Goal: Contribute content: Contribute content

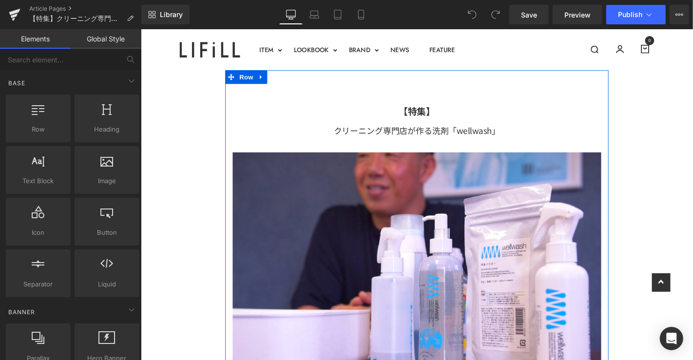
scroll to position [324, 0]
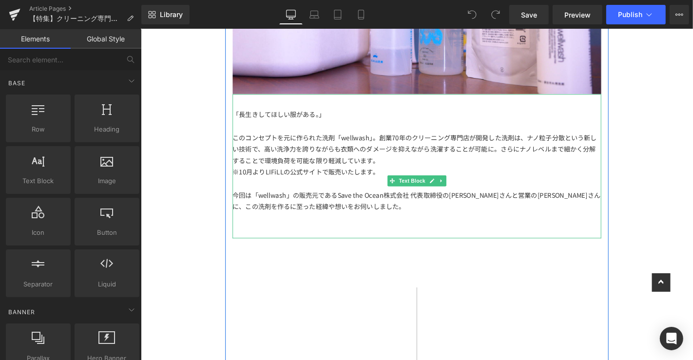
click at [368, 171] on div "このコンセプトを元に作られた洗剤「wellwash」。創業70年のクリーニング専門店が開発した洗剤は、ナノ粒子分散という新しい技術で、高い洗浄力を誇りながらも…" at bounding box center [435, 157] width 394 height 37
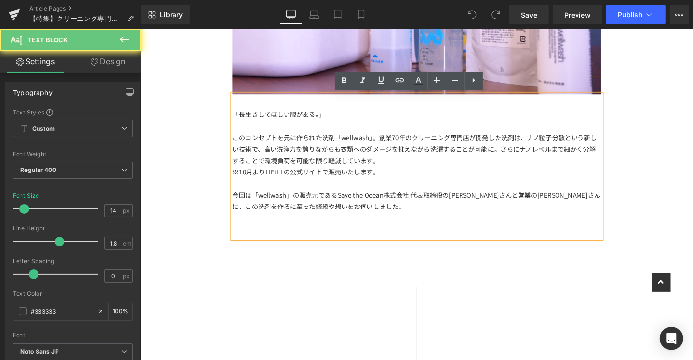
click at [360, 223] on div "今回は「wellwash」の販売元であるSave the Ocean株式会社 代表取締役の[PERSON_NAME]さんと営業の[PERSON_NAME]さん…" at bounding box center [435, 212] width 394 height 24
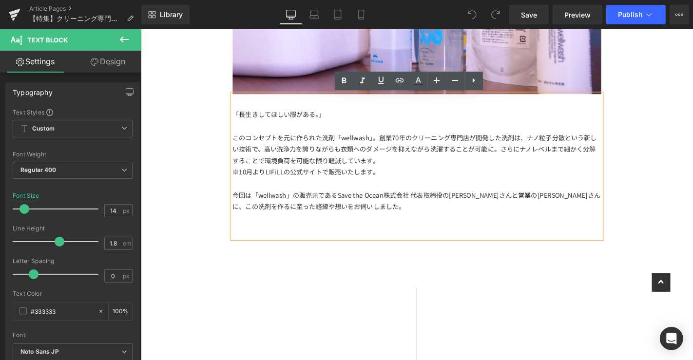
scroll to position [757, 0]
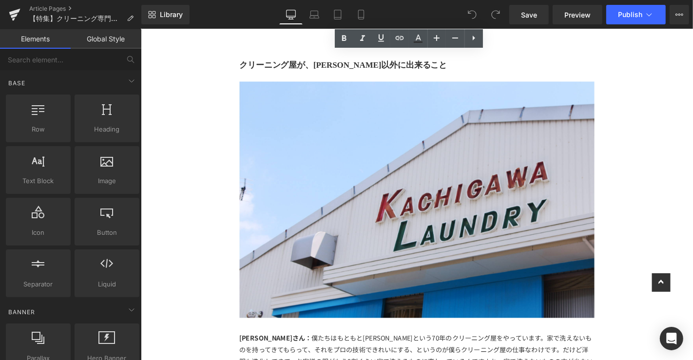
drag, startPoint x: 720, startPoint y: 101, endPoint x: 724, endPoint y: 118, distance: 16.9
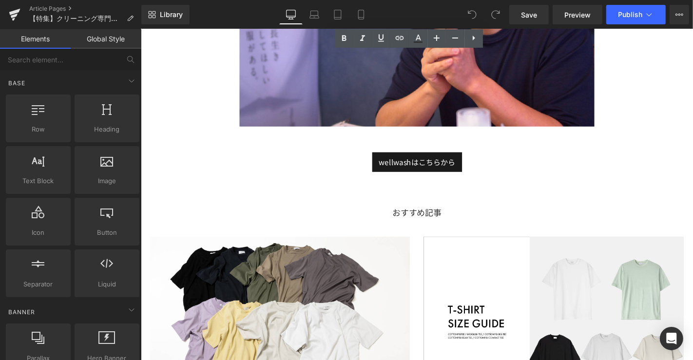
scroll to position [3461, 0]
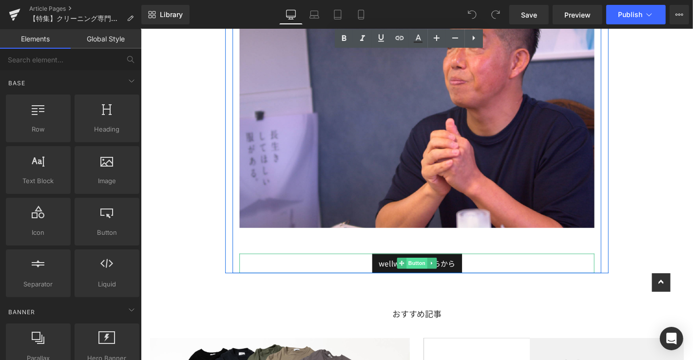
click at [429, 273] on span "Button" at bounding box center [435, 279] width 22 height 12
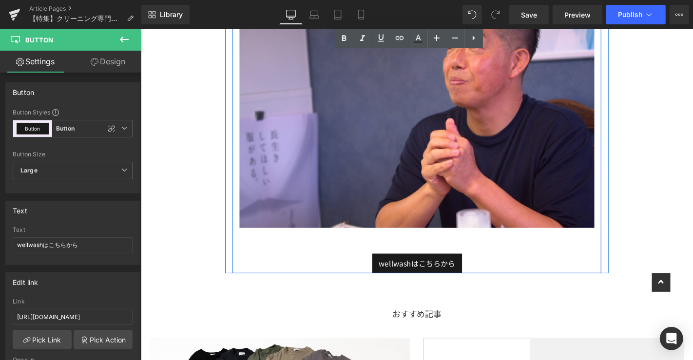
scroll to position [3515, 0]
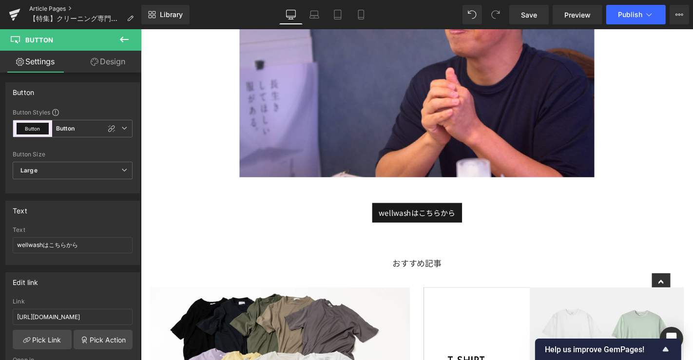
click at [51, 9] on link "Article Pages" at bounding box center [85, 9] width 112 height 8
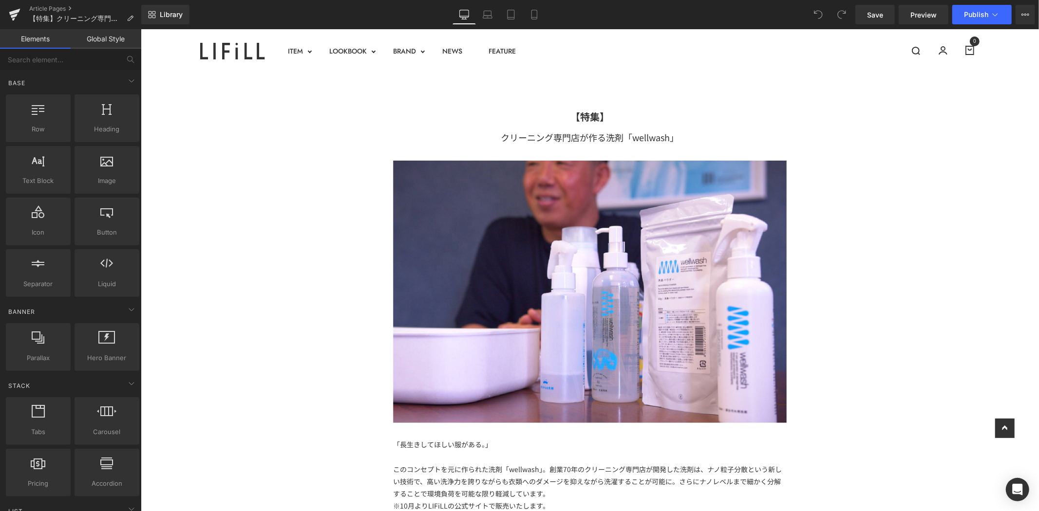
click at [981, 11] on span "Publish" at bounding box center [976, 15] width 24 height 8
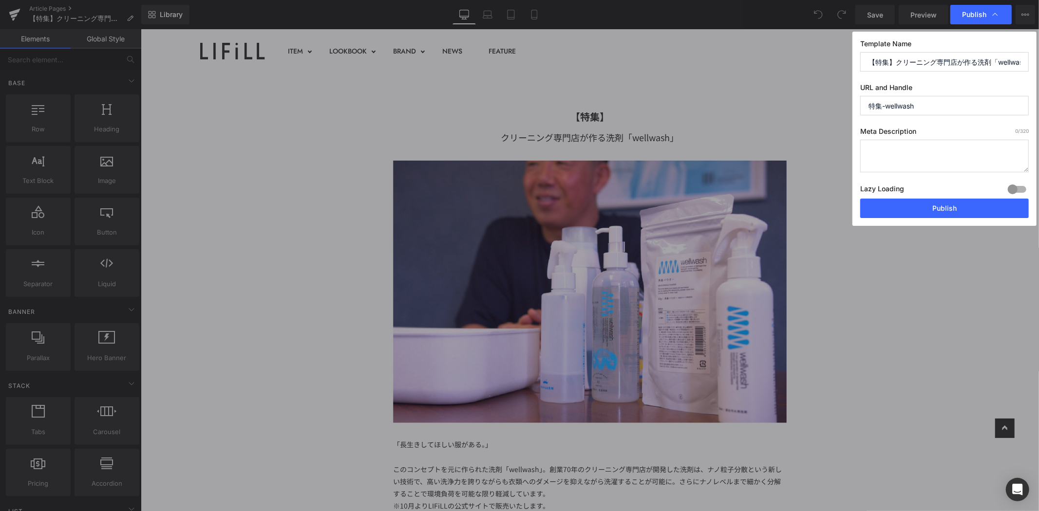
drag, startPoint x: 937, startPoint y: 106, endPoint x: 822, endPoint y: 106, distance: 114.5
click at [822, 106] on div "Publish Template Name 【特集】クリーニング専門店が作る洗剤「wellwash」 URL and Handle 特集-wellwash M…" at bounding box center [519, 255] width 1039 height 511
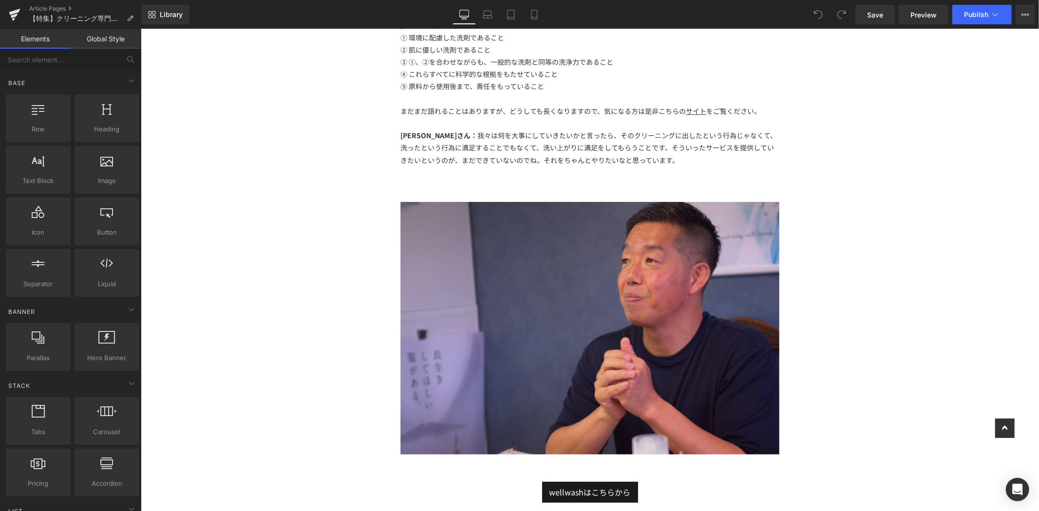
scroll to position [3626, 0]
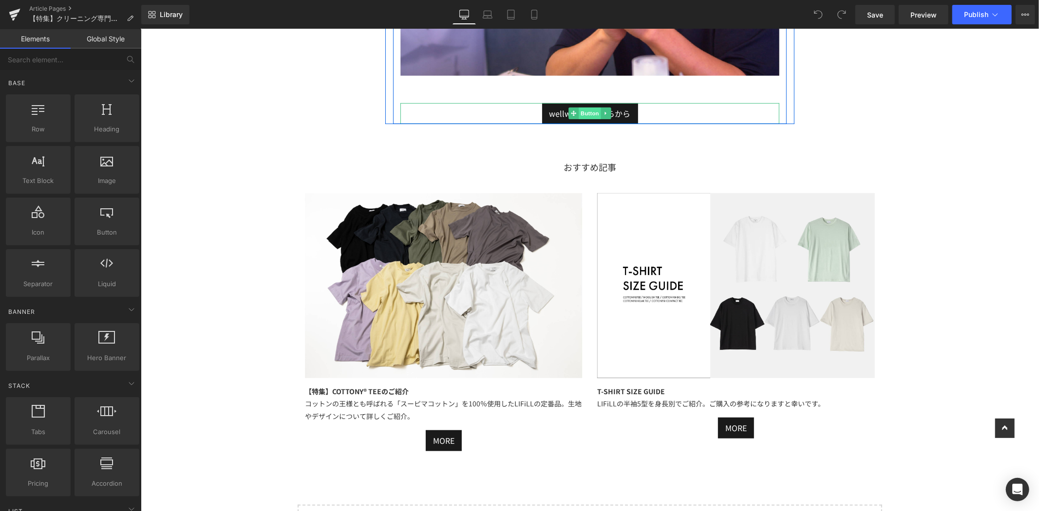
click at [585, 107] on span "Button" at bounding box center [589, 113] width 22 height 12
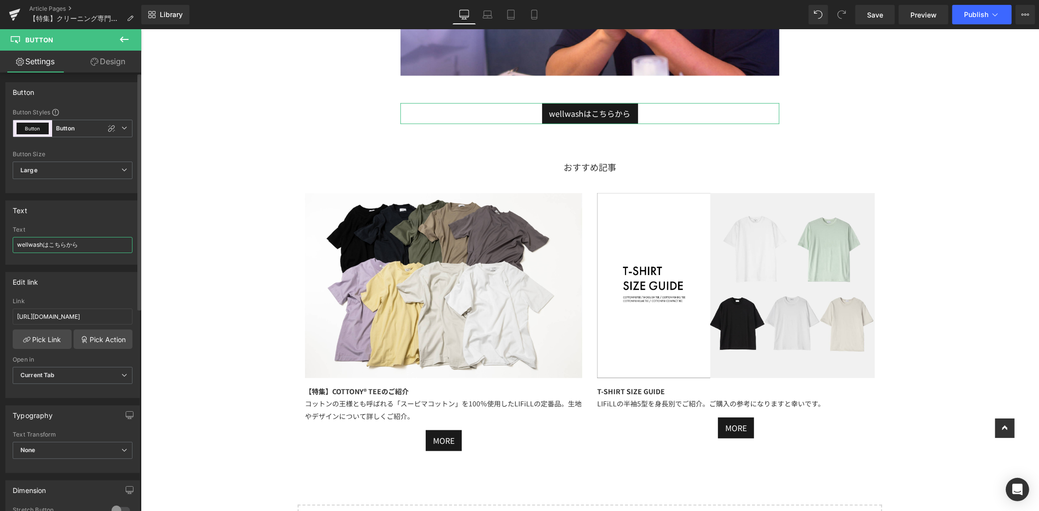
drag, startPoint x: 44, startPoint y: 245, endPoint x: 75, endPoint y: 249, distance: 30.5
click at [45, 245] on input "wellwashはこちらから" at bounding box center [73, 245] width 120 height 16
click at [98, 247] on input "wellwash洗剤はこちらから" at bounding box center [73, 245] width 120 height 16
type input "wellwash洗剤はこちらから"
drag, startPoint x: 117, startPoint y: 314, endPoint x: 0, endPoint y: 305, distance: 117.2
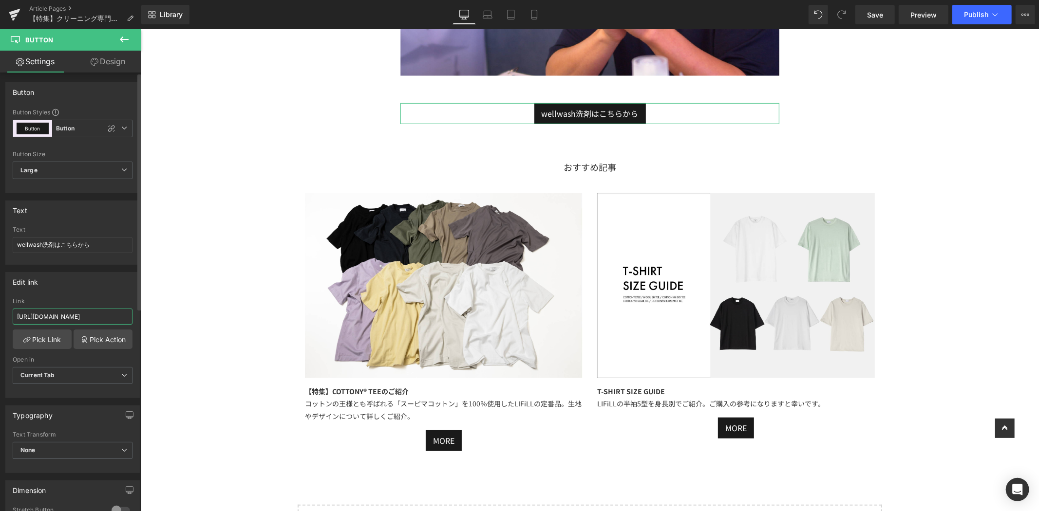
click at [0, 305] on div "Edit link https://lifill.jp/collections/woolish Link https://lifill.jp/collecti…" at bounding box center [73, 331] width 146 height 133
paste input "products/wellwash-300ml-bottle"
type input "https://lifill.jp/products/wellwash-300ml-bottle"
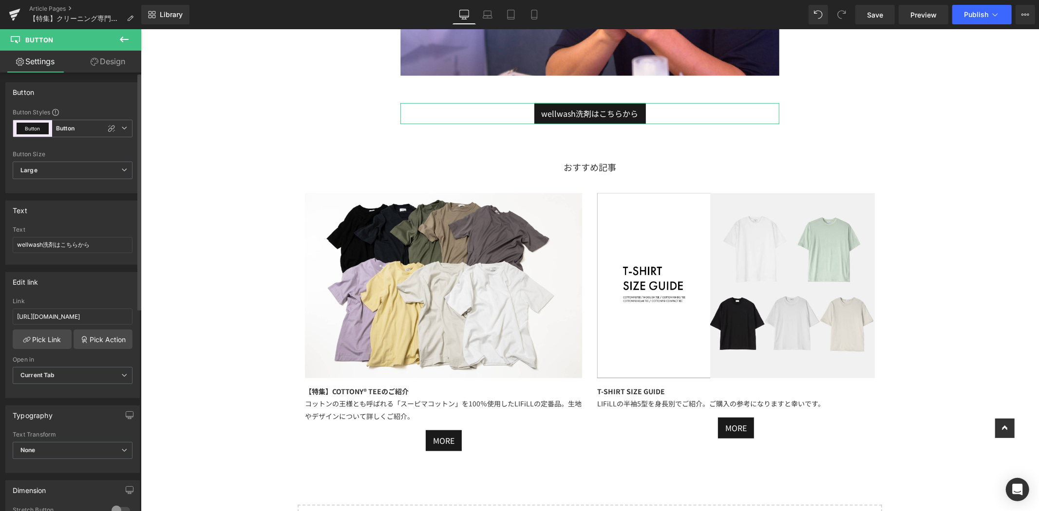
click at [85, 295] on div "Edit link https://lifill.jp/products/wellwash-300ml-bottle Link https://lifill.…" at bounding box center [72, 335] width 134 height 126
click at [883, 15] on span "Save" at bounding box center [875, 15] width 16 height 10
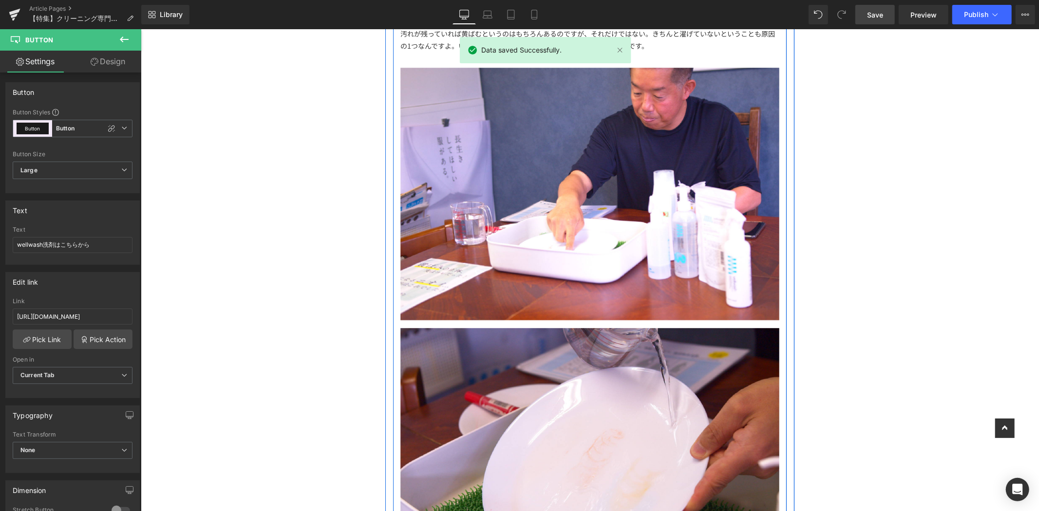
scroll to position [1624, 0]
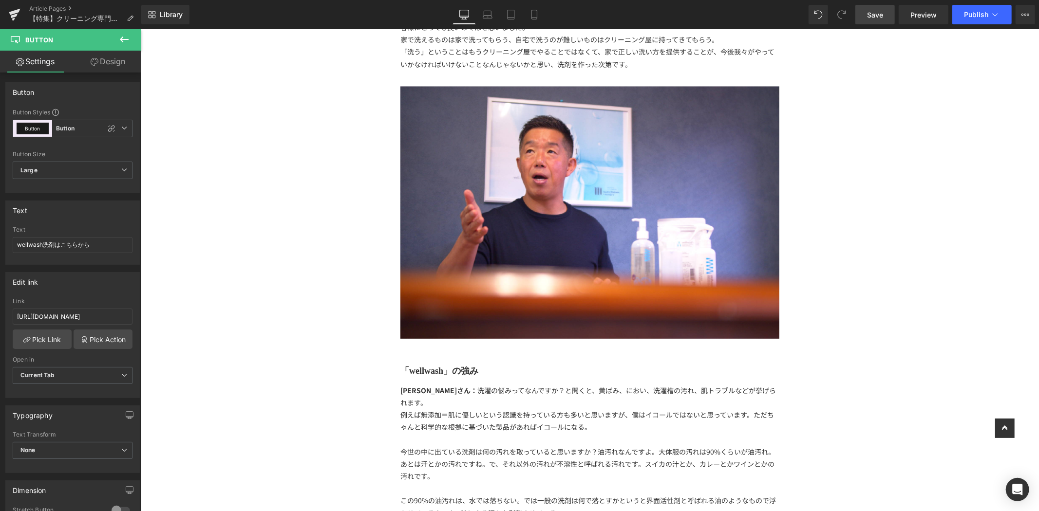
click at [1001, 195] on div "【特集】 Text Block クリーニング専門店が作る洗剤「wellwash」 Text Block Image 「長生きしてほしい服がある。」 このコンセ…" at bounding box center [589, 518] width 898 height 4138
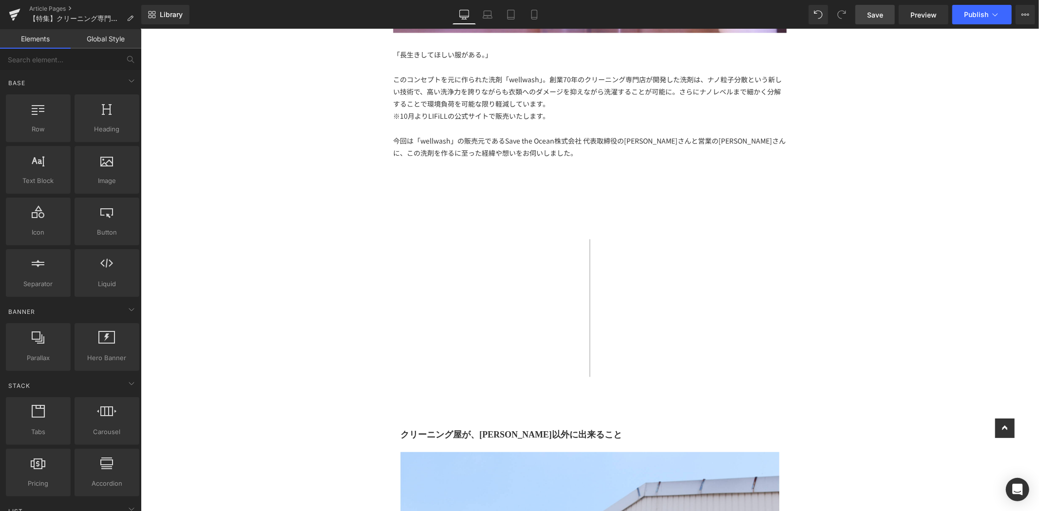
scroll to position [0, 0]
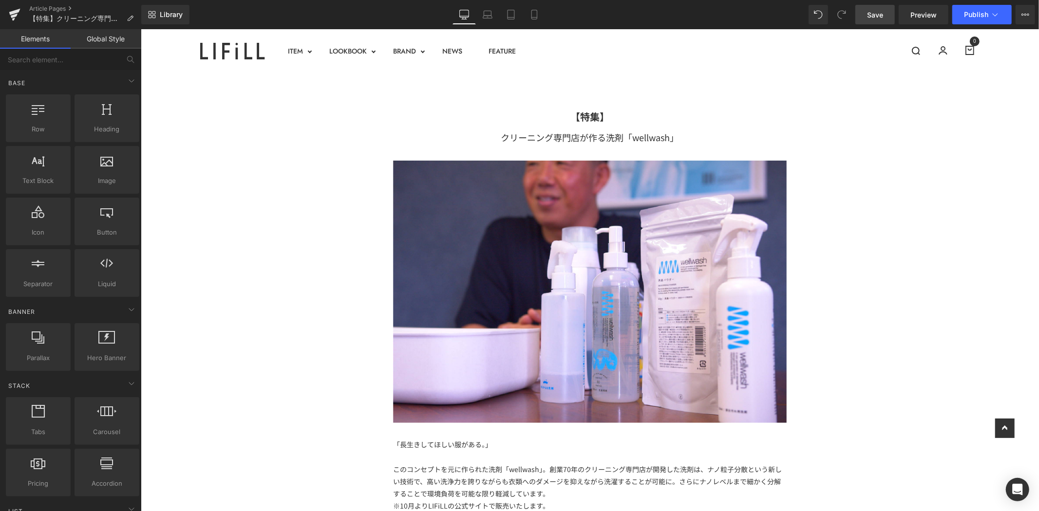
drag, startPoint x: 1036, startPoint y: 216, endPoint x: 1144, endPoint y: 54, distance: 195.0
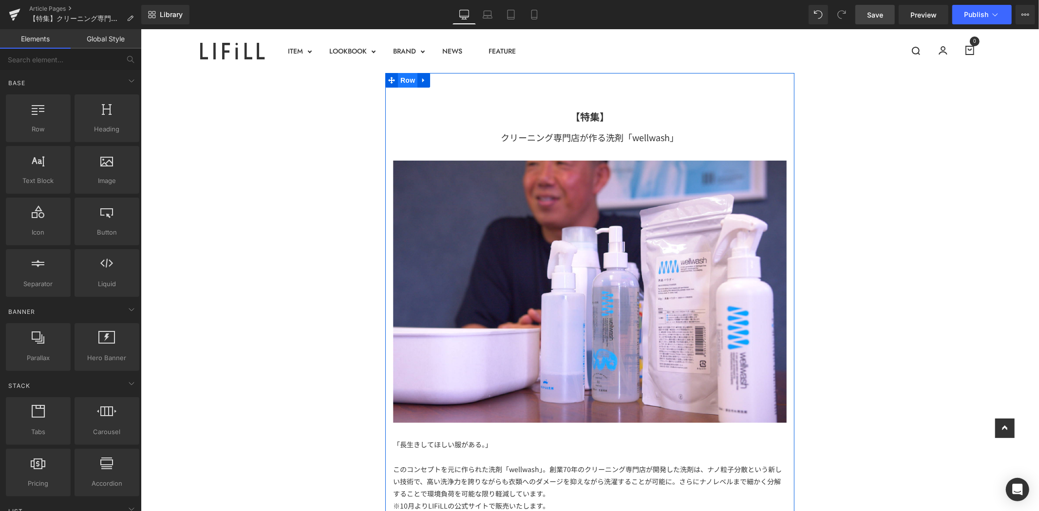
click at [401, 82] on span "Row" at bounding box center [406, 80] width 19 height 15
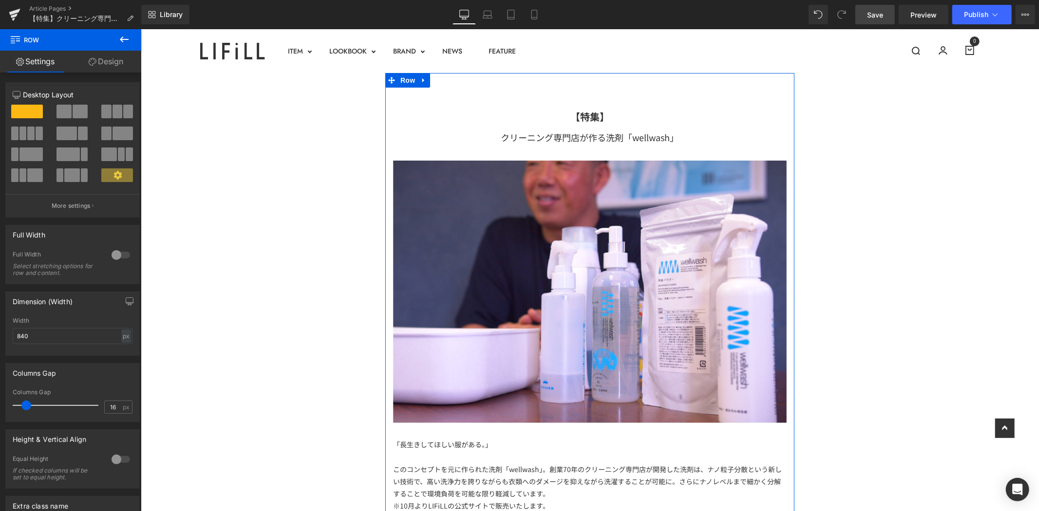
click at [109, 60] on link "Design" at bounding box center [106, 62] width 71 height 22
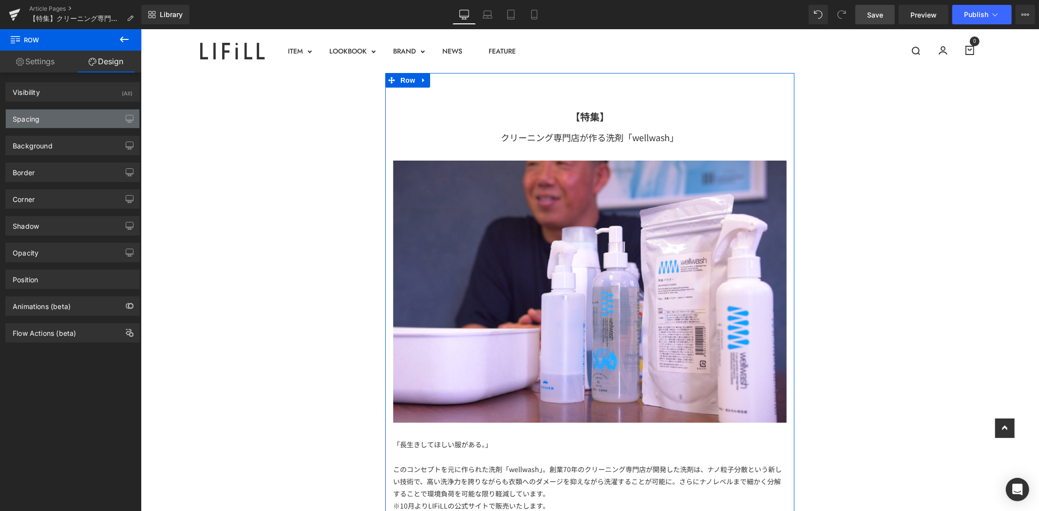
type input "0"
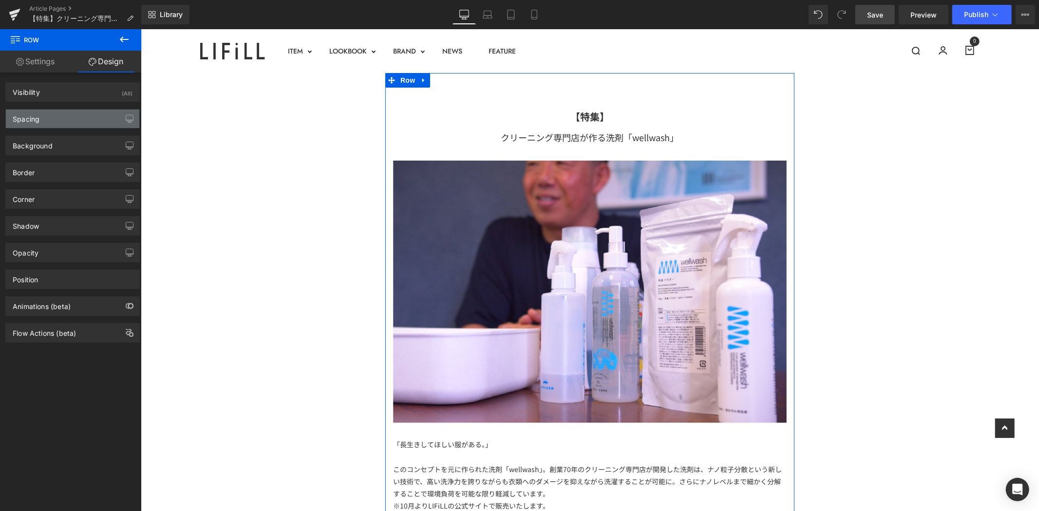
type input "0"
click at [73, 129] on div "Background Color & Image color transparent Color transparent 0 % Image Replace …" at bounding box center [73, 142] width 146 height 27
click at [78, 123] on div "Spacing" at bounding box center [72, 119] width 133 height 19
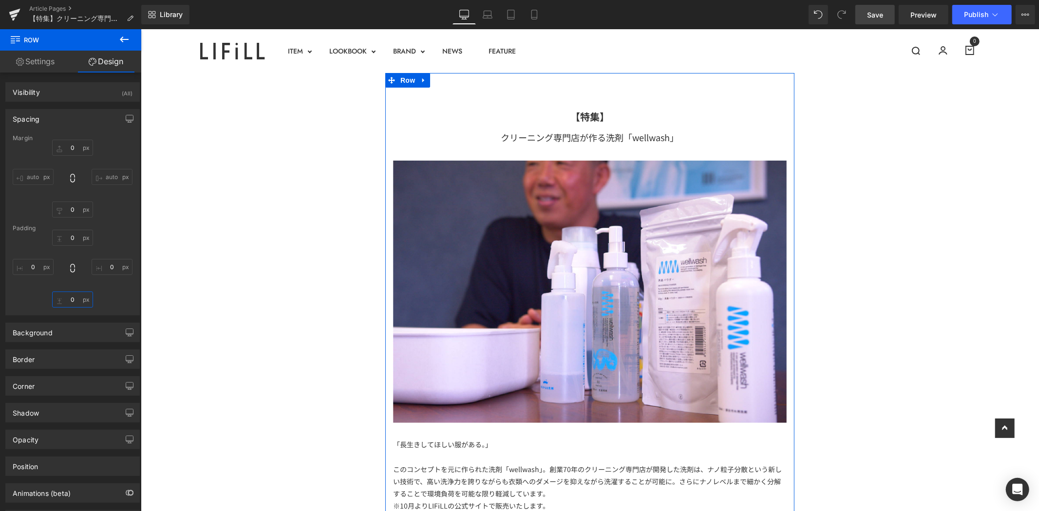
click at [68, 304] on input "0" at bounding box center [72, 300] width 41 height 16
type input "XL"
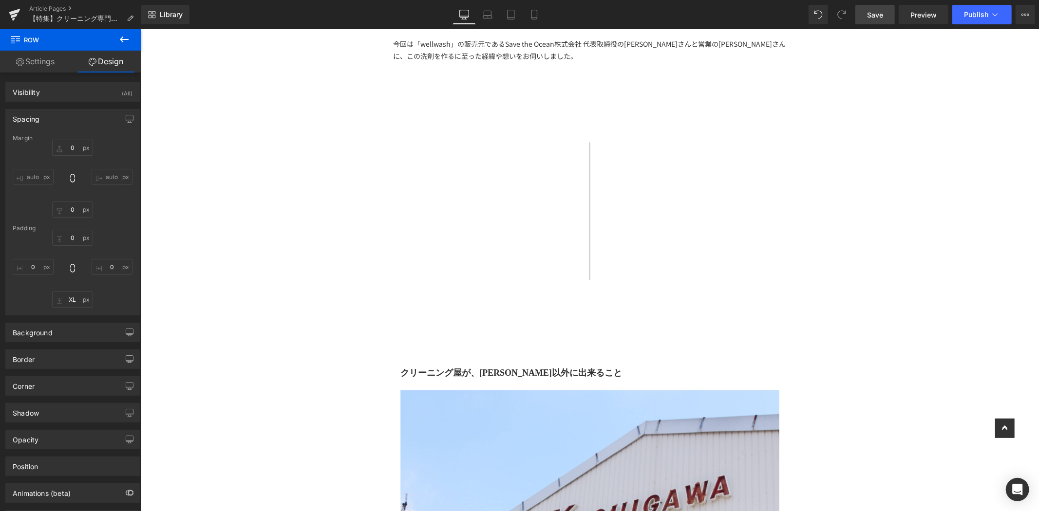
click at [870, 10] on span "Save" at bounding box center [875, 15] width 16 height 10
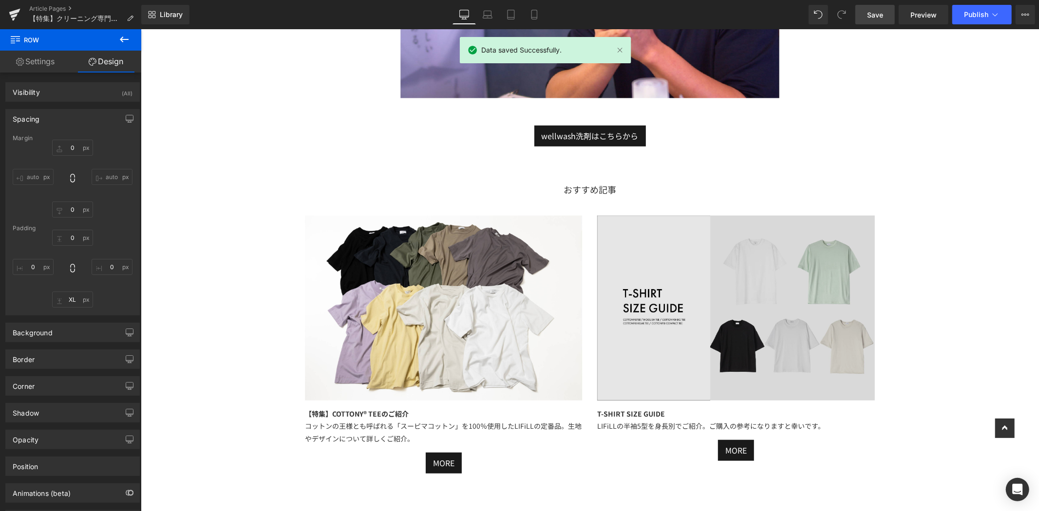
scroll to position [3747, 0]
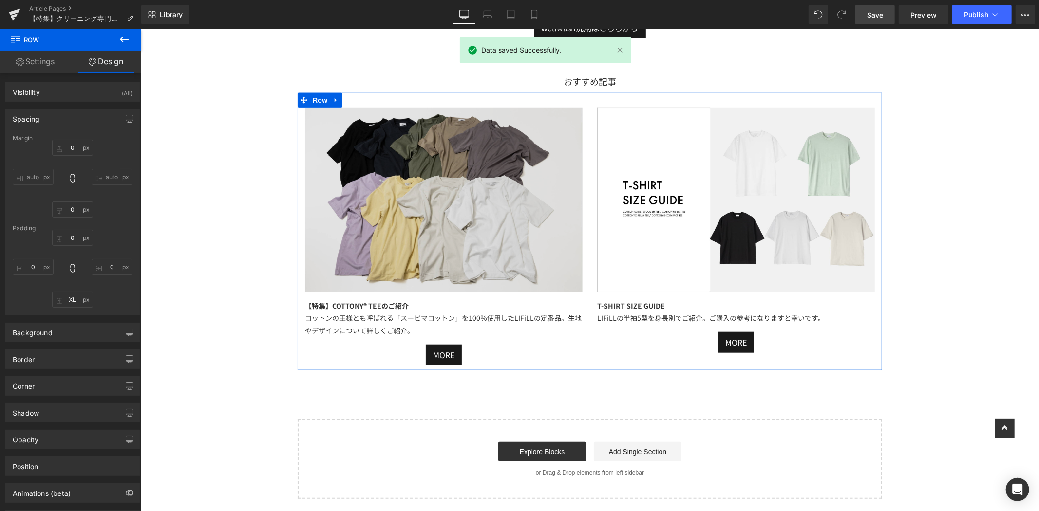
click at [411, 153] on img at bounding box center [443, 199] width 278 height 185
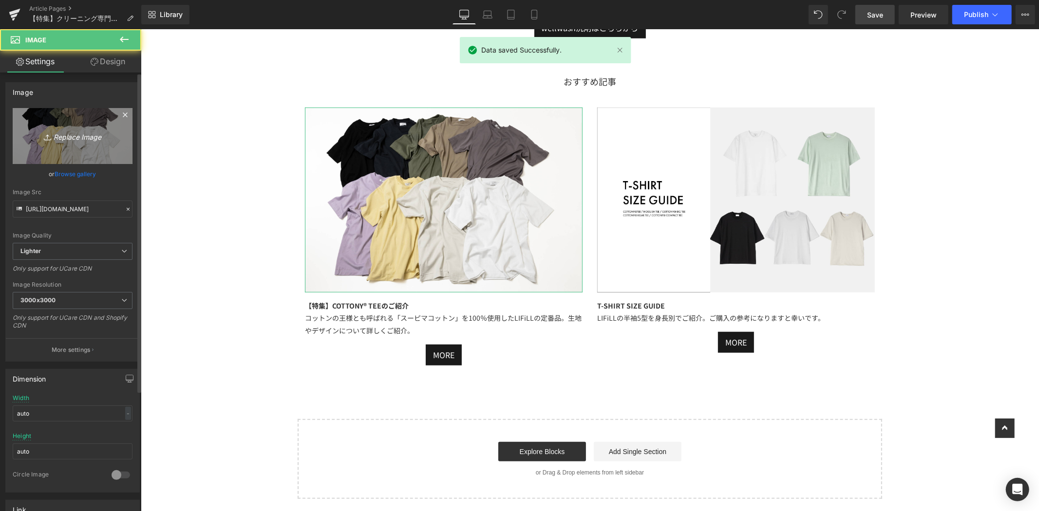
click at [95, 127] on link "Replace Image" at bounding box center [73, 136] width 120 height 56
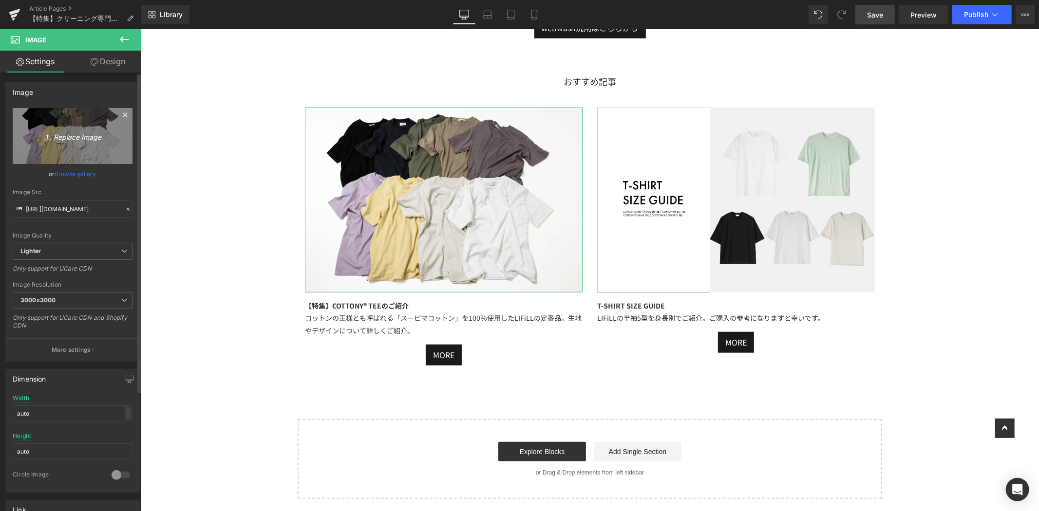
type input "C:\fakepath\アートボード 1cc.jpg"
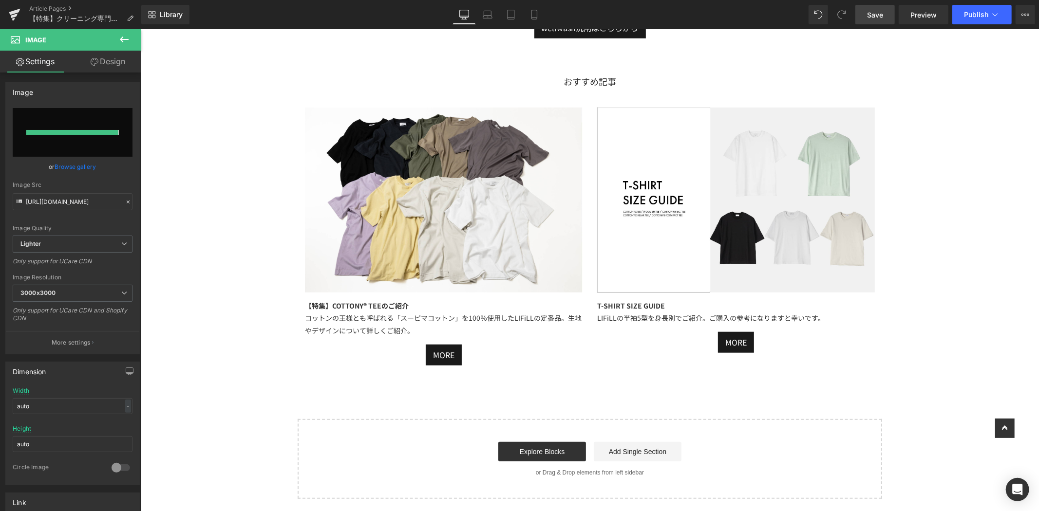
type input "https://ucarecdn.com/0d7c7383-2e6f-40de-b3ca-22234b0b6be7/-/format/auto/-/previ…"
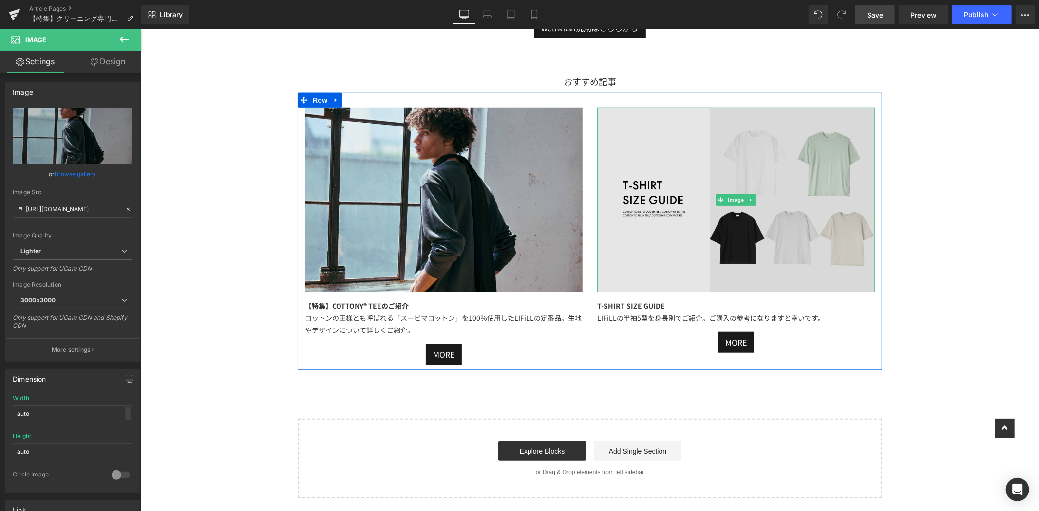
click at [724, 153] on img at bounding box center [736, 199] width 278 height 185
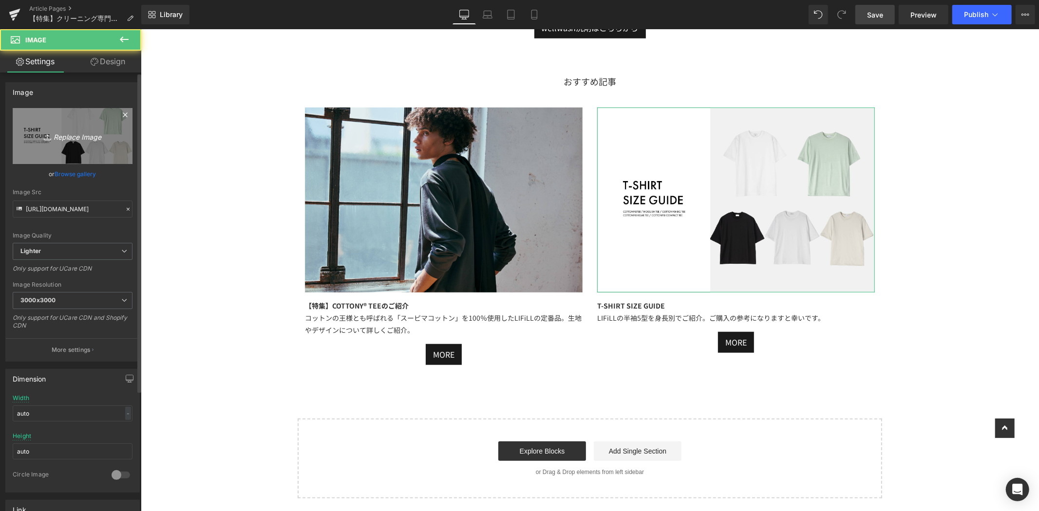
click at [72, 122] on link "Replace Image" at bounding box center [73, 136] width 120 height 56
type input "C:\fakepath\アートボード 6WOOLISH_特集ページ.jpg"
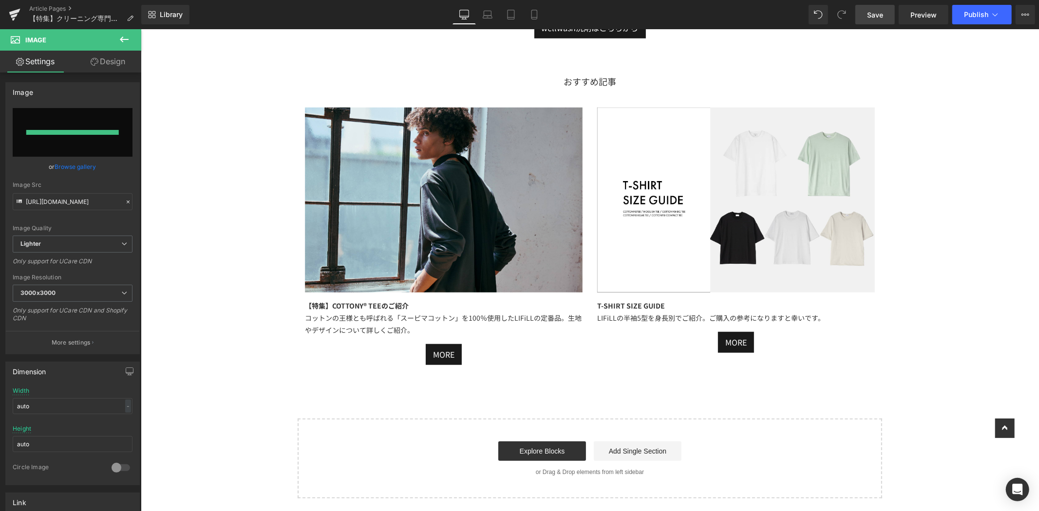
type input "https://ucarecdn.com/bf399af8-0f8d-43dd-9405-fa0d26079d10/-/format/auto/-/previ…"
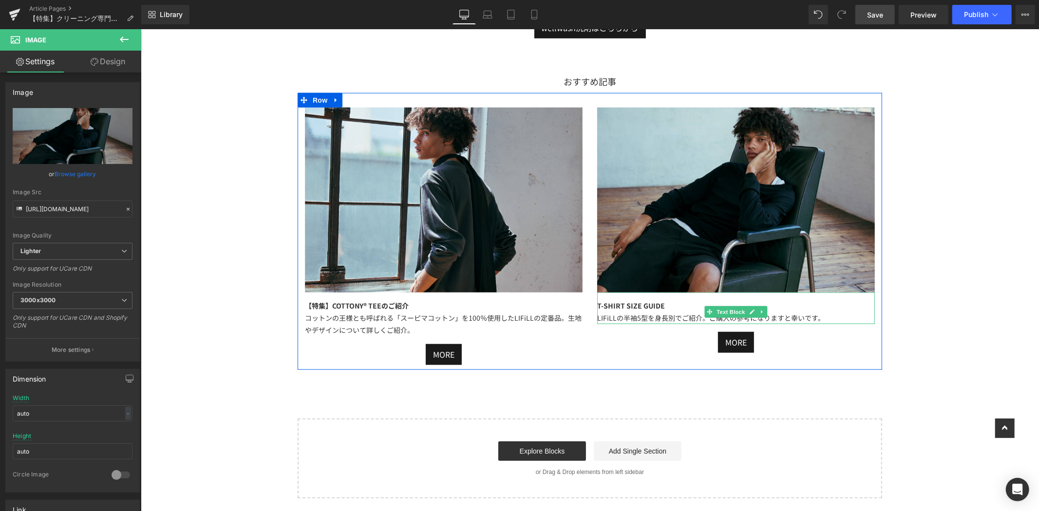
click at [706, 292] on div "T-SHIRT SIZE GUIDE LIFiLLの半袖5型を身長別でご紹介。ご購入の参考になりますと幸いです。" at bounding box center [736, 308] width 278 height 32
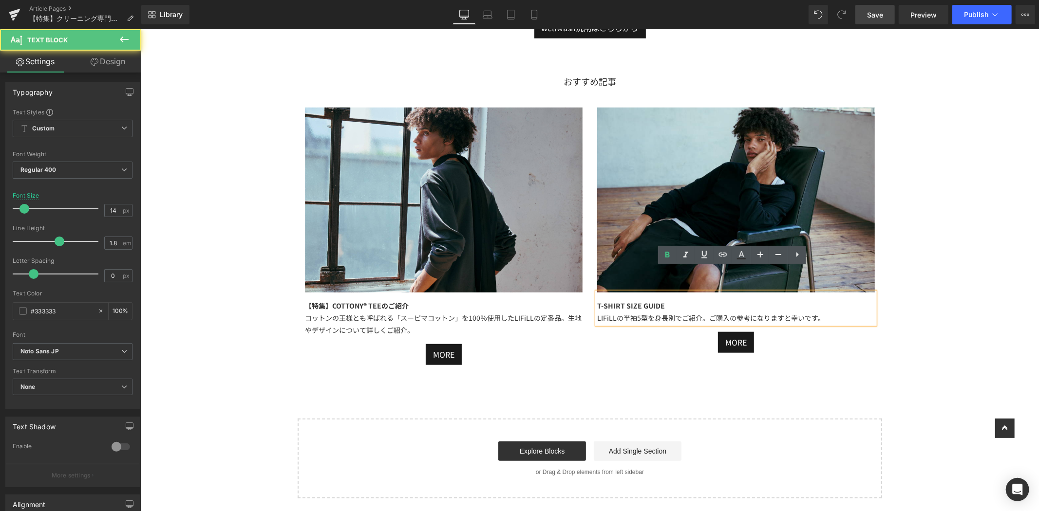
click at [675, 292] on div "T-SHIRT SIZE GUIDE LIFiLLの半袖5型を身長別でご紹介。ご購入の参考になりますと幸いです。" at bounding box center [736, 308] width 278 height 32
drag, startPoint x: 563, startPoint y: 281, endPoint x: 533, endPoint y: 281, distance: 29.7
click at [533, 281] on div "Image 【特集】COTTONY® TEEのご紹介 コットンの王様とも呼ばれる「スーピマコットン」を100％使用したLIFiLLの定番品。生地やデザインにつ…" at bounding box center [589, 231] width 585 height 277
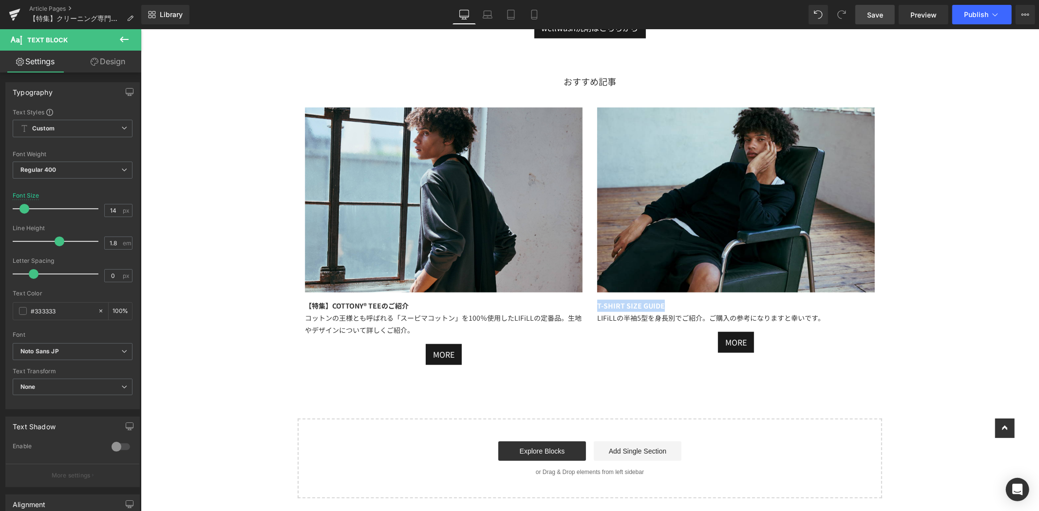
paste div
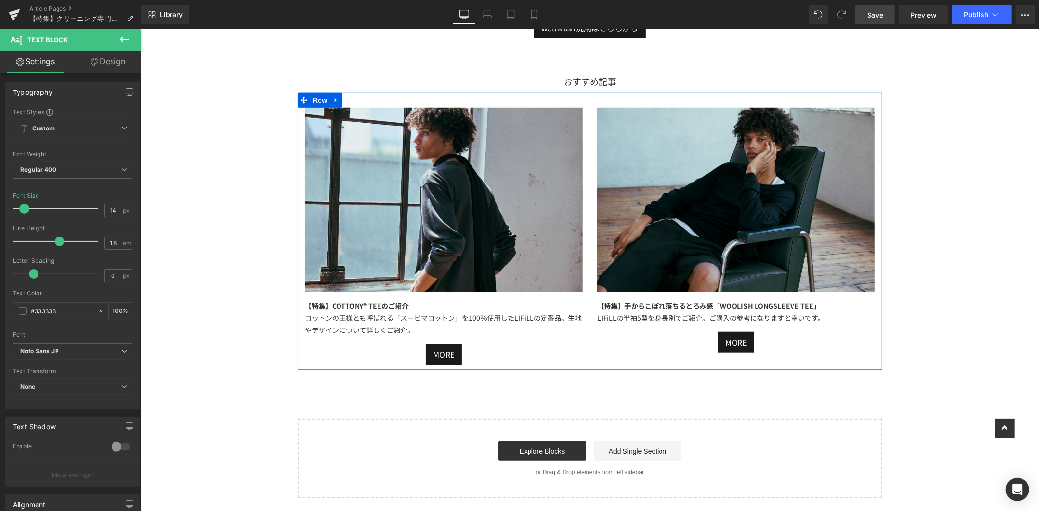
drag, startPoint x: 806, startPoint y: 304, endPoint x: 813, endPoint y: 304, distance: 6.4
click at [808, 304] on div "Image 【特集】手からこぼれ落ちるとろみ感「WOOLISH LONGSLEEVE TEE」 LIFiLLの半袖5型を身長別でご紹介。ご購入の参考になります…" at bounding box center [735, 230] width 292 height 246
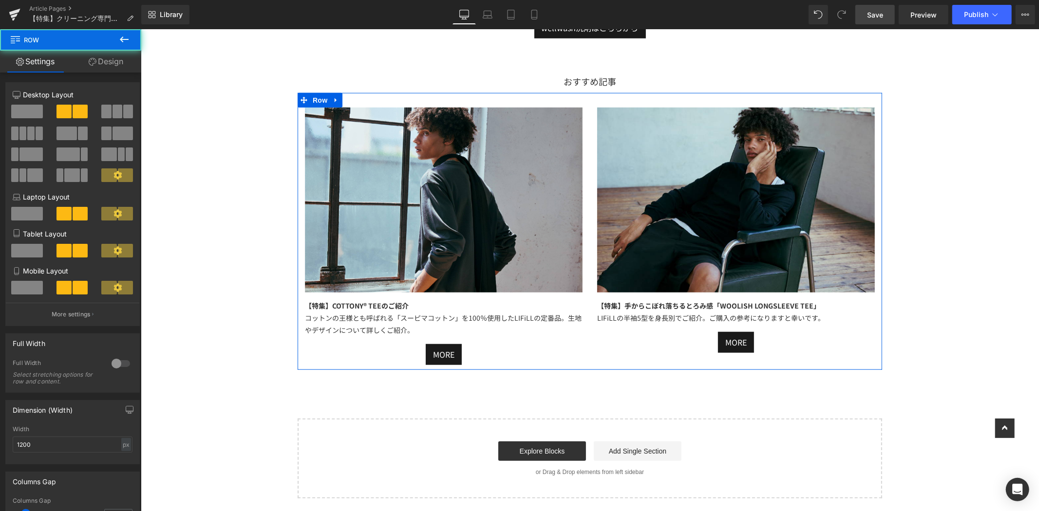
click at [829, 312] on div "LIFiLLの半袖5型を身長別でご紹介。ご購入の参考になりますと幸いです。" at bounding box center [736, 318] width 278 height 12
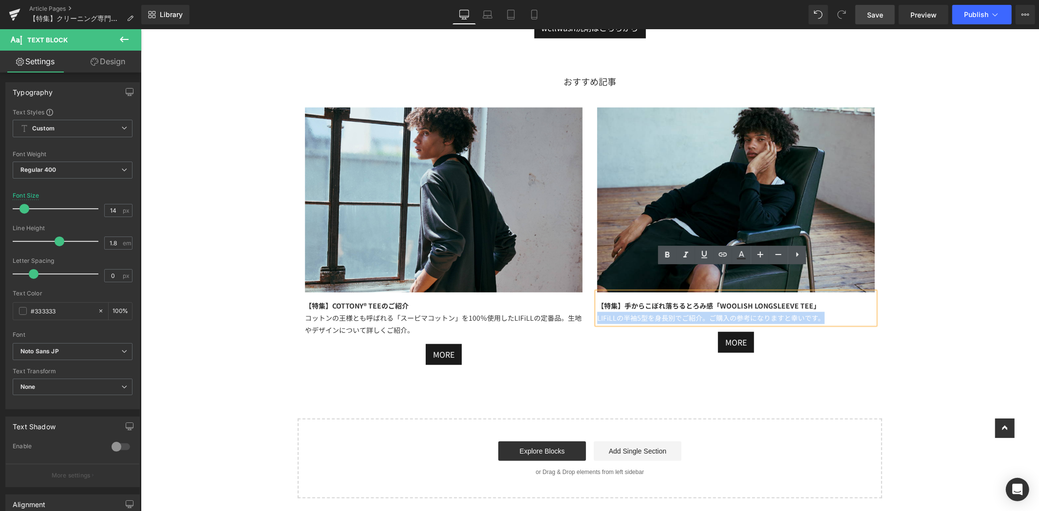
drag, startPoint x: 832, startPoint y: 294, endPoint x: 583, endPoint y: 294, distance: 248.9
click at [583, 294] on div "Image 【特集】COTTONY® TEEのご紹介 コットンの王様とも呼ばれる「スーピマコットン」を100％使用したLIFiLLの定番品。生地やデザインにつ…" at bounding box center [589, 231] width 585 height 277
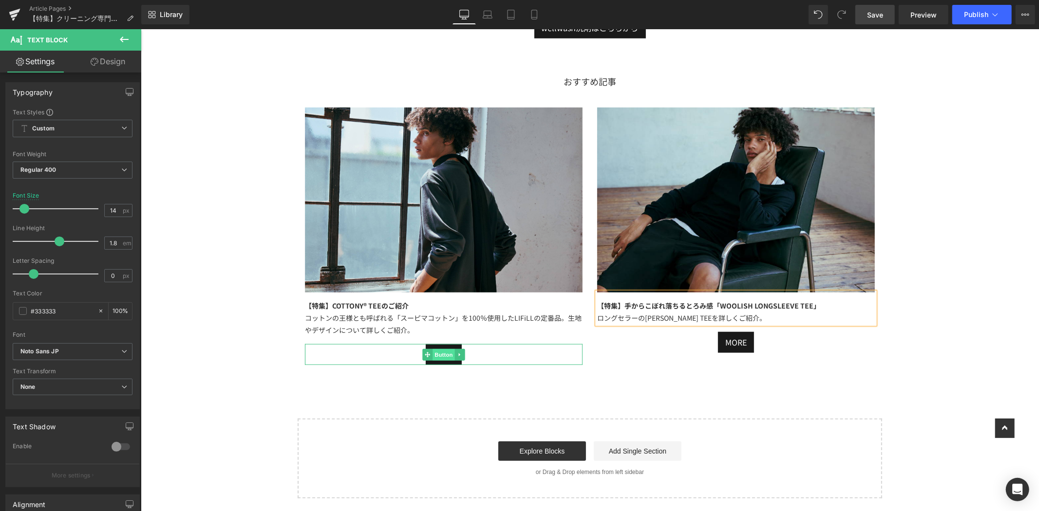
click at [440, 349] on span "Button" at bounding box center [443, 355] width 22 height 12
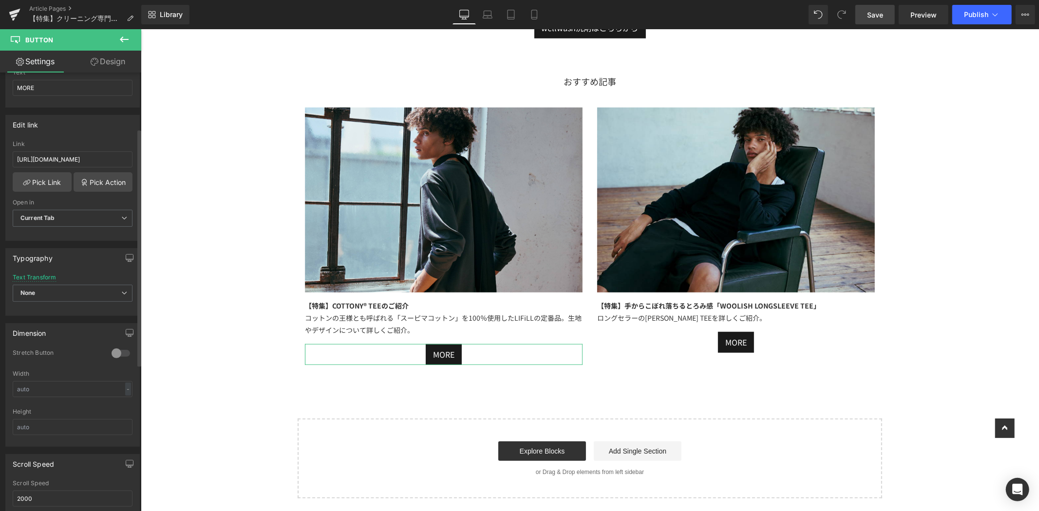
scroll to position [103, 0]
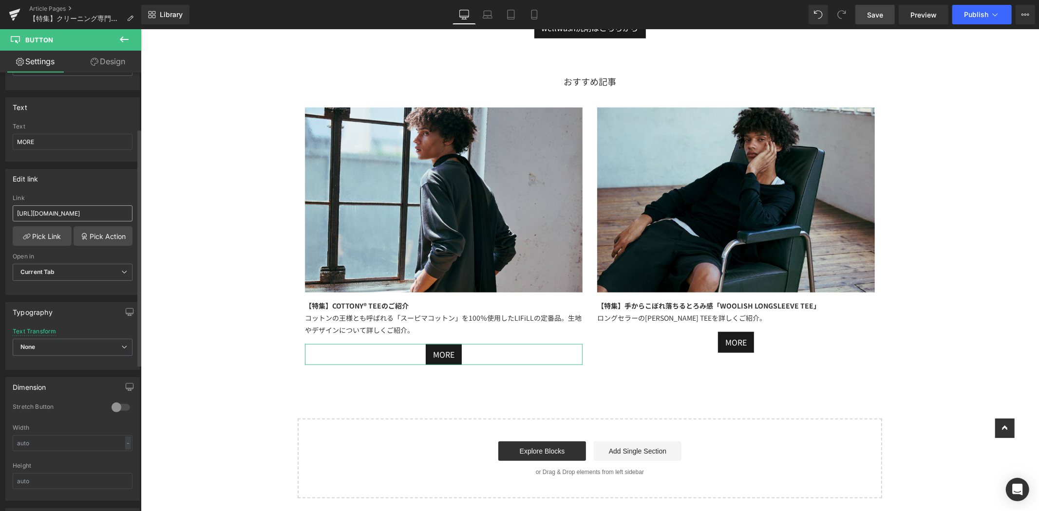
click at [19, 216] on input "https://lifill.jp/blogs/news/special-feature-cottony-tee" at bounding box center [73, 214] width 120 height 16
type input "https://lifill.jp/blogs/feature/special-feature-cottony-longsleeve-tee"
click at [79, 174] on div "Edit link" at bounding box center [72, 179] width 133 height 19
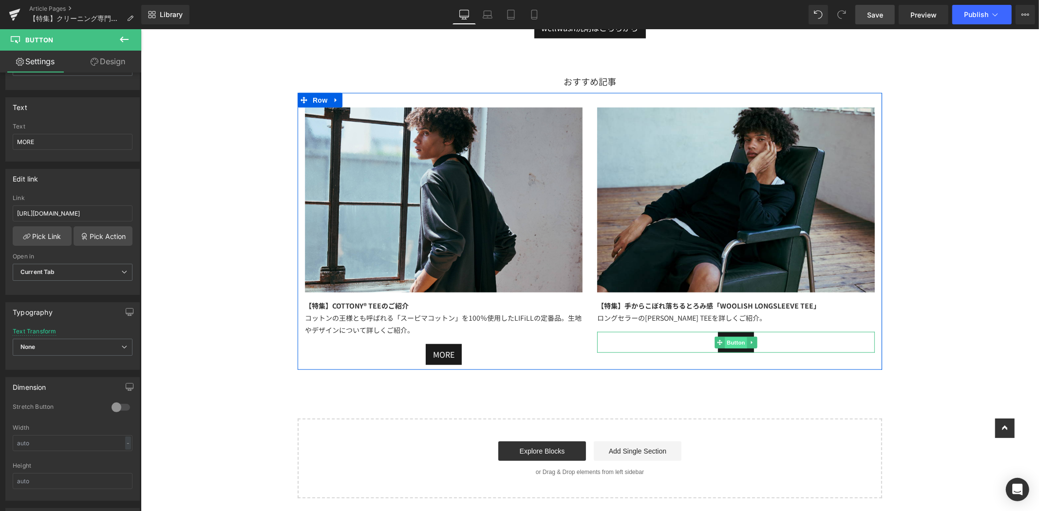
click at [731, 337] on span "Button" at bounding box center [735, 343] width 22 height 12
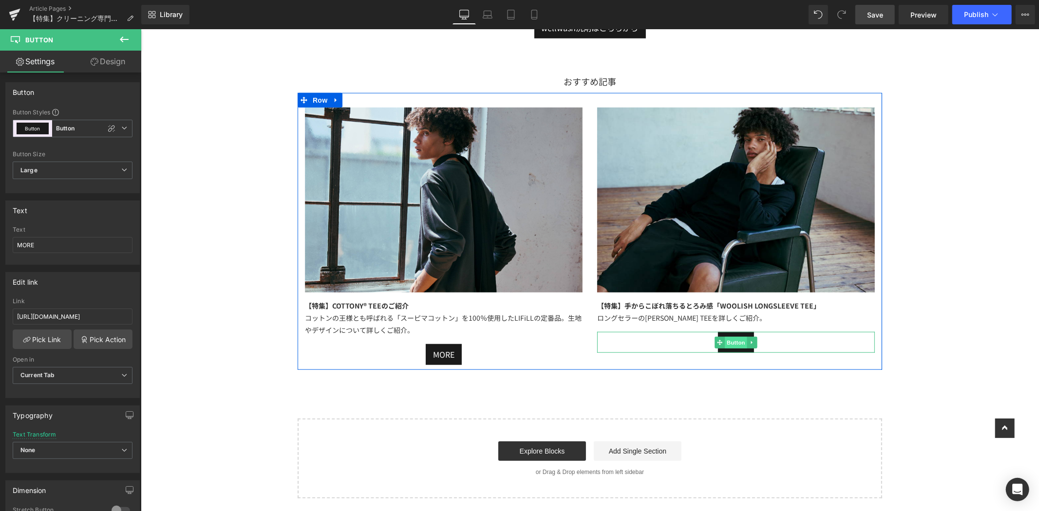
click at [731, 337] on span "Button" at bounding box center [735, 343] width 22 height 12
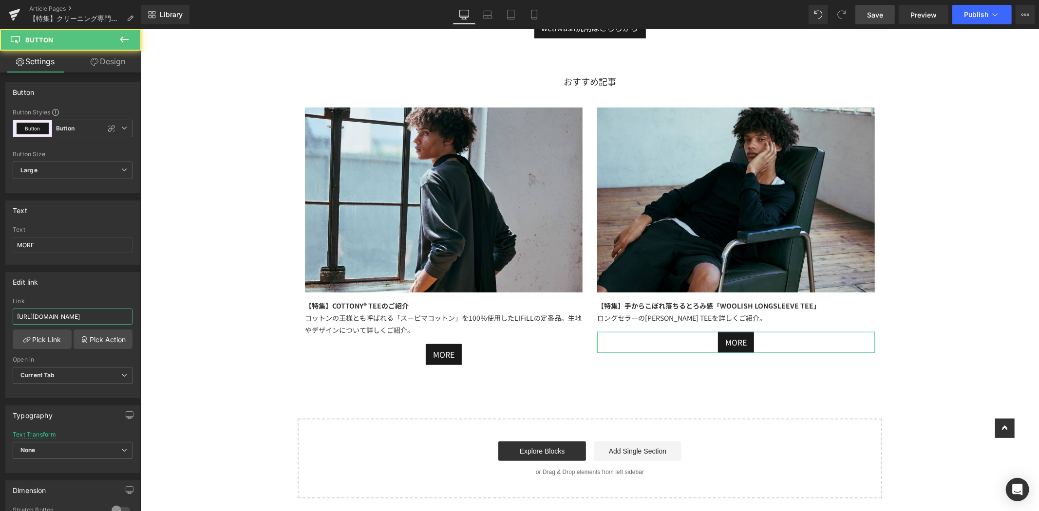
scroll to position [0, 80]
drag, startPoint x: 195, startPoint y: 341, endPoint x: 172, endPoint y: 313, distance: 36.0
type input "h"
paste input "https://lifill.jp/blogs/feature/special-feature-woolish-longsleeve-tee"
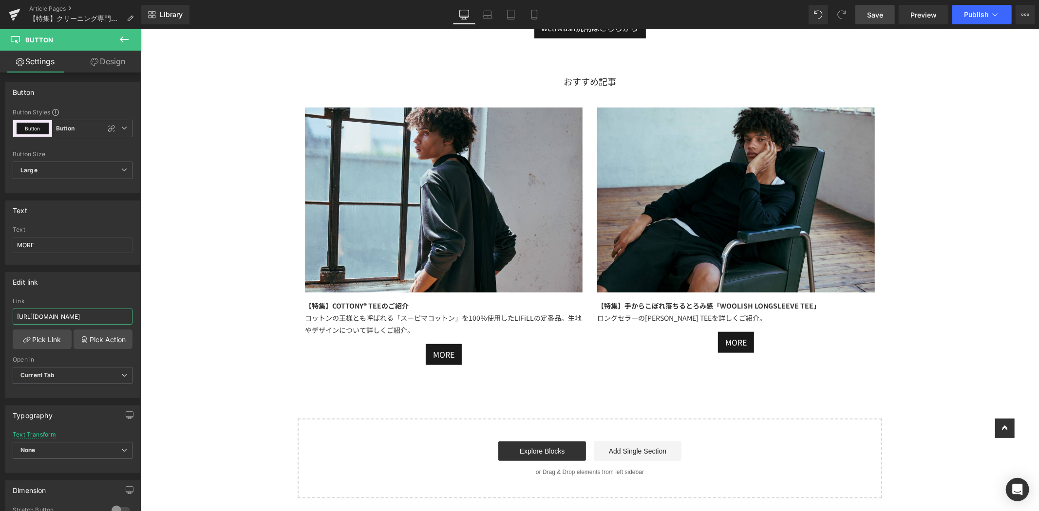
scroll to position [0, 78]
type input "https://lifill.jp/blogs/feature/special-feature-woolish-longsleeve-tee"
click at [71, 289] on div "Edit link" at bounding box center [72, 282] width 133 height 19
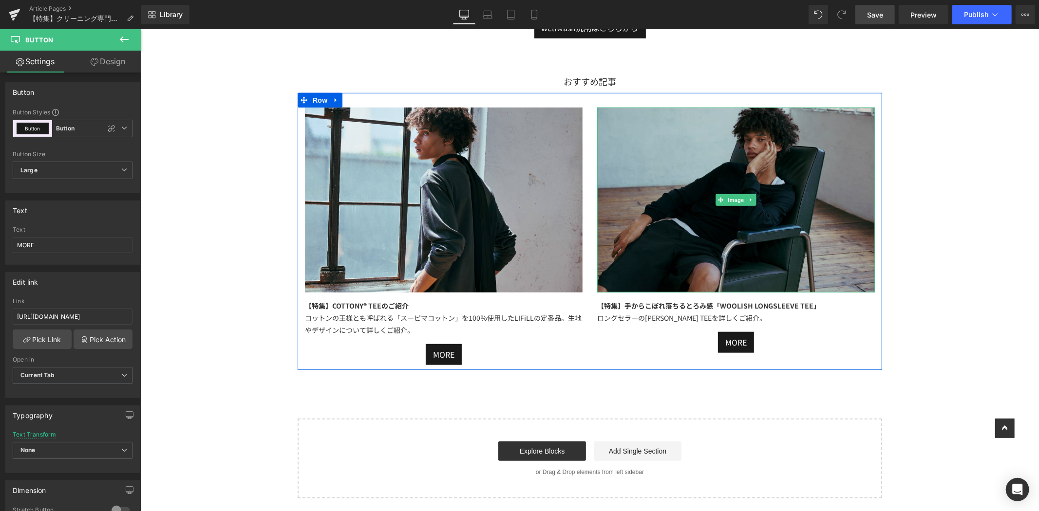
click at [716, 238] on img at bounding box center [736, 199] width 278 height 185
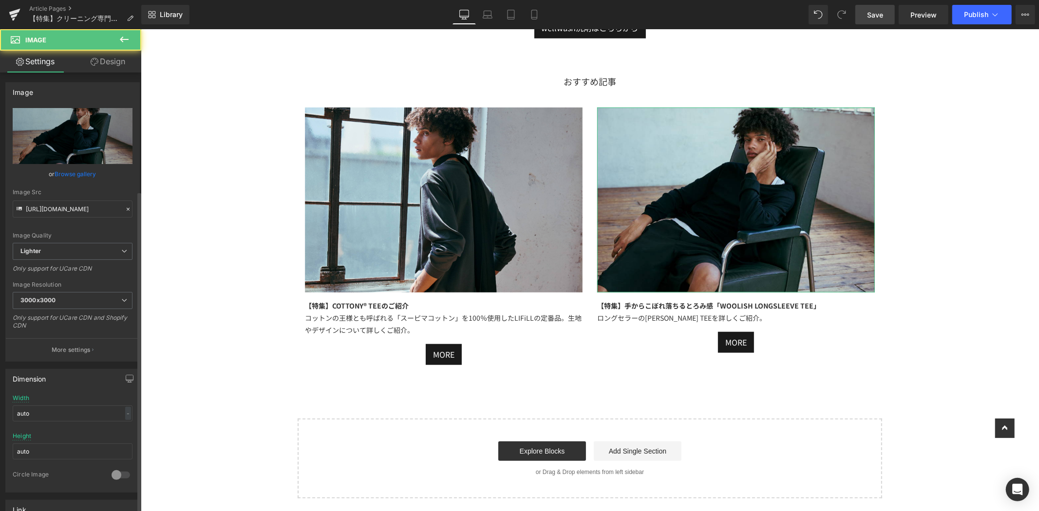
scroll to position [162, 0]
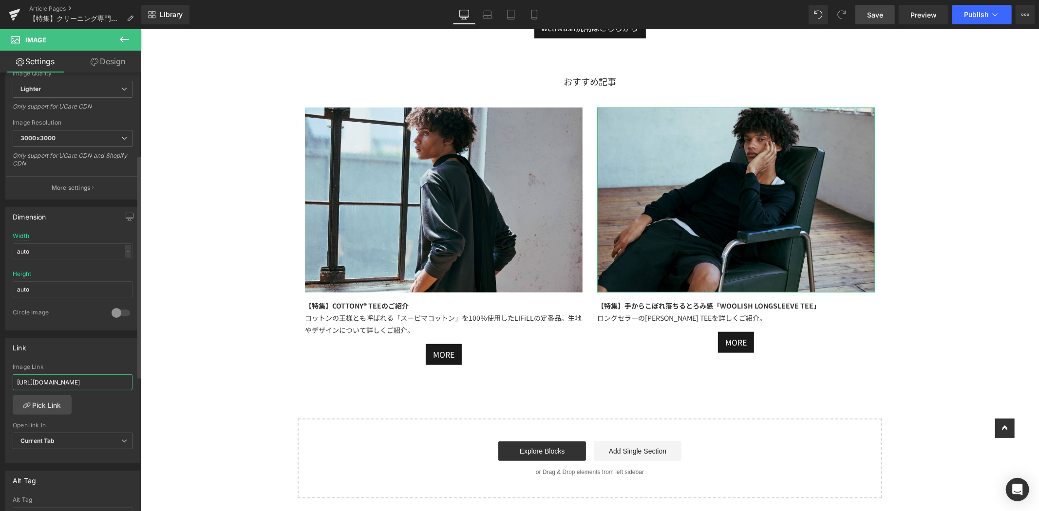
click at [15, 383] on input "https://lifill.jp/blogs/feature/special-feature-t-shirt-size-comparison" at bounding box center [73, 383] width 120 height 16
paste input "https://lifill.jp/blogs/feature/special-feature-woolish-longsleeve-tee"
type input "https://lifill.jp/blogs/feature/special-feature-woolish-longsleeve-tee"
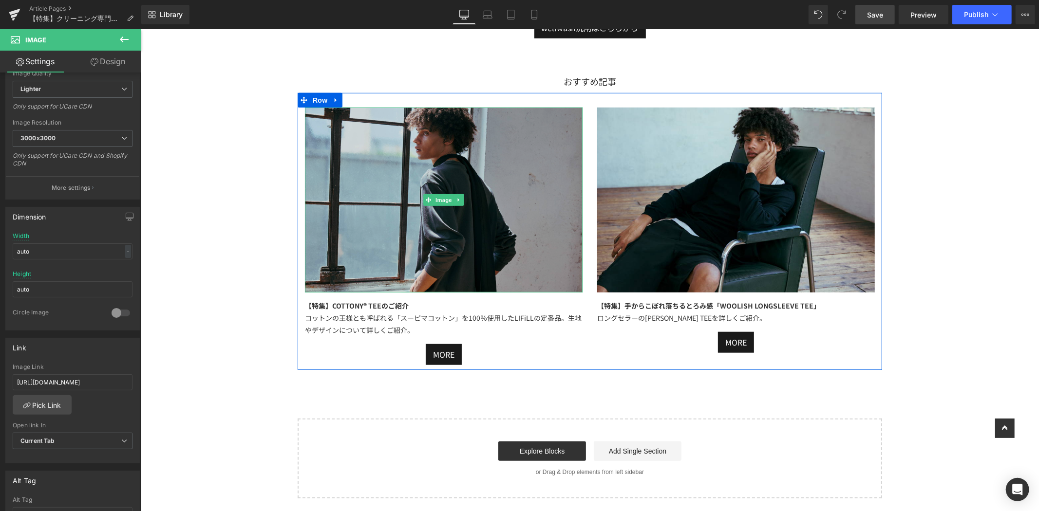
click at [384, 147] on img at bounding box center [443, 199] width 278 height 185
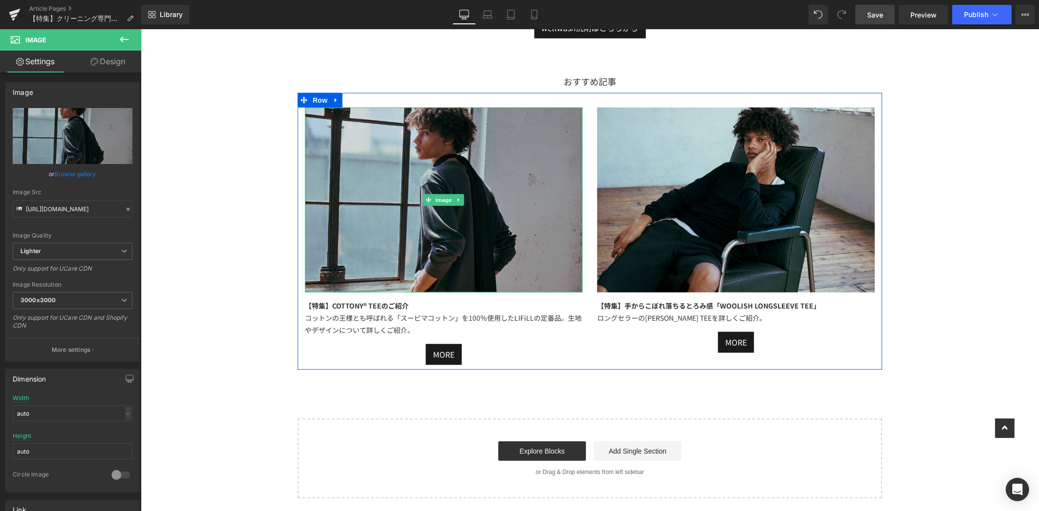
click at [465, 198] on img at bounding box center [443, 199] width 278 height 185
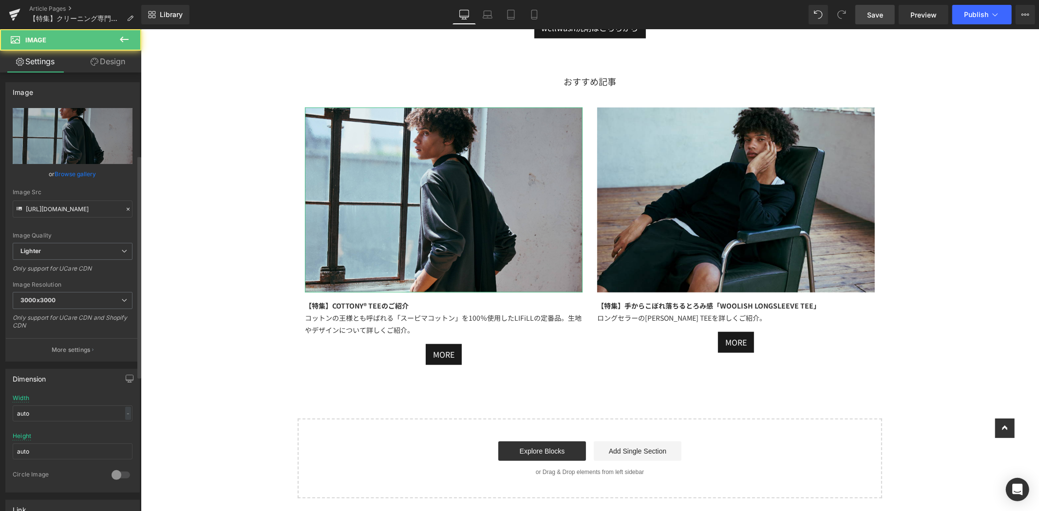
scroll to position [162, 0]
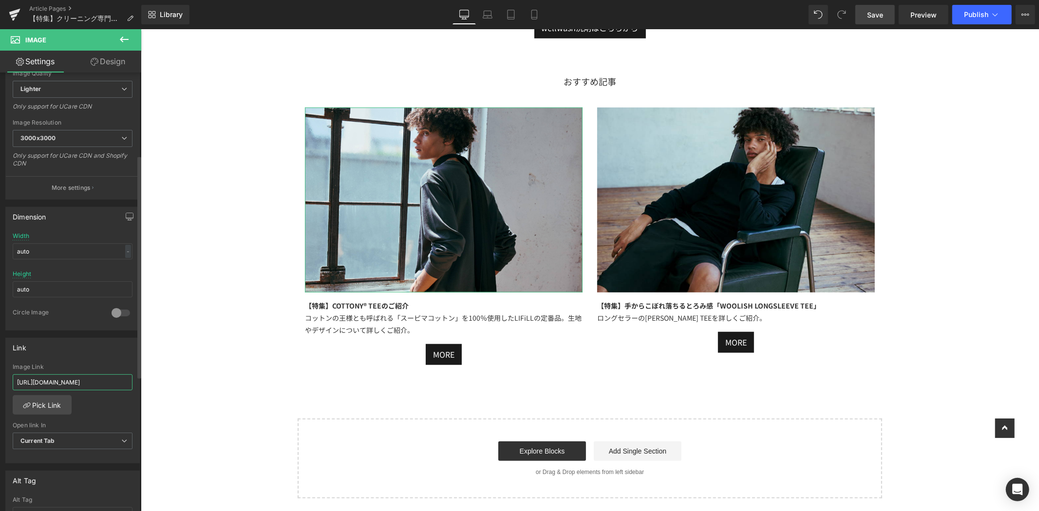
click at [16, 381] on input "https://lifill.jp/blogs/news/special-feature-cottony-tee" at bounding box center [73, 383] width 120 height 16
type input "https://lifill.jp/blogs/feature/special-feature-cottony-longsleeve-tee"
click at [64, 354] on div "Link" at bounding box center [72, 348] width 133 height 19
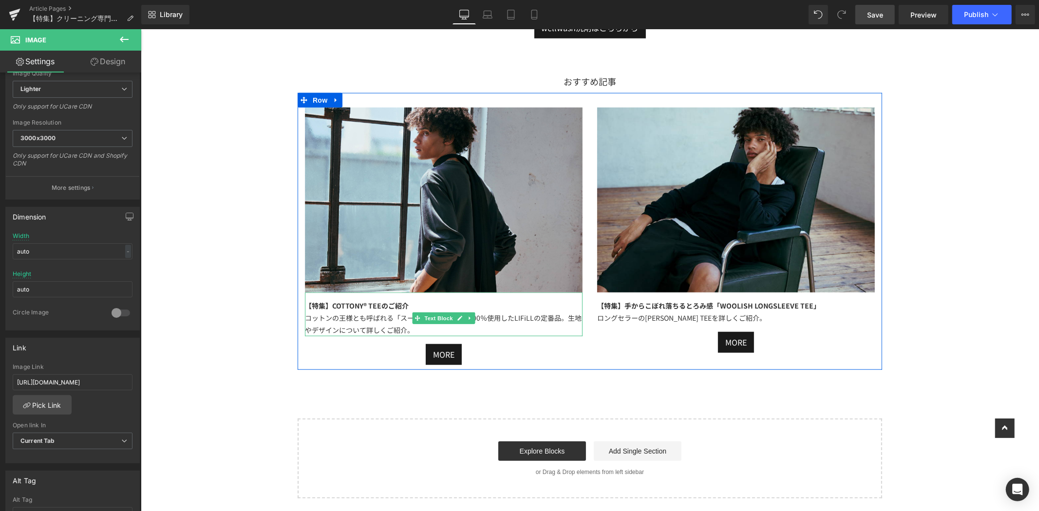
drag, startPoint x: 411, startPoint y: 280, endPoint x: 416, endPoint y: 279, distance: 5.1
click at [411, 300] on div "【特集】COTTONY® TEEのご紹介" at bounding box center [443, 306] width 278 height 12
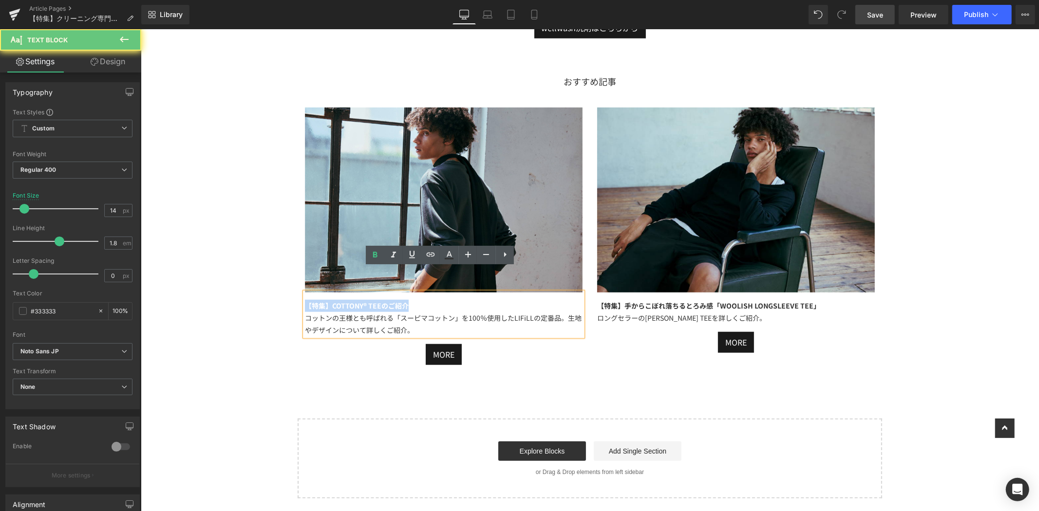
drag, startPoint x: 416, startPoint y: 279, endPoint x: 248, endPoint y: 273, distance: 168.6
paste div
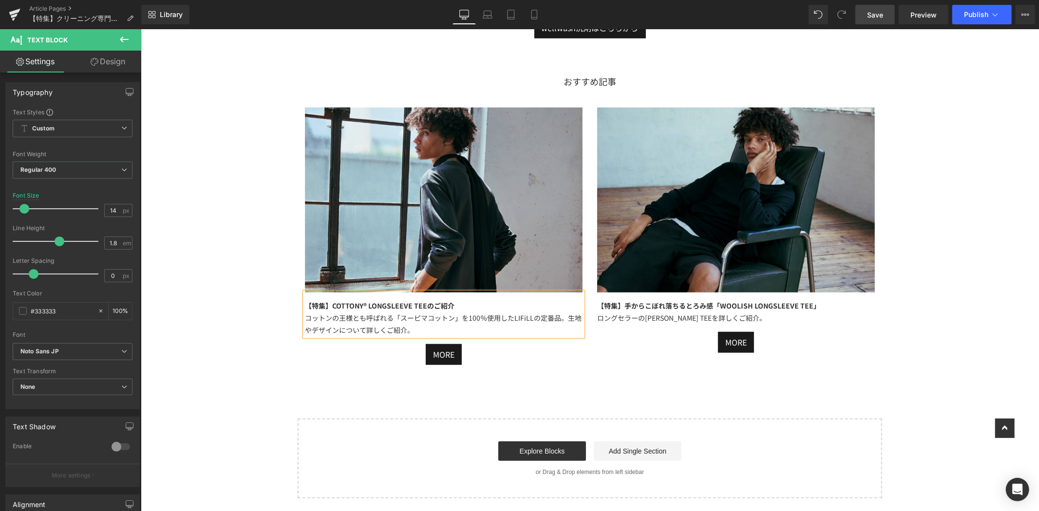
click at [416, 312] on div "コットンの王様とも呼ばれる「スーピマコットン」を100％使用したLIFiLLの定番品。生地やデザインについて詳しくご紹介。" at bounding box center [443, 324] width 278 height 24
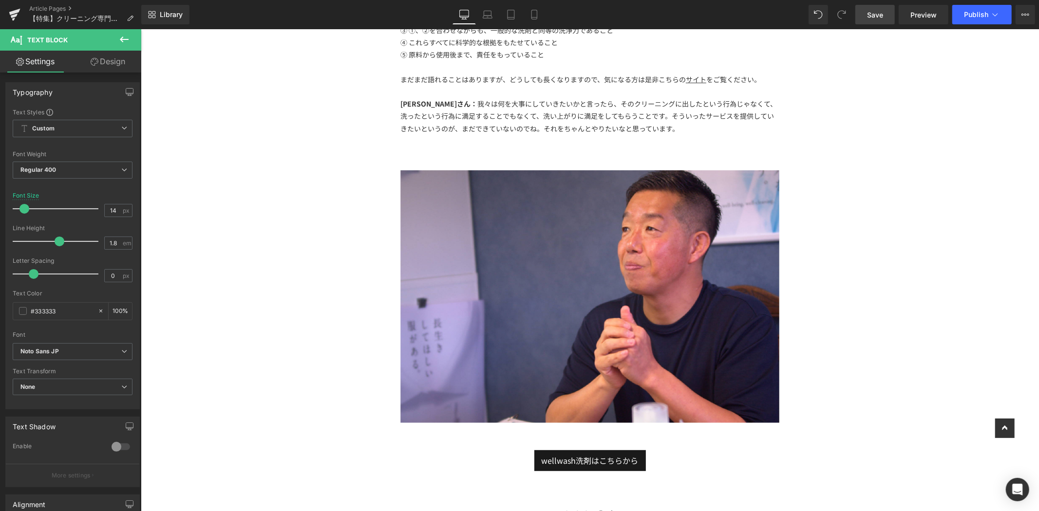
scroll to position [2935, 0]
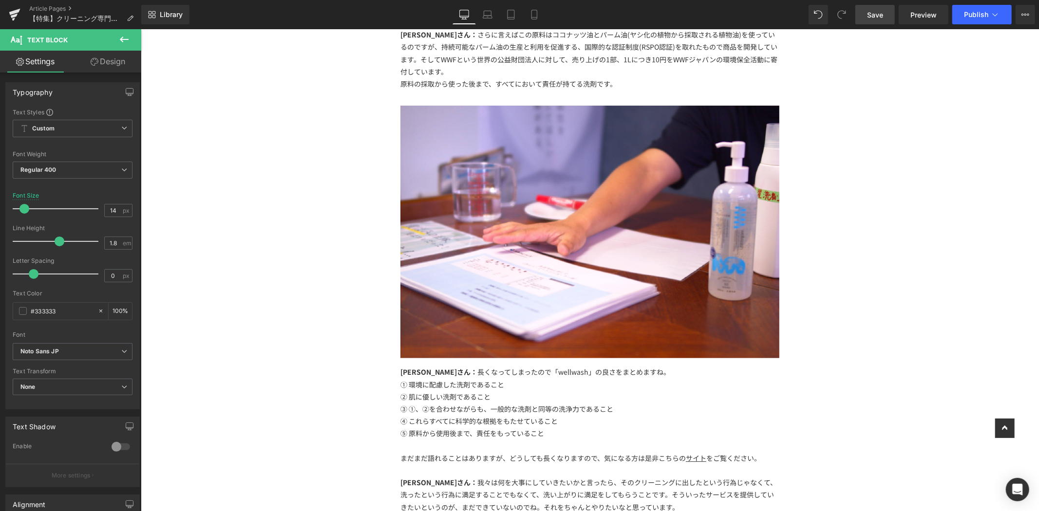
click at [878, 12] on span "Save" at bounding box center [875, 15] width 16 height 10
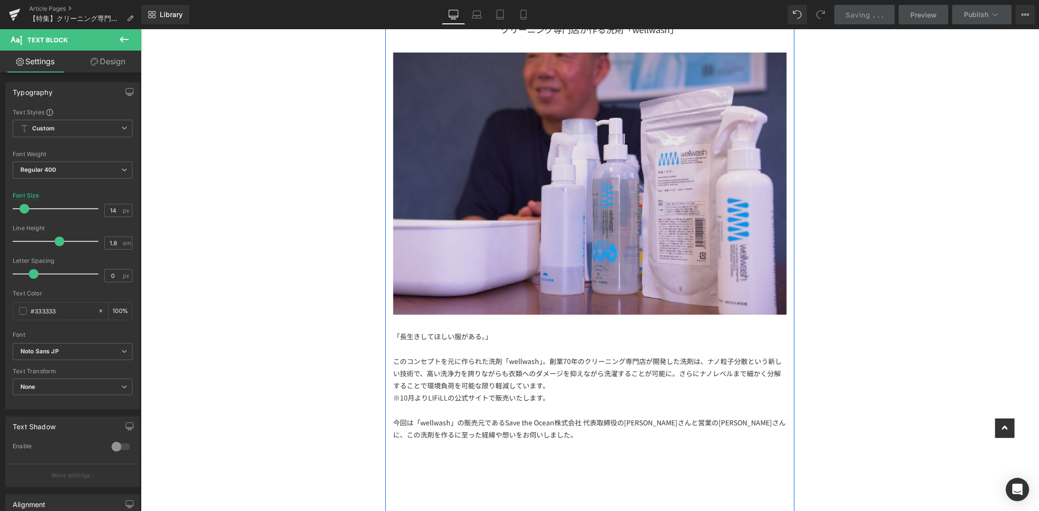
scroll to position [162, 0]
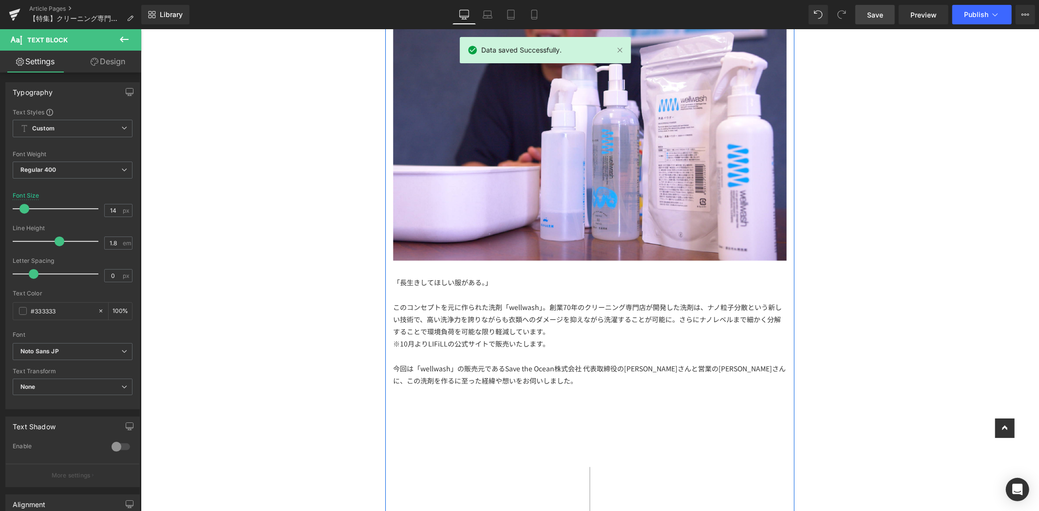
click at [569, 341] on div "※10月よりLIFiLLの公式サイトで販売いたします。" at bounding box center [590, 344] width 394 height 12
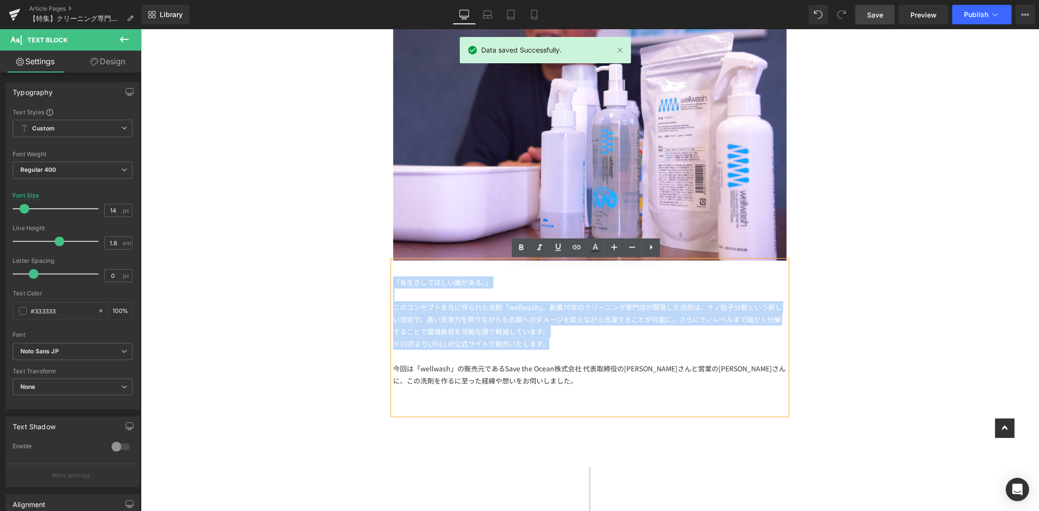
drag, startPoint x: 557, startPoint y: 347, endPoint x: 378, endPoint y: 275, distance: 192.8
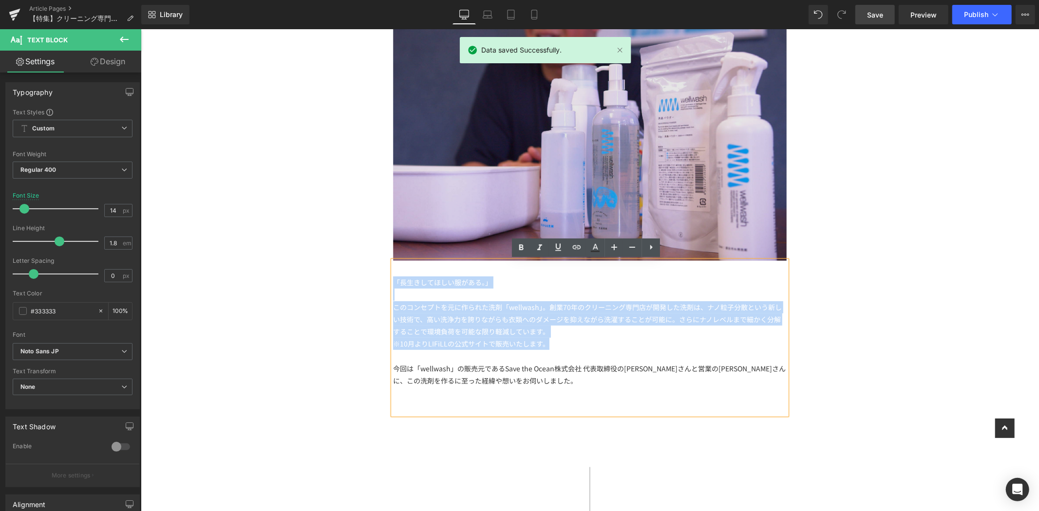
copy div "「長生きしてほしい服がある。」 このコンセプトを元に作られた洗剤「wellwash」。創業70年のクリーニング専門店が開発した洗剤は、ナノ粒子分散という新しい…"
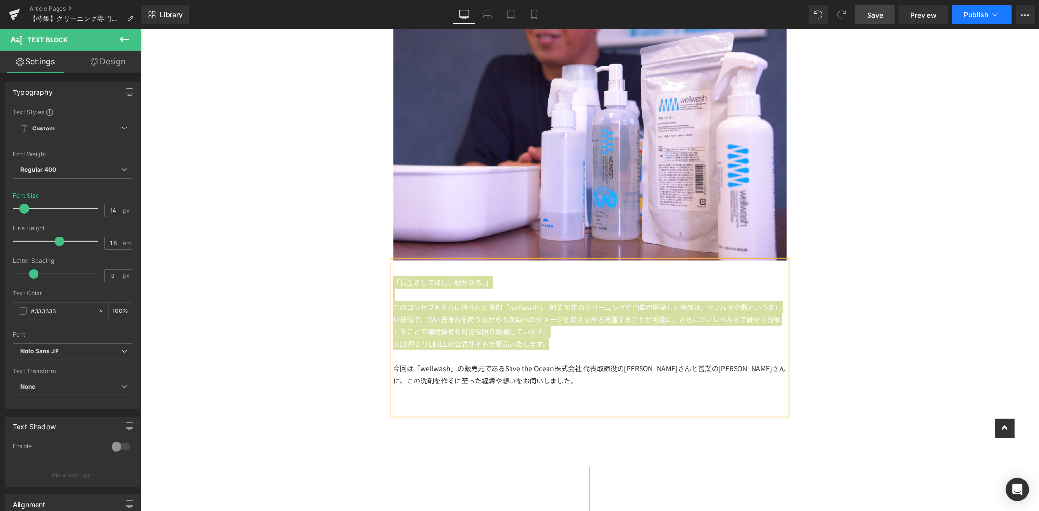
click at [991, 12] on icon at bounding box center [995, 15] width 10 height 10
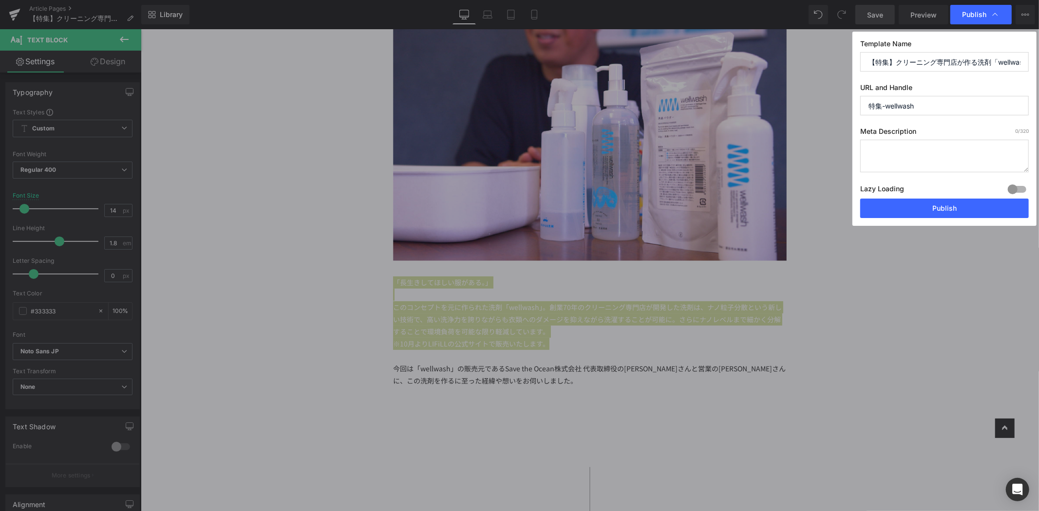
click at [931, 145] on textarea at bounding box center [944, 156] width 169 height 33
paste textarea "「長生きしてほしい服がある。」 このコンセプトを元に作られた洗剤「wellwash」。創業70年のクリーニング専門店が開発した洗剤は、ナノ粒子分散という新しい…"
click at [917, 158] on textarea "「長生きしてほしい服がある。」 このコンセプトを元に作られた洗剤「wellwash」。創業70年のクリーニング専門店が開発した洗剤は、ナノ粒子分散という新しい…" at bounding box center [944, 156] width 169 height 33
type textarea "「長生きしてほしい服がある。」 このコンセプトを元に作られた洗剤「wellwash」。創業70年のクリーニング専門店が開発した洗剤は、ナノ粒子分散という新しい…"
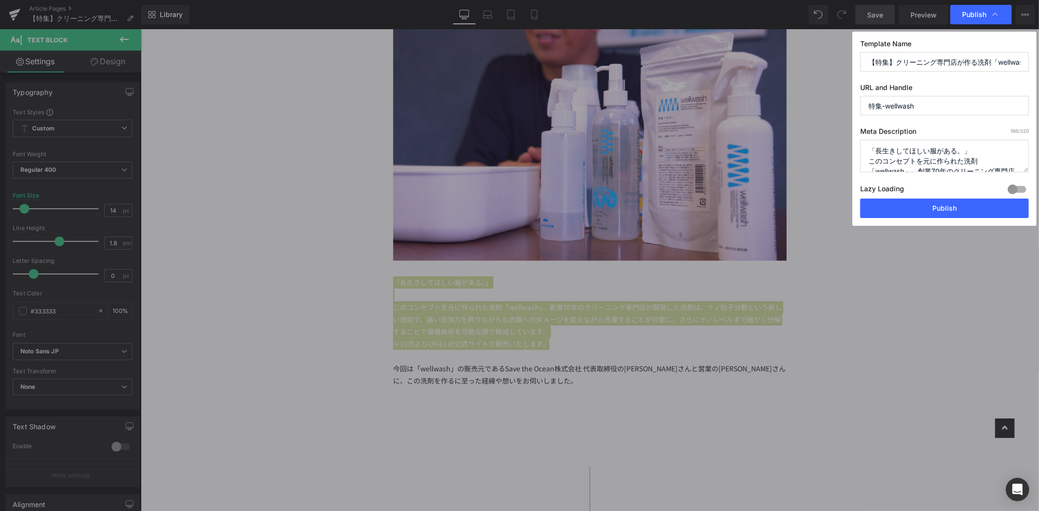
click at [923, 108] on input "特集-wellwash" at bounding box center [944, 105] width 169 height 19
drag, startPoint x: 880, startPoint y: 104, endPoint x: 838, endPoint y: 105, distance: 41.4
click at [838, 105] on div "Publish Template Name 【特集】クリーニング専門店が作る洗剤「wellwash」 URL and Handle 特集-wellwash M…" at bounding box center [519, 255] width 1039 height 511
paste input "Special feature"
type input "special-feature-wellwash"
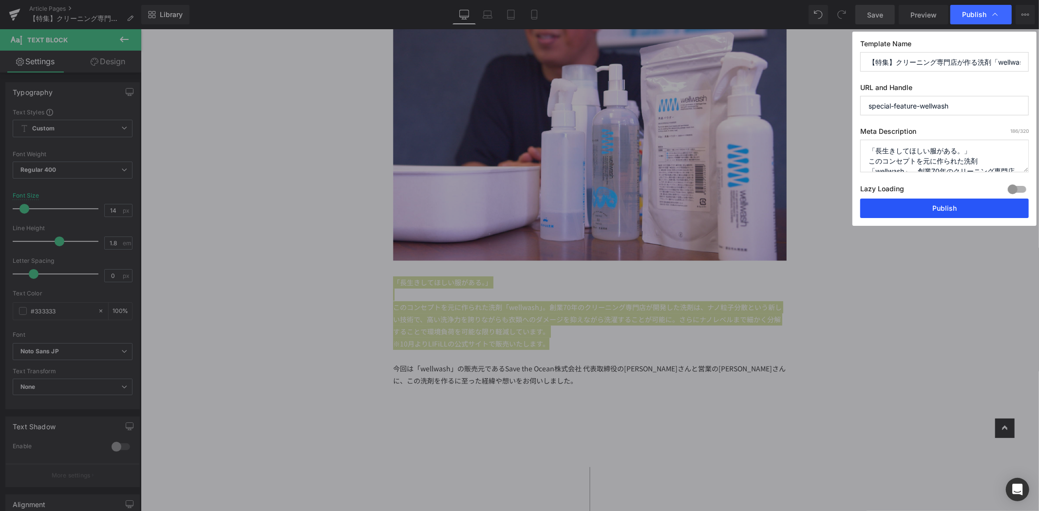
click at [914, 203] on button "Publish" at bounding box center [944, 208] width 169 height 19
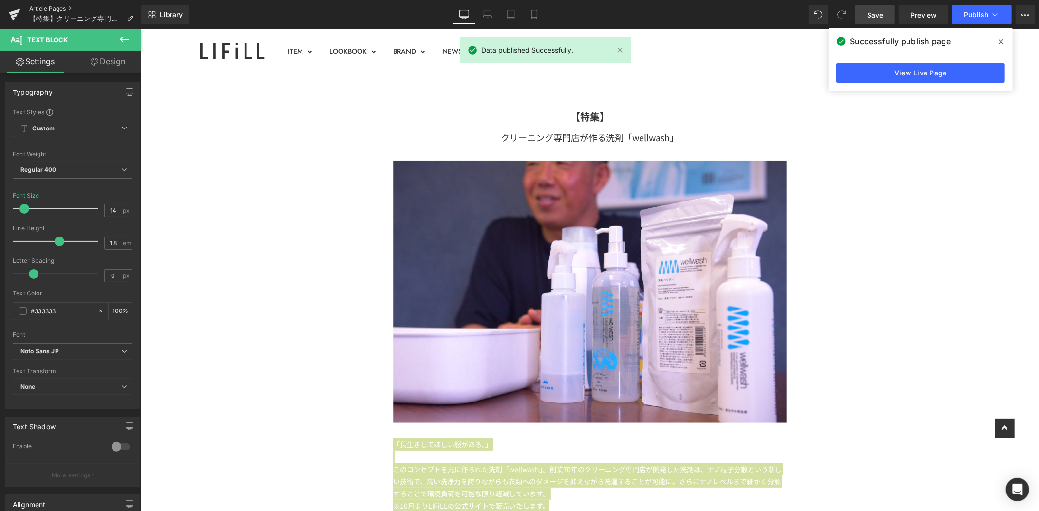
click at [49, 8] on link "Article Pages" at bounding box center [85, 9] width 112 height 8
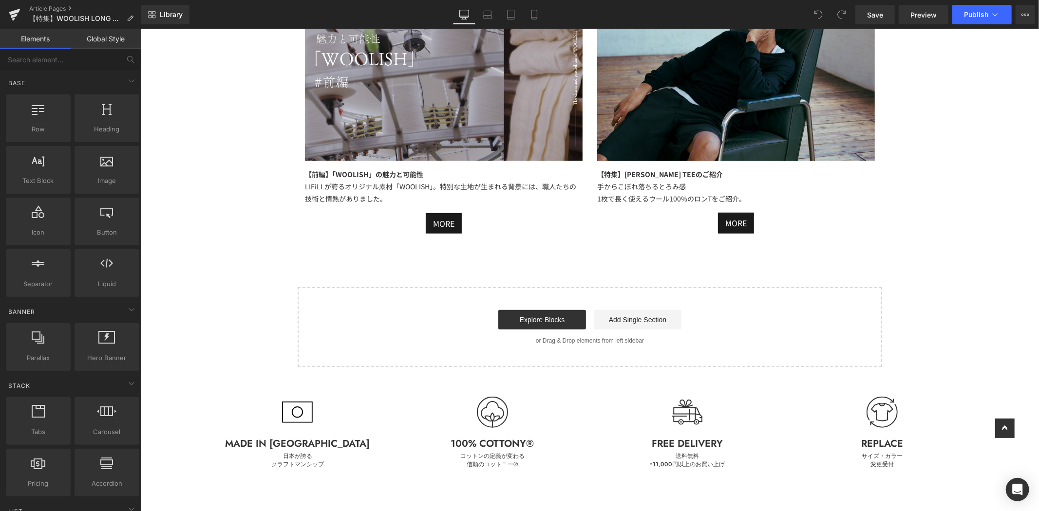
scroll to position [3706, 0]
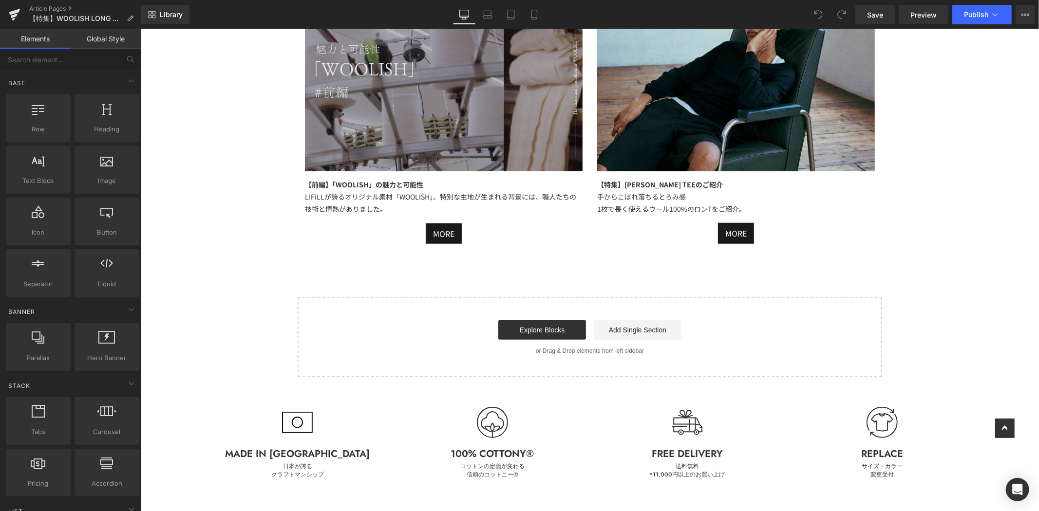
click at [513, 97] on img at bounding box center [443, 78] width 278 height 185
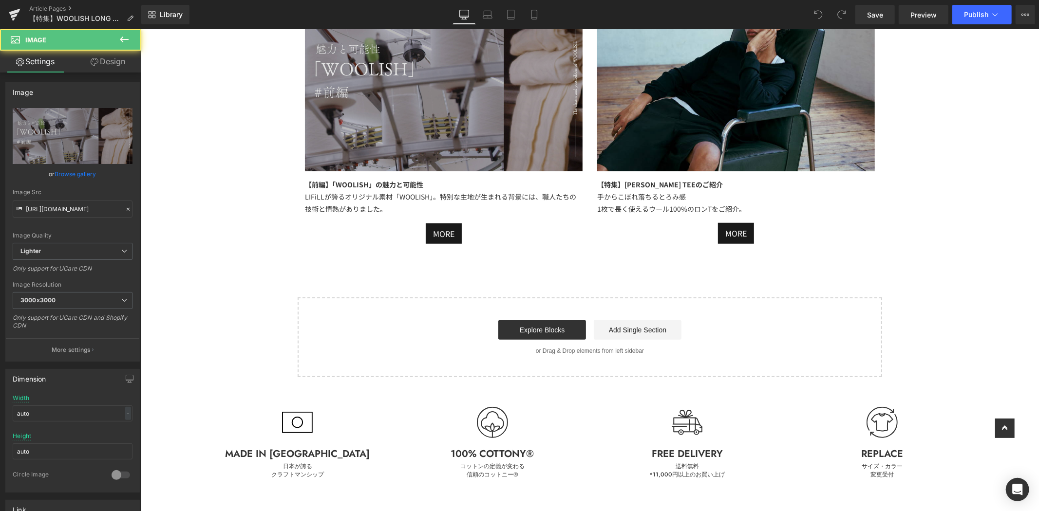
scroll to position [3597, 0]
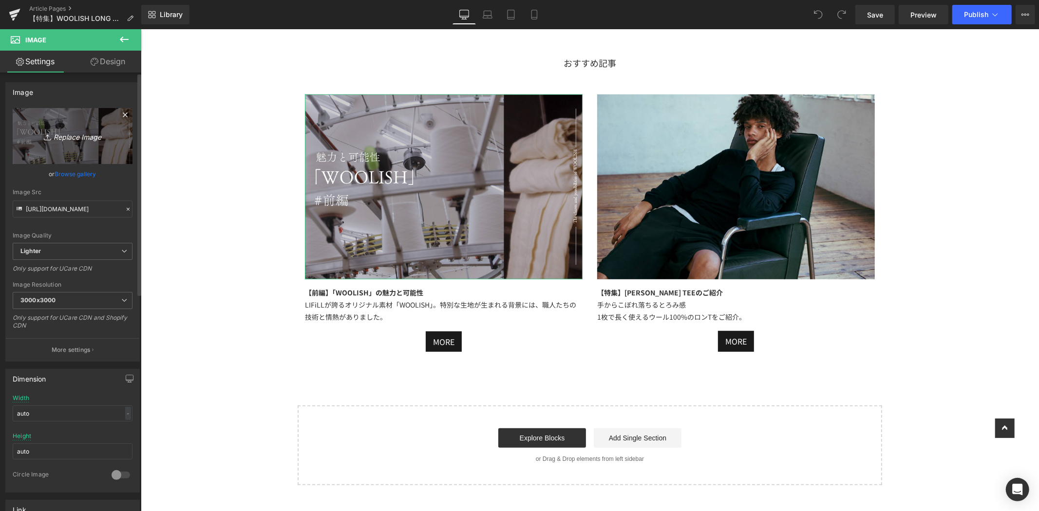
click at [59, 150] on link "Replace Image" at bounding box center [73, 136] width 120 height 56
type input "C:\fakepath\アートボード 22ｓｃんｐ.jpg"
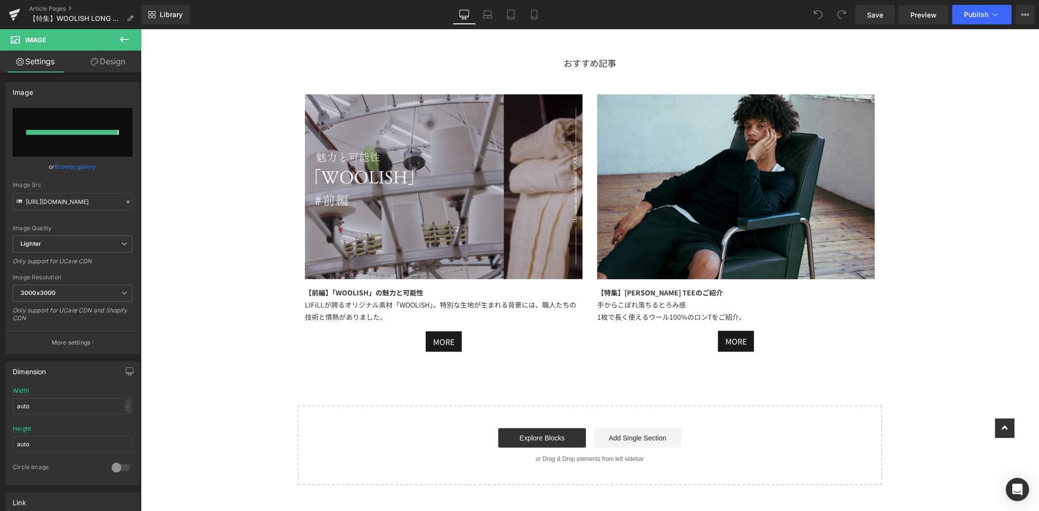
type input "https://ucarecdn.com/dd31dfe6-5ca1-4ed7-9d80-5ee59754578a/-/format/auto/-/previ…"
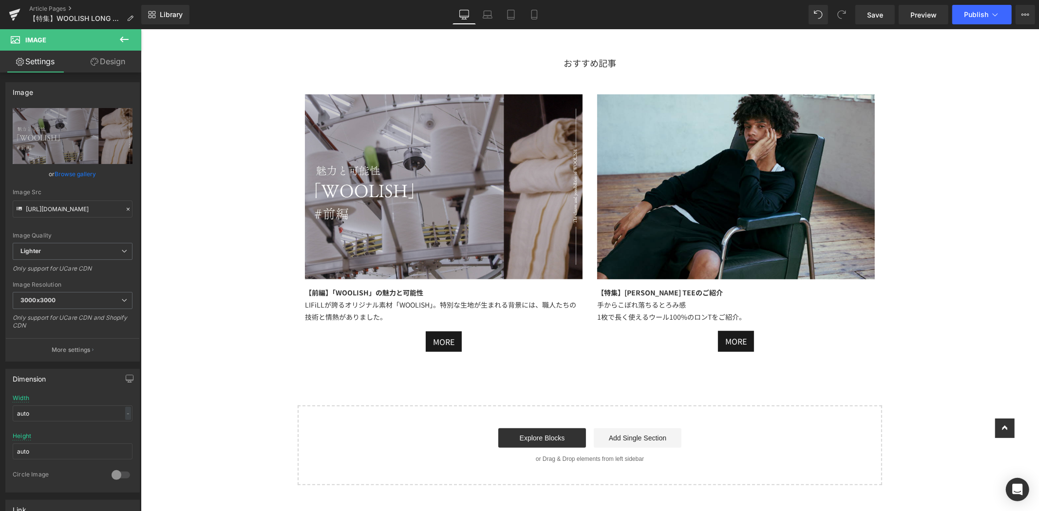
scroll to position [3543, 0]
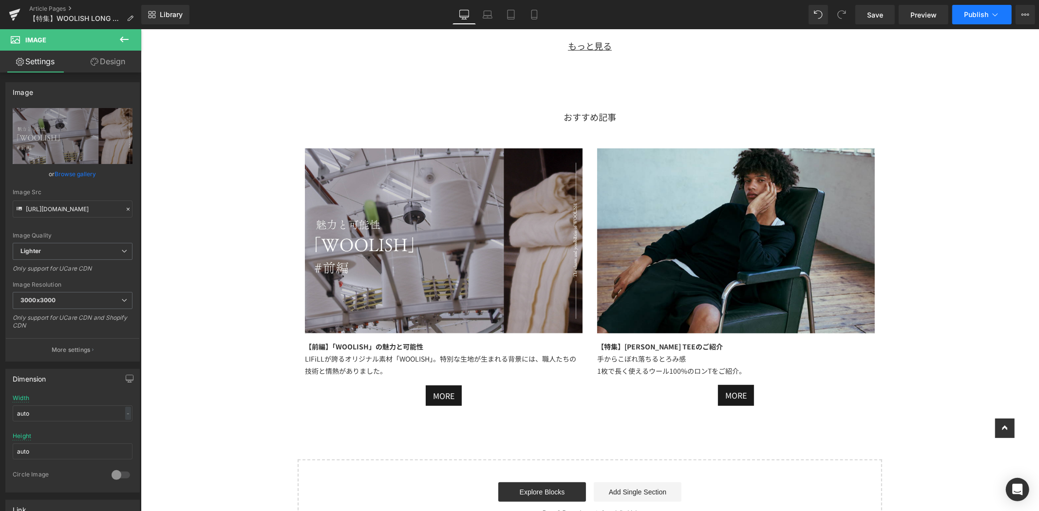
click at [973, 23] on button "Publish" at bounding box center [981, 14] width 59 height 19
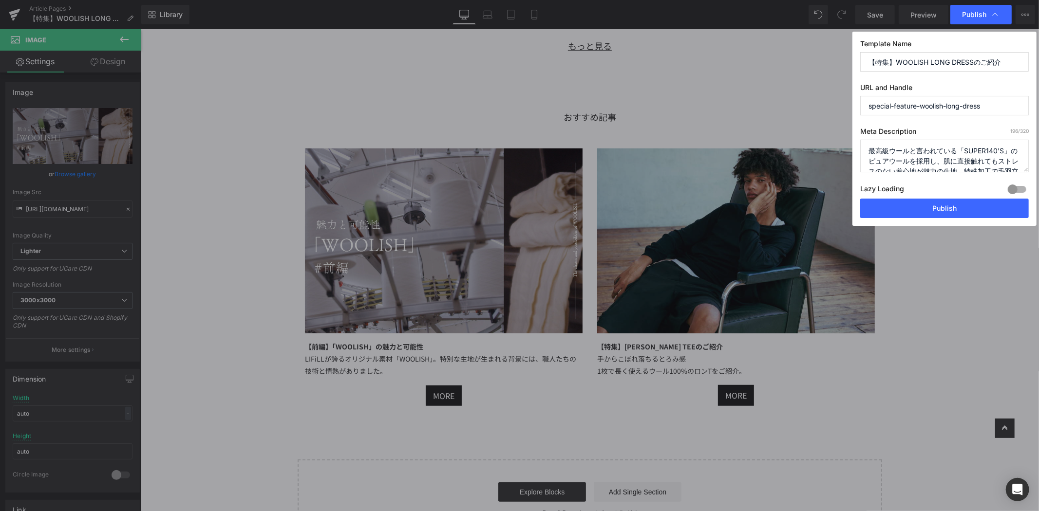
click at [950, 199] on div "Lazy Loading Build Upgrade plan to unlock" at bounding box center [944, 191] width 169 height 16
click at [946, 209] on button "Publish" at bounding box center [944, 208] width 169 height 19
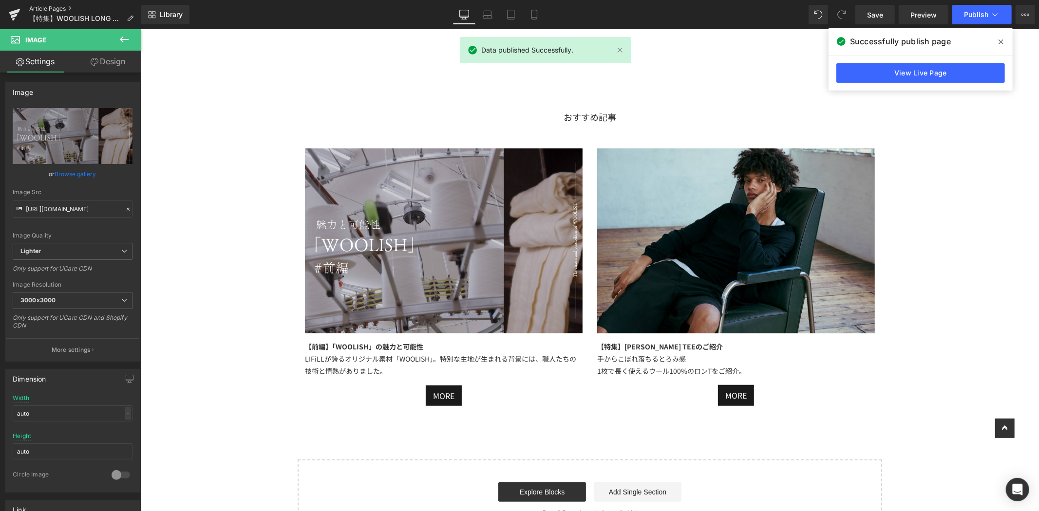
click at [56, 10] on link "Article Pages" at bounding box center [85, 9] width 112 height 8
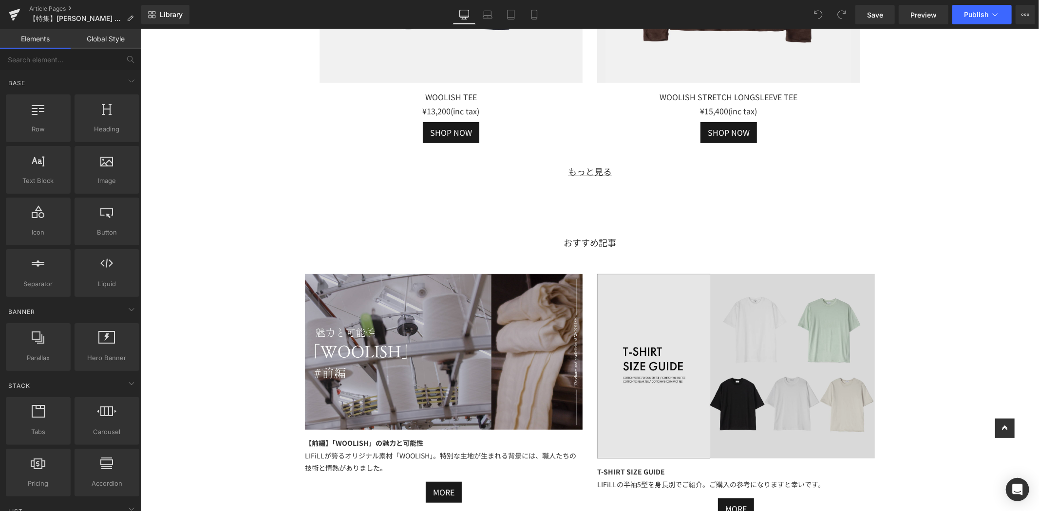
scroll to position [3582, 0]
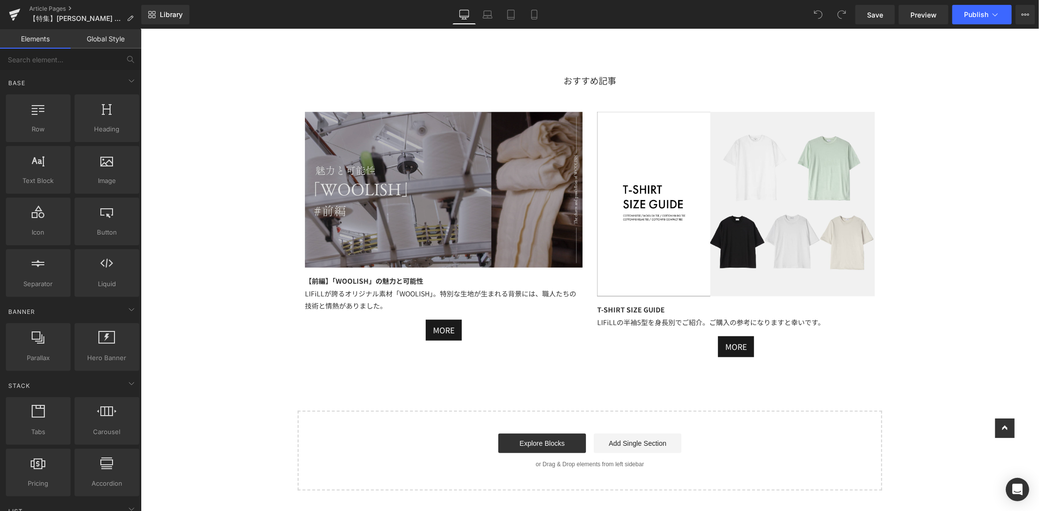
click at [536, 185] on img at bounding box center [443, 190] width 278 height 156
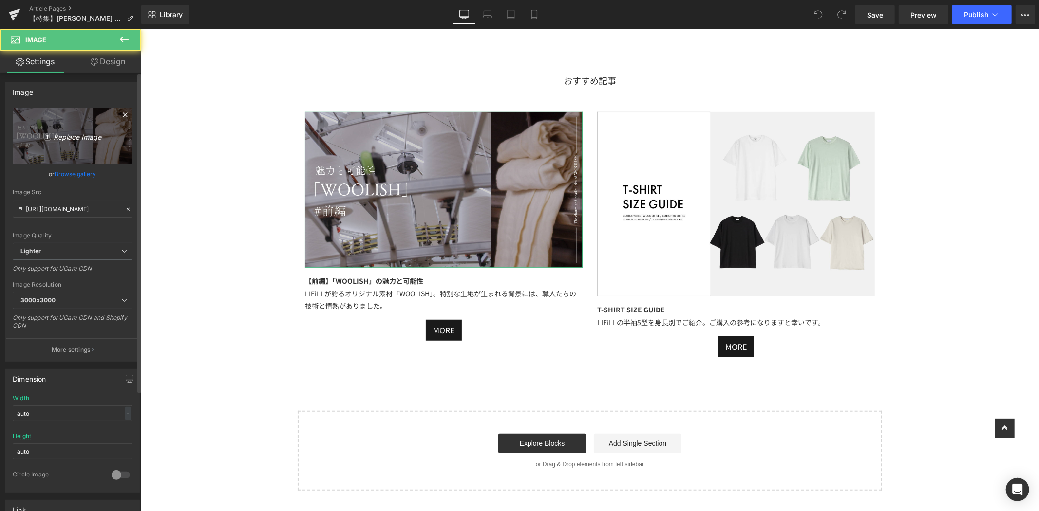
click at [61, 128] on link "Replace Image" at bounding box center [73, 136] width 120 height 56
type input "C:\fakepath\アートボード 22ｓｃんｐ.jpg"
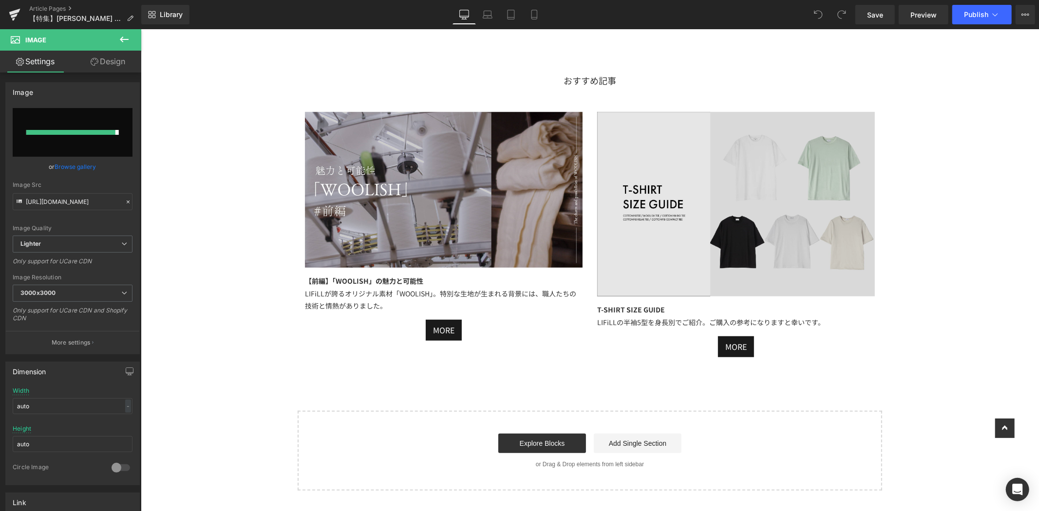
type input "https://ucarecdn.com/8df7c1bf-9ae8-44f1-b86e-fd599b165e52/-/format/auto/-/previ…"
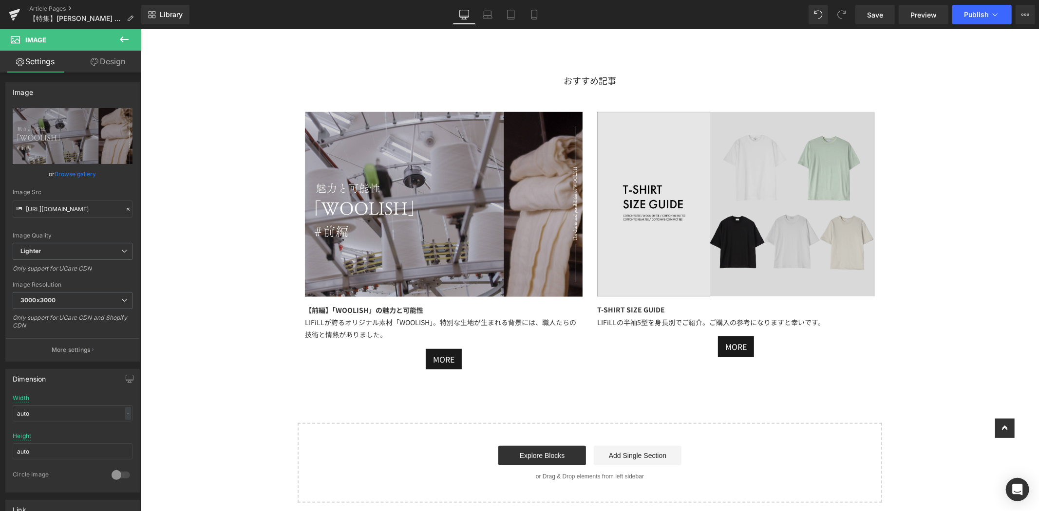
click at [845, 201] on img at bounding box center [736, 204] width 278 height 185
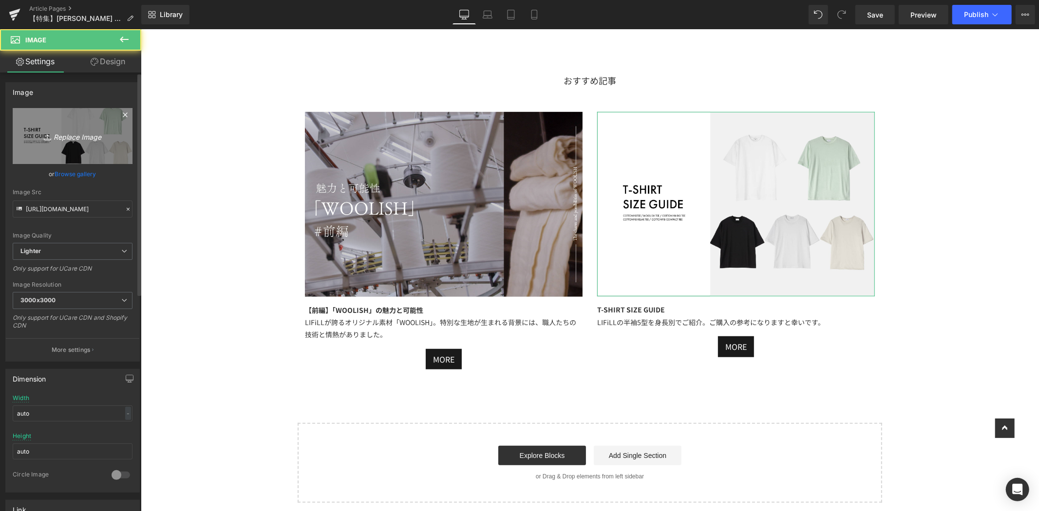
click at [62, 147] on link "Replace Image" at bounding box center [73, 136] width 120 height 56
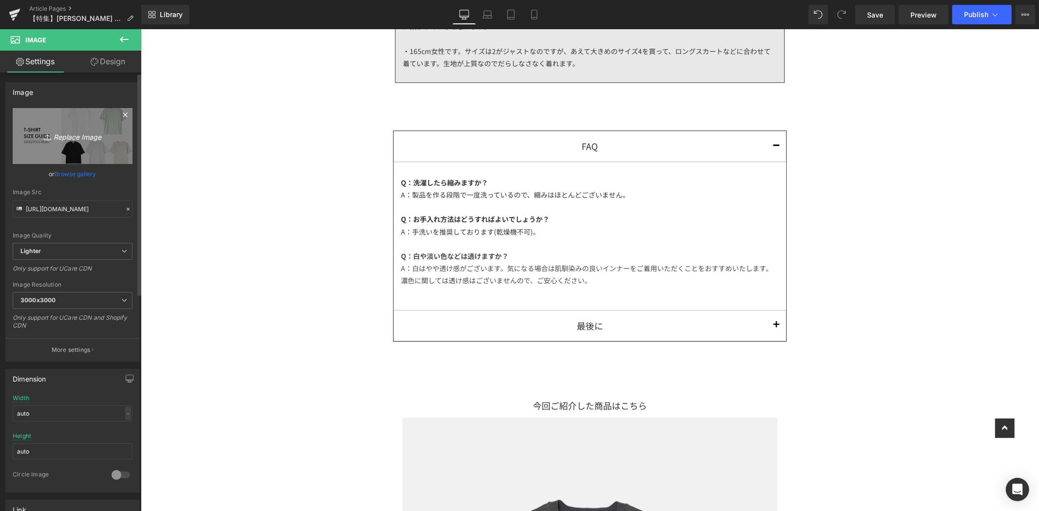
scroll to position [2392, 0]
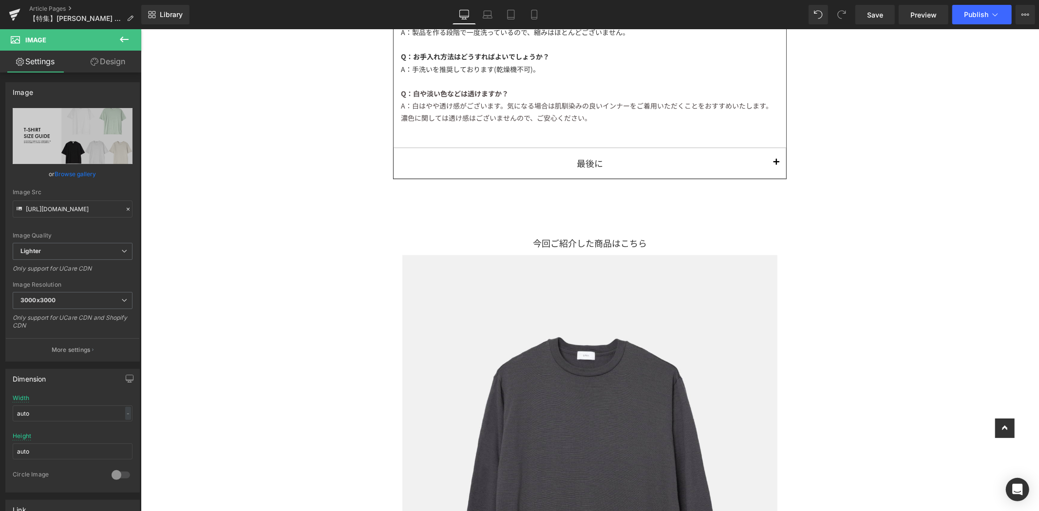
drag, startPoint x: 882, startPoint y: 190, endPoint x: 853, endPoint y: 193, distance: 29.4
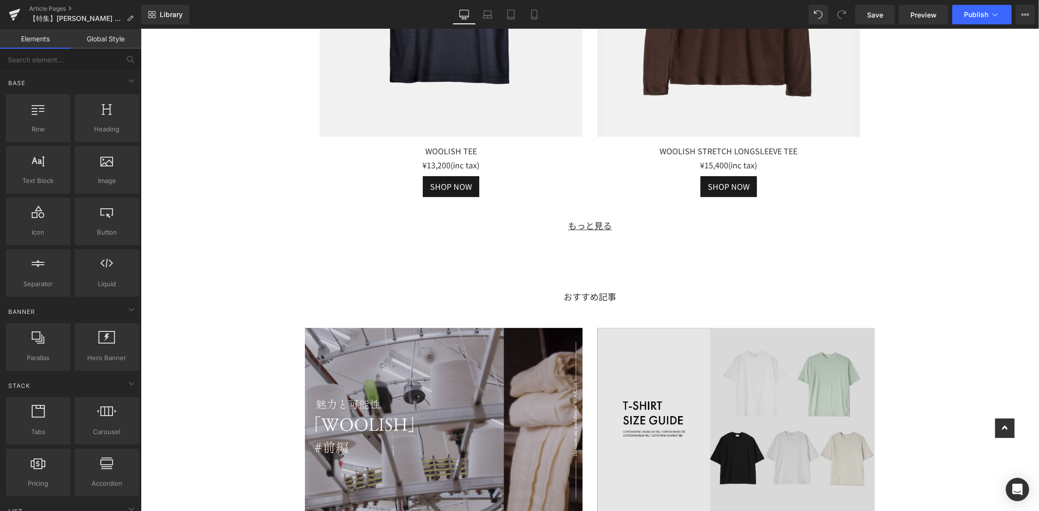
scroll to position [3582, 0]
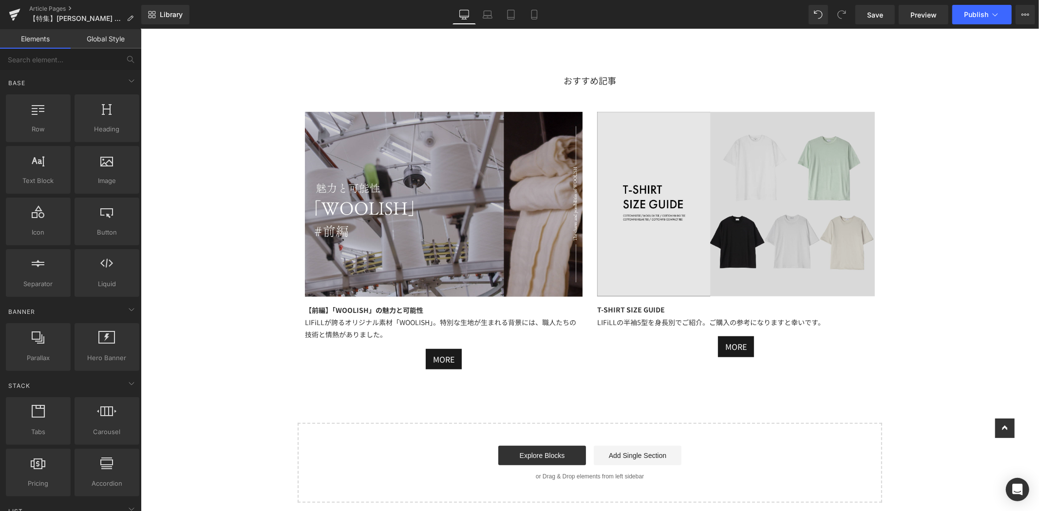
click at [665, 238] on img at bounding box center [736, 204] width 278 height 185
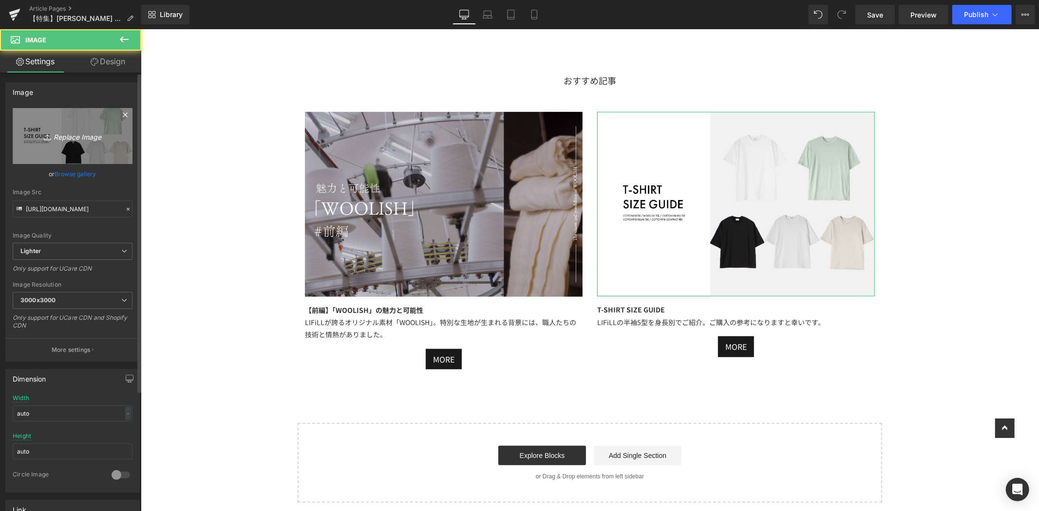
click at [59, 128] on link "Replace Image" at bounding box center [73, 136] width 120 height 56
type input "C:\fakepath\アートボード 27ｓｃんｐd.jpg"
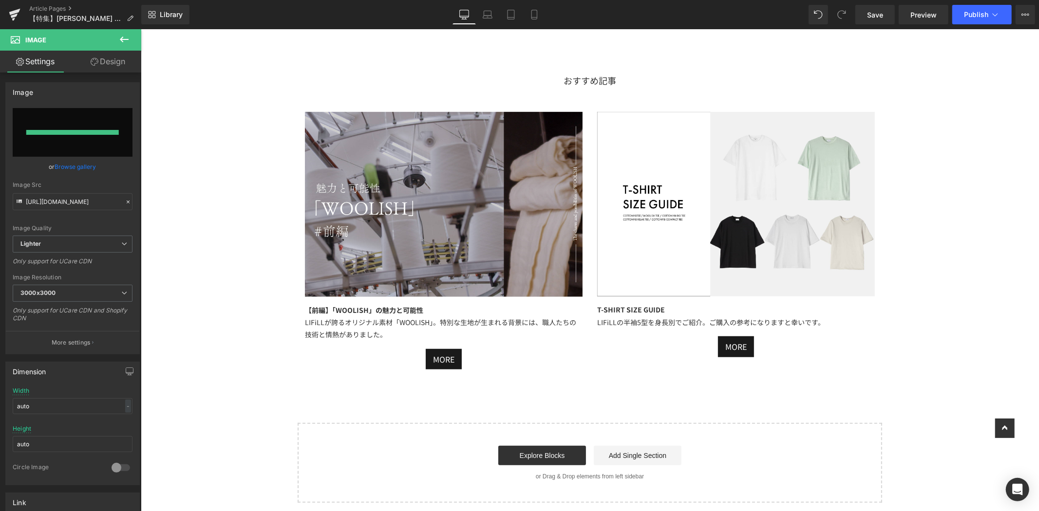
type input "https://ucarecdn.com/de7bc177-fd0c-43ca-872a-041eb740bd35/-/format/auto/-/previ…"
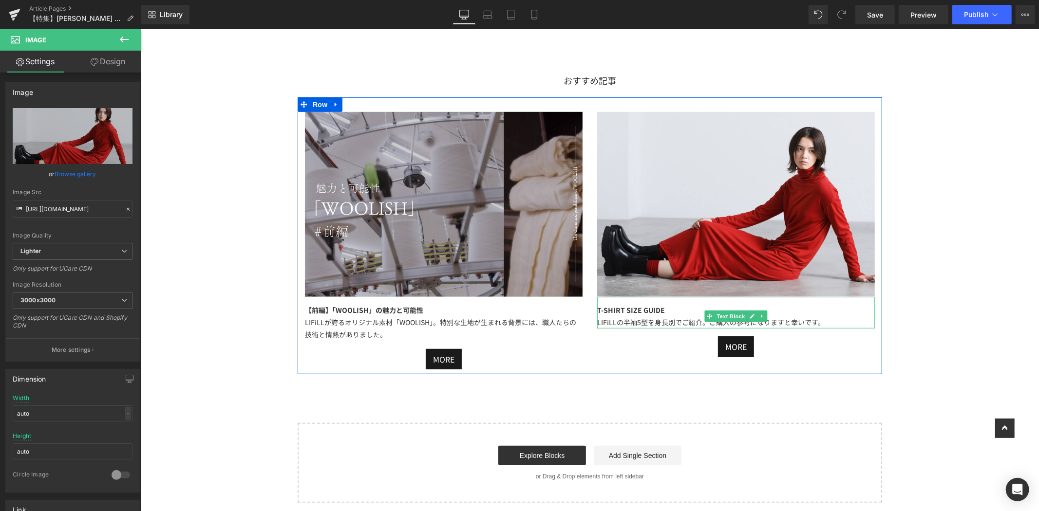
click at [672, 312] on div "T-SHIRT SIZE GUIDE LIFiLLの半袖5型を身長別でご紹介。ご購入の参考になりますと幸いです。" at bounding box center [736, 313] width 278 height 32
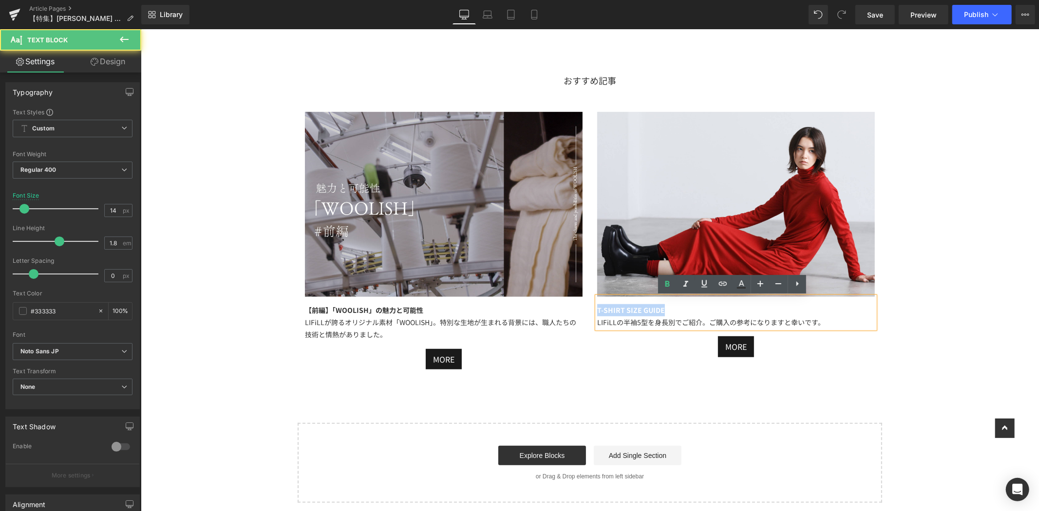
drag, startPoint x: 674, startPoint y: 310, endPoint x: 518, endPoint y: 308, distance: 155.9
click at [519, 308] on div "Image 【前編】「WOOLISH」の魅力と可能性 LIFiLLが誇るオリジナル素材「WOOLISH」。特別な生地が生まれる背景には、職人たちの技術と情熱が…" at bounding box center [589, 236] width 585 height 278
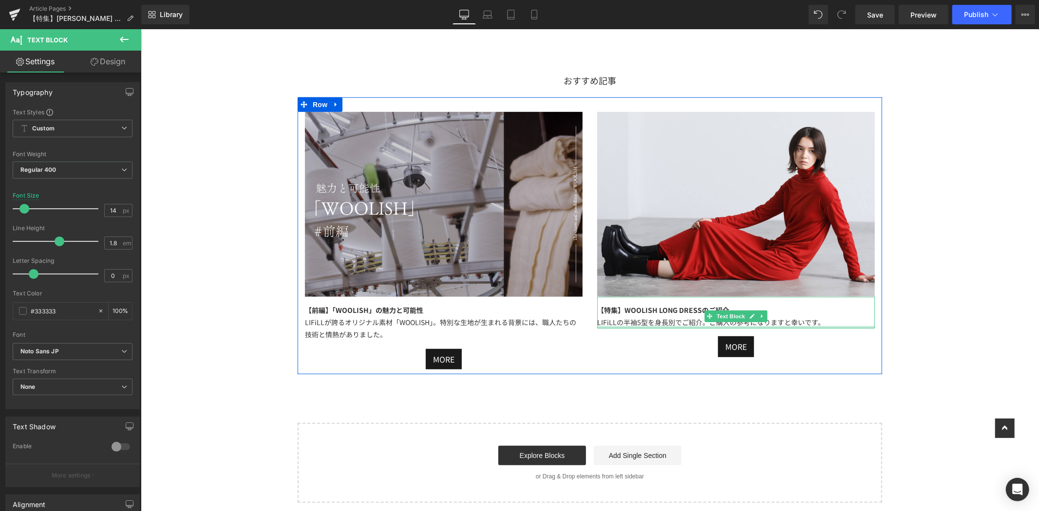
click at [818, 328] on div "【特集】WOOLISH LONG DRESSのご紹介 LIFiLLの半袖5型を身長別でご紹介。ご購入の参考になりますと幸いです。 Text Block" at bounding box center [736, 313] width 278 height 32
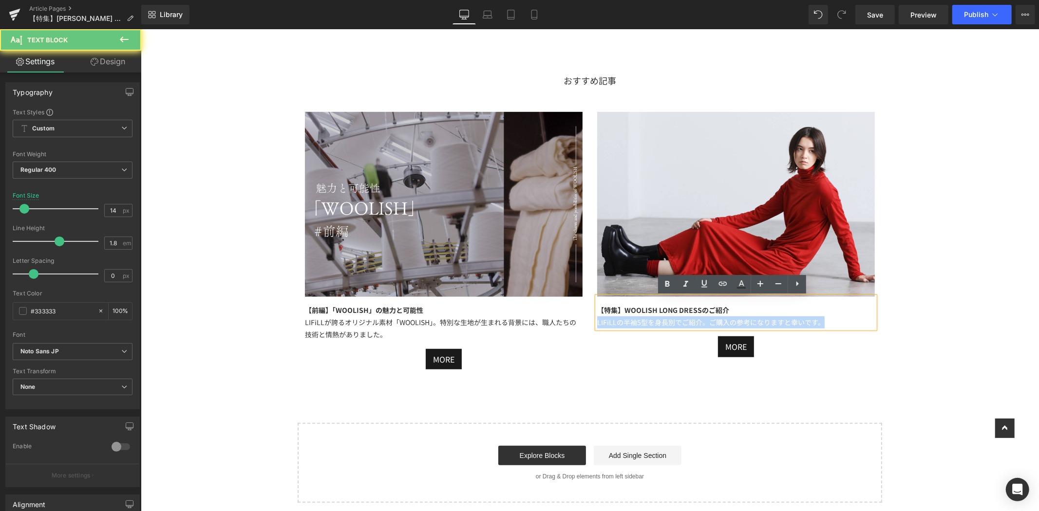
drag, startPoint x: 828, startPoint y: 326, endPoint x: 549, endPoint y: 322, distance: 278.2
click at [546, 322] on div "Image 【前編】「WOOLISH」の魅力と可能性 LIFiLLが誇るオリジナル素材「WOOLISH」。特別な生地が生まれる背景には、職人たちの技術と情熱が…" at bounding box center [589, 236] width 585 height 278
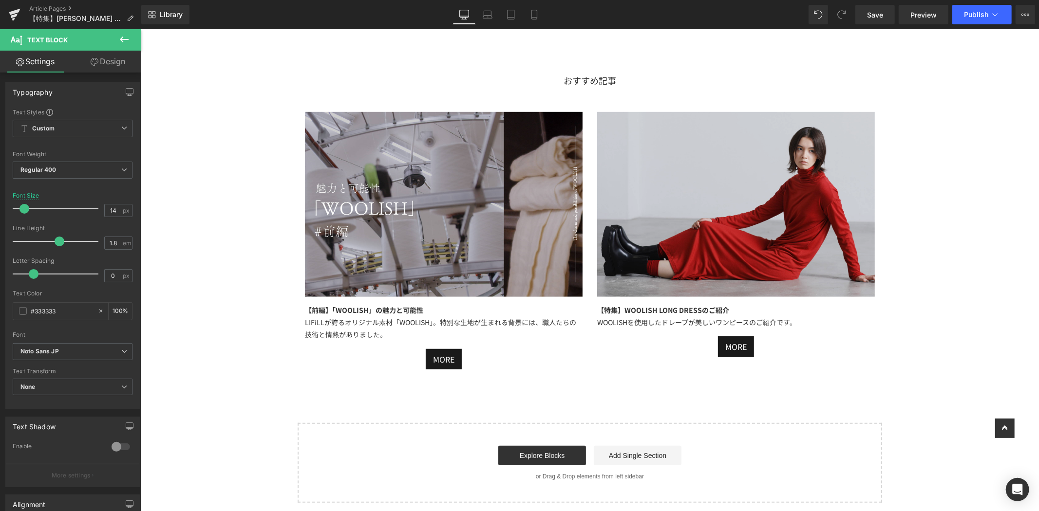
click at [681, 162] on img at bounding box center [736, 204] width 278 height 185
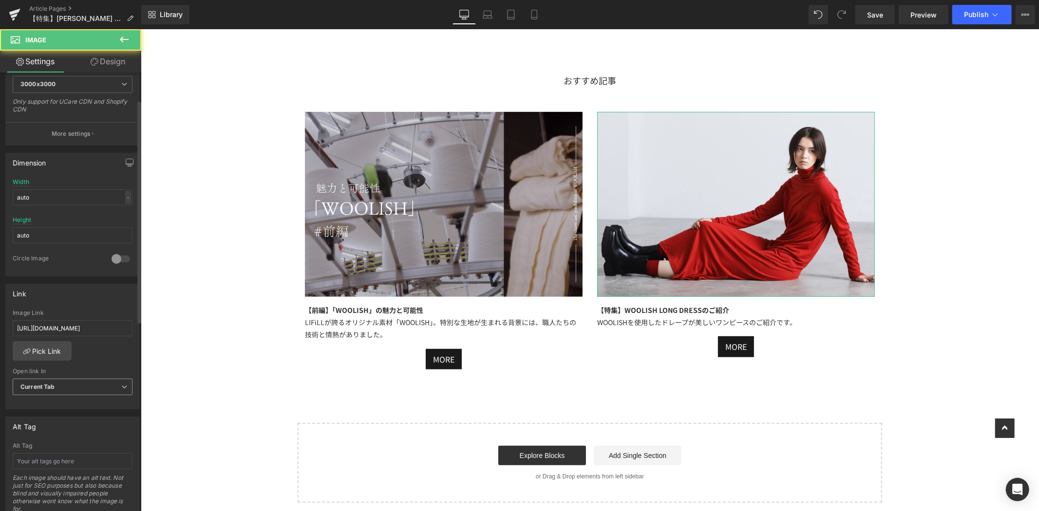
scroll to position [270, 0]
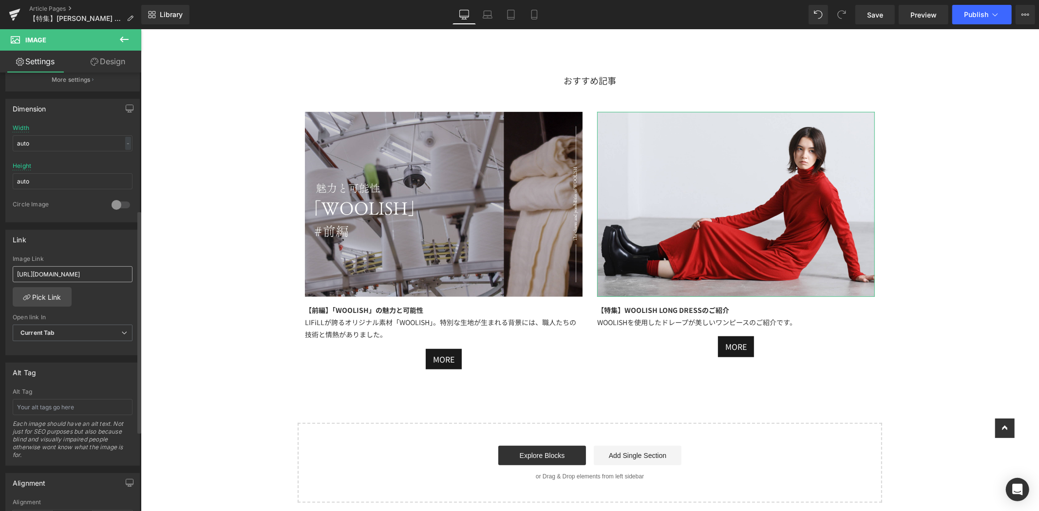
click at [18, 272] on input "[URL][DOMAIN_NAME]" at bounding box center [73, 274] width 120 height 16
type input "[URL][DOMAIN_NAME]"
click at [79, 257] on div "Image Link" at bounding box center [73, 259] width 120 height 7
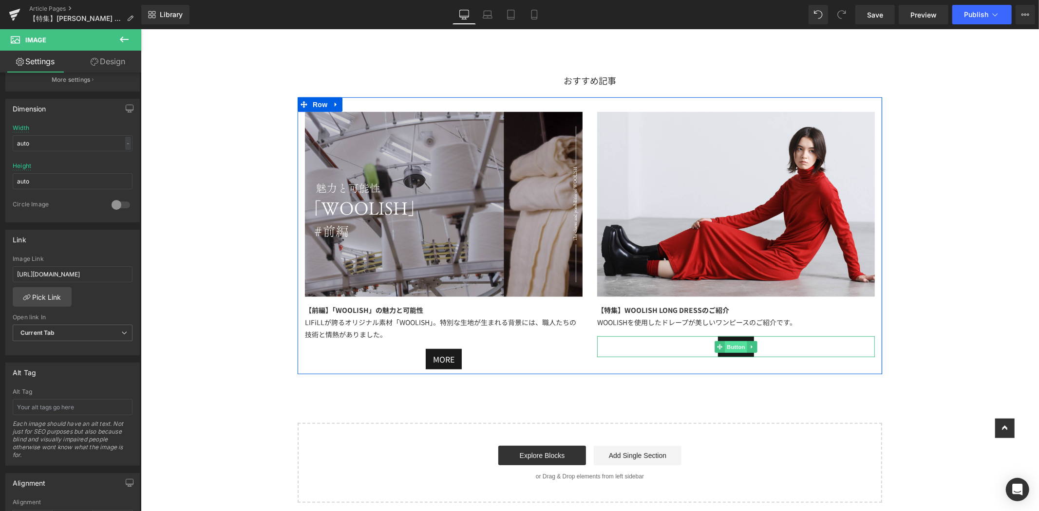
click at [730, 344] on span "Button" at bounding box center [735, 347] width 22 height 12
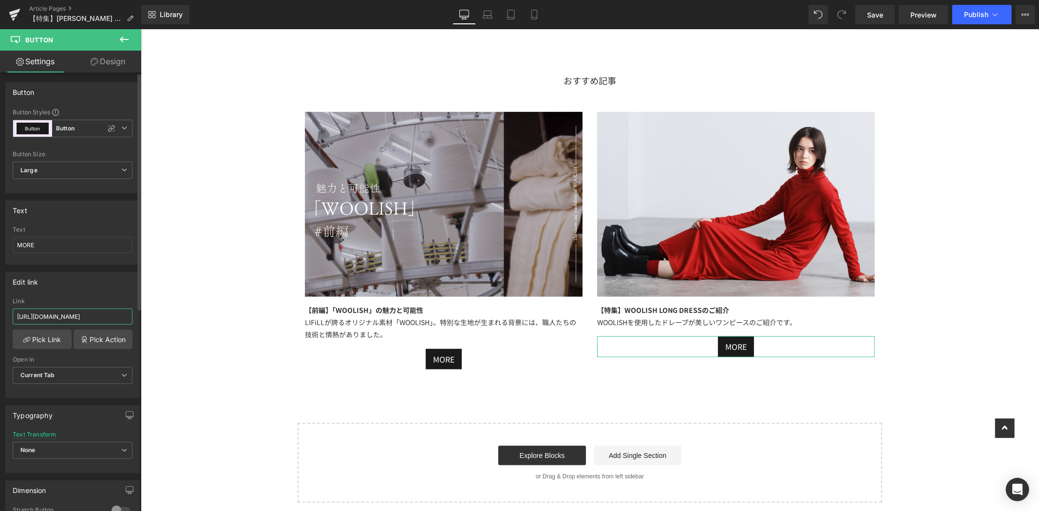
click at [16, 318] on input "https://lifill.jp/blogs/feature/special-feature-t-shirt-size-comparison" at bounding box center [73, 317] width 120 height 16
paste input "[URL][DOMAIN_NAME]"
type input "https://lifill.jp/blogs/feature/special-feature-woolish-long-dress"
click at [91, 295] on div "Edit link https://lifill.jp/blogs/feature/special-feature-woolish-long-dress Li…" at bounding box center [72, 335] width 134 height 126
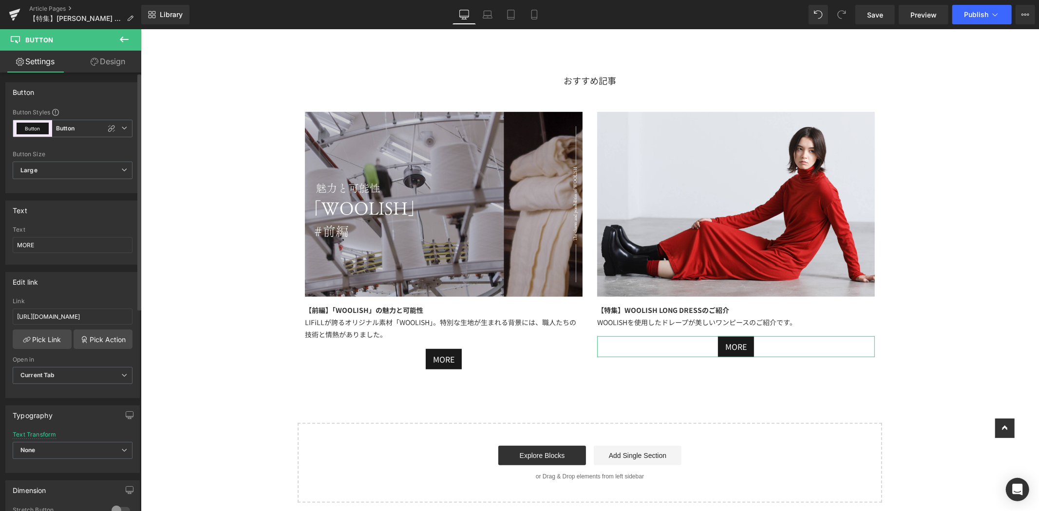
scroll to position [0, 0]
click at [878, 11] on span "Save" at bounding box center [875, 15] width 16 height 10
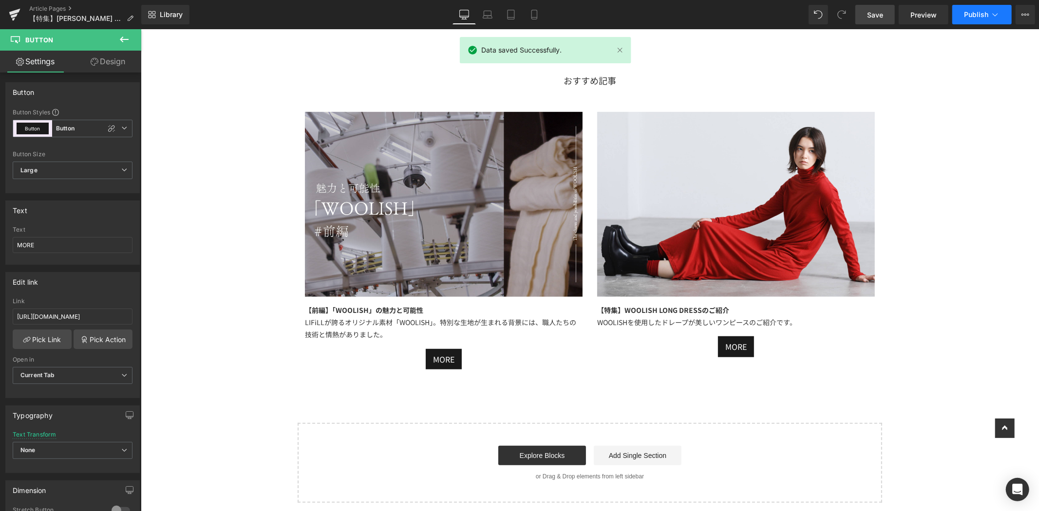
click at [996, 11] on icon at bounding box center [995, 15] width 10 height 10
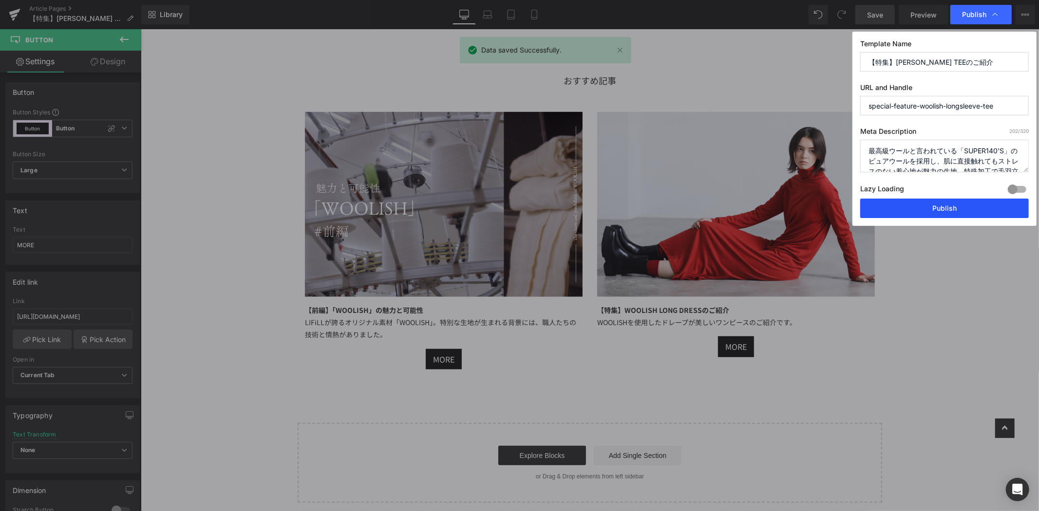
click at [926, 217] on button "Publish" at bounding box center [944, 208] width 169 height 19
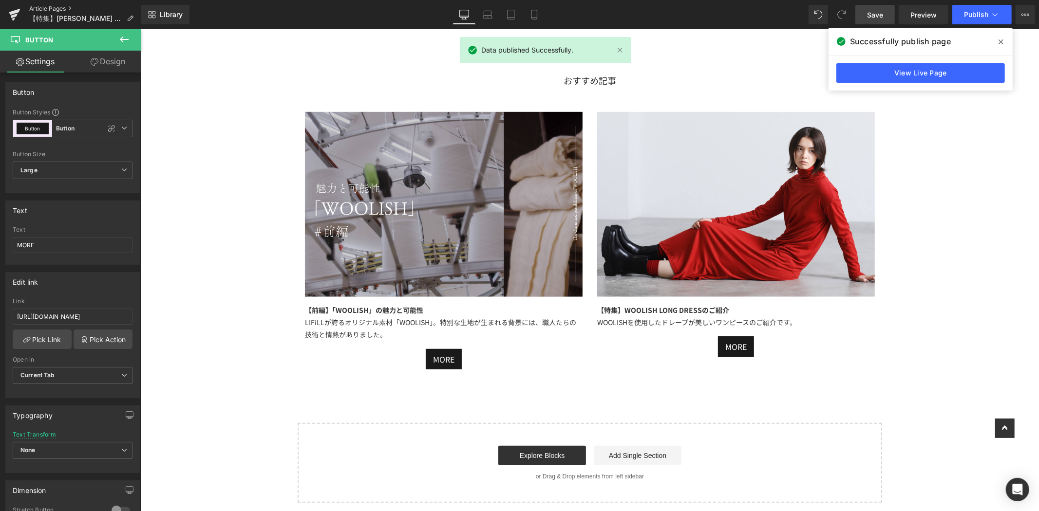
click at [62, 8] on link "Article Pages" at bounding box center [85, 9] width 112 height 8
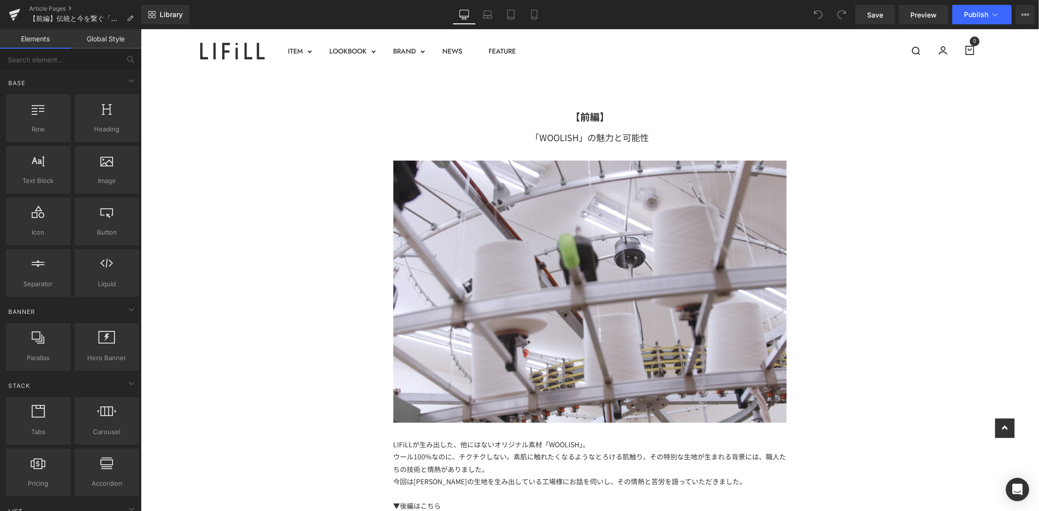
scroll to position [378, 0]
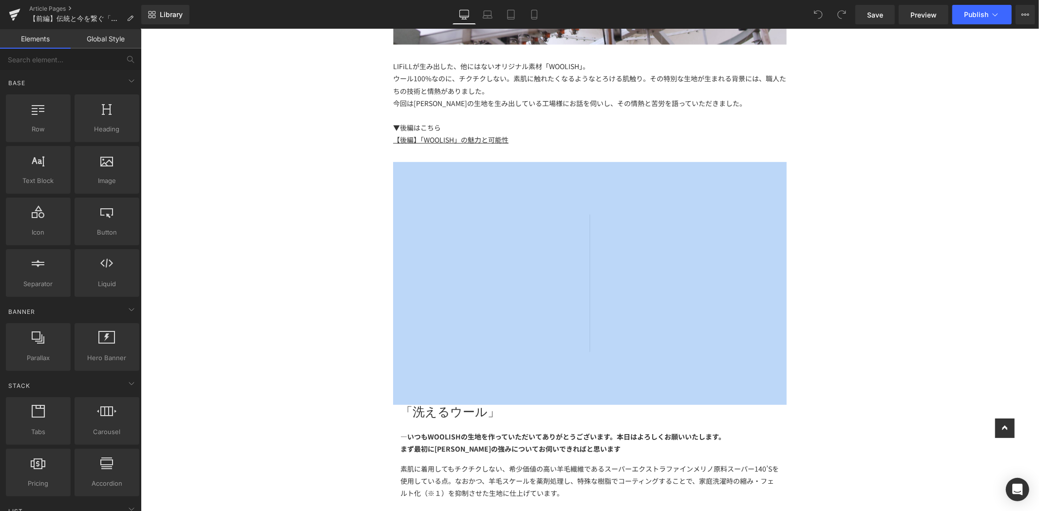
drag, startPoint x: 1030, startPoint y: 138, endPoint x: 1003, endPoint y: 351, distance: 214.1
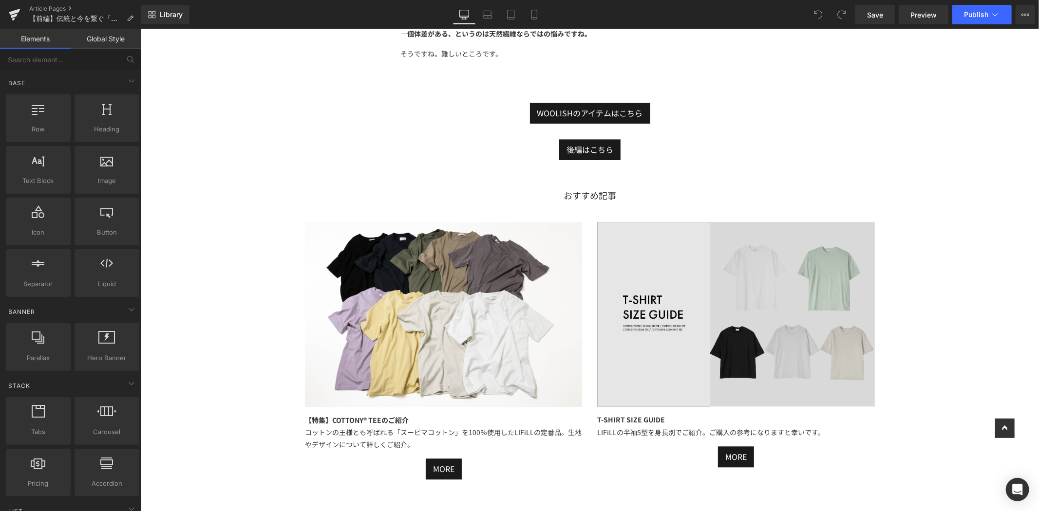
scroll to position [1873, 0]
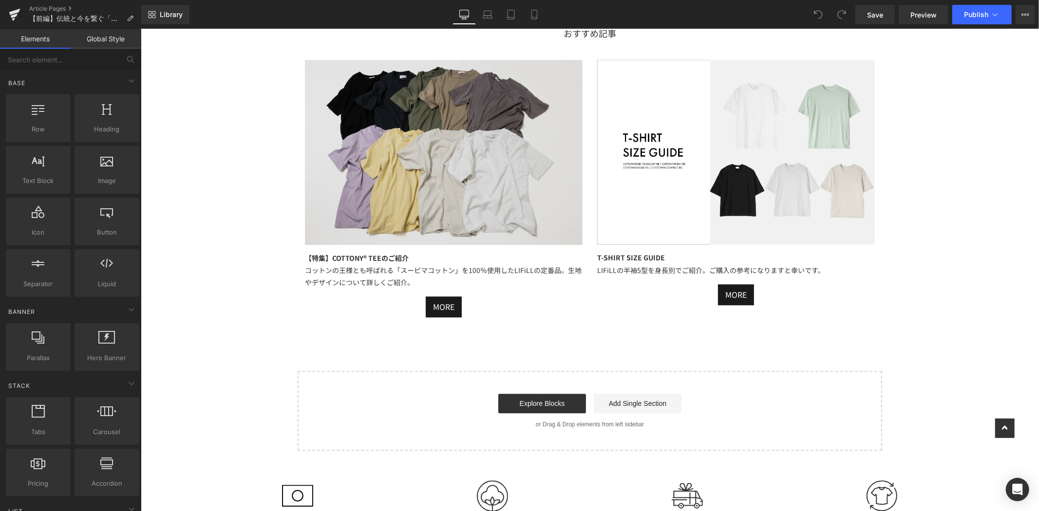
click at [443, 166] on img at bounding box center [443, 151] width 278 height 185
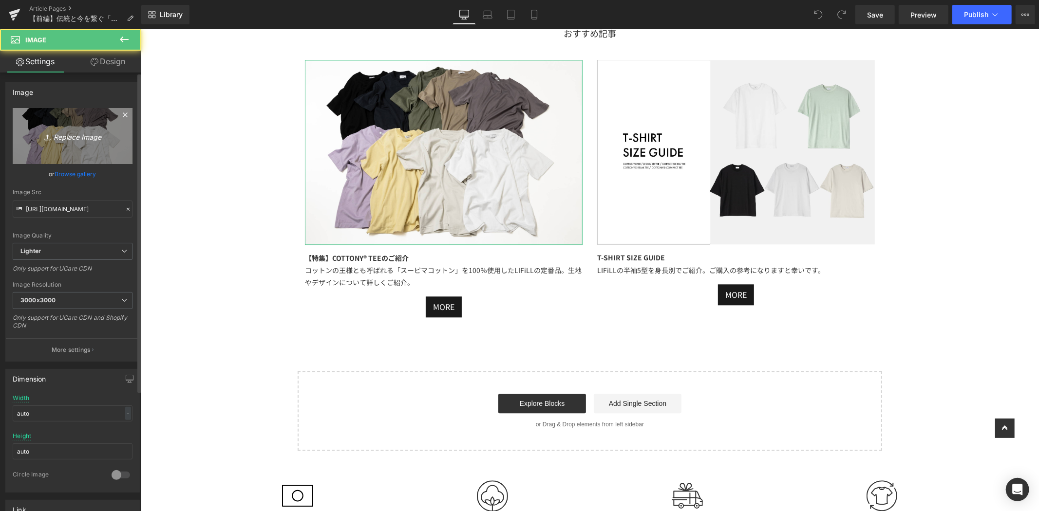
click at [51, 146] on link "Replace Image" at bounding box center [73, 136] width 120 height 56
type input "C:\fakepath\アートボード 6WOOLISH_特集ページ.jpg"
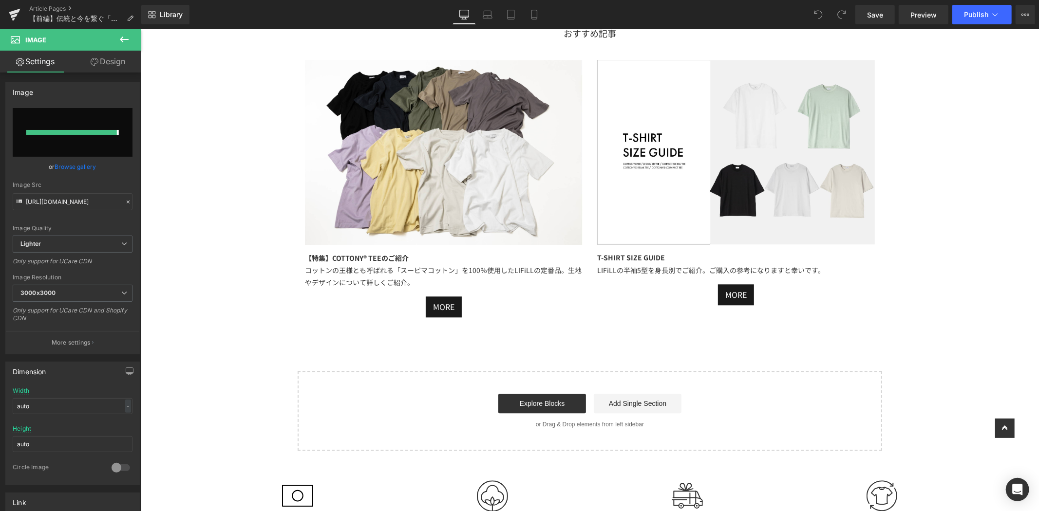
type input "https://ucarecdn.com/908a2ac3-9695-488a-acde-35b77b89449b/-/format/auto/-/previ…"
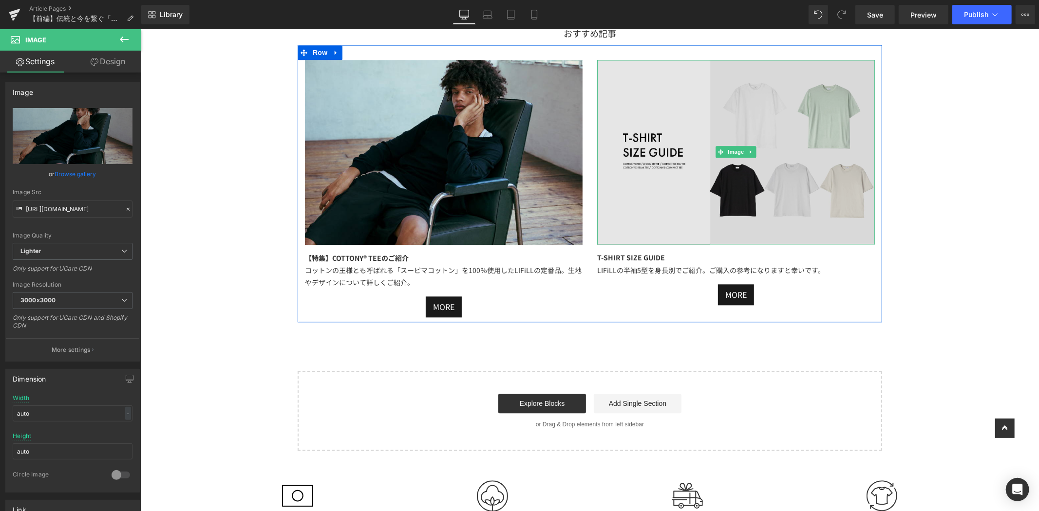
click at [608, 73] on img at bounding box center [736, 151] width 278 height 185
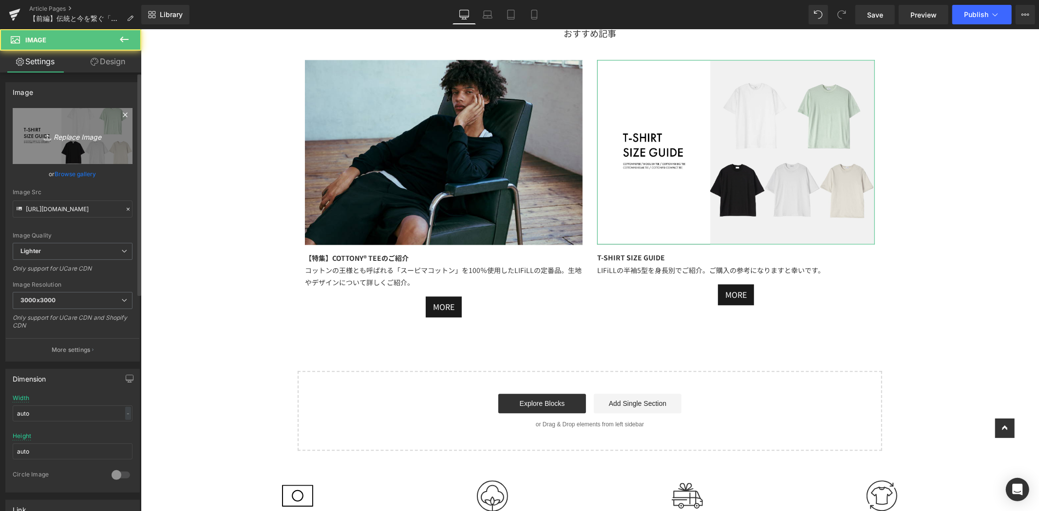
click at [89, 133] on icon "Replace Image" at bounding box center [73, 136] width 78 height 12
type input "C:\fakepath\アートボード 27ｓｃんｐd.jpg"
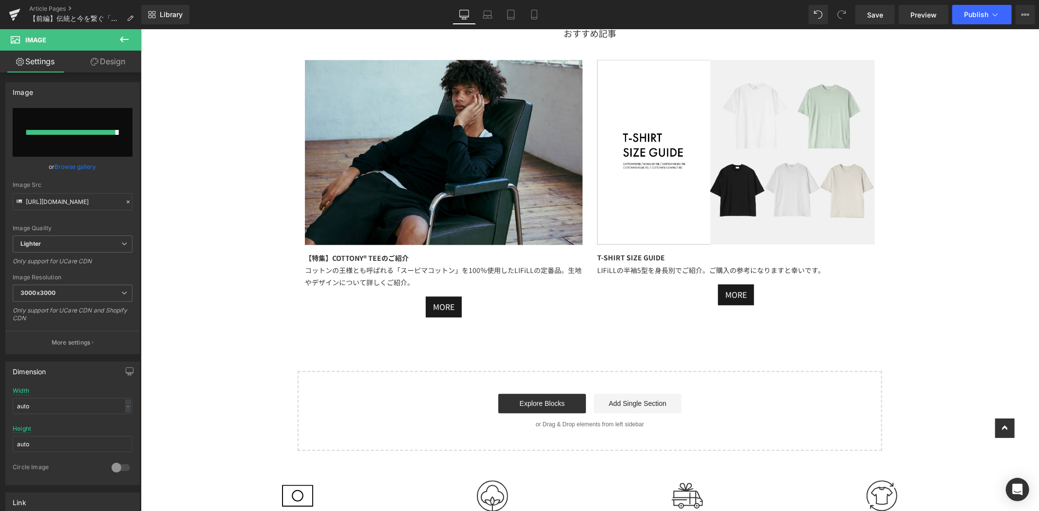
type input "https://ucarecdn.com/05e73d6c-8383-4fc8-840f-63e1cc9ff52e/-/format/auto/-/previ…"
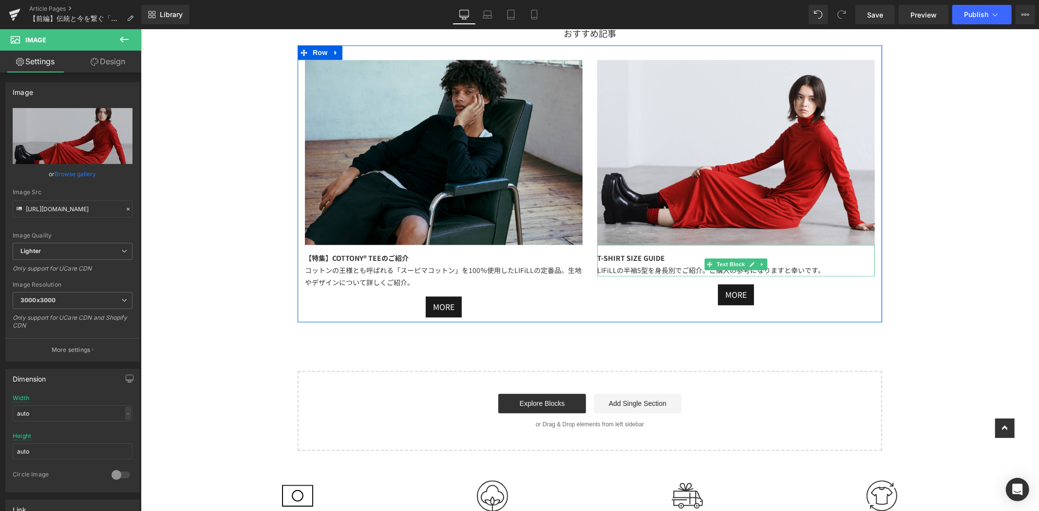
click at [677, 252] on div "T-SHIRT SIZE GUIDE LIFiLLの半袖5型を身長別でご紹介。ご購入の参考になりますと幸いです。" at bounding box center [736, 261] width 278 height 32
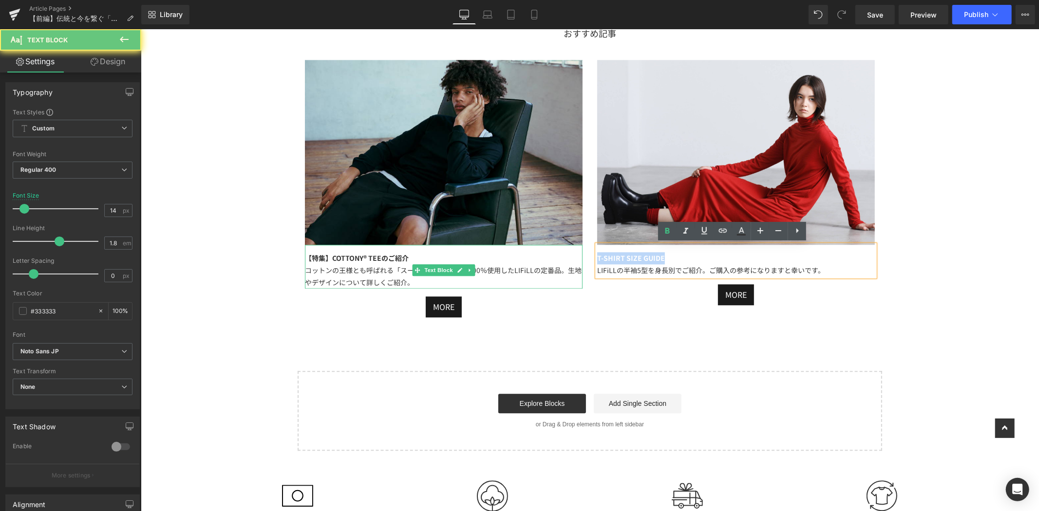
drag, startPoint x: 677, startPoint y: 255, endPoint x: 560, endPoint y: 246, distance: 117.2
click at [560, 246] on div "Image 【特集】COTTONY® TEEのご紹介 コットンの王様とも呼ばれる「スーピマコットン」を100％使用したLIFiLLの定番品。生地やデザインにつ…" at bounding box center [589, 183] width 585 height 277
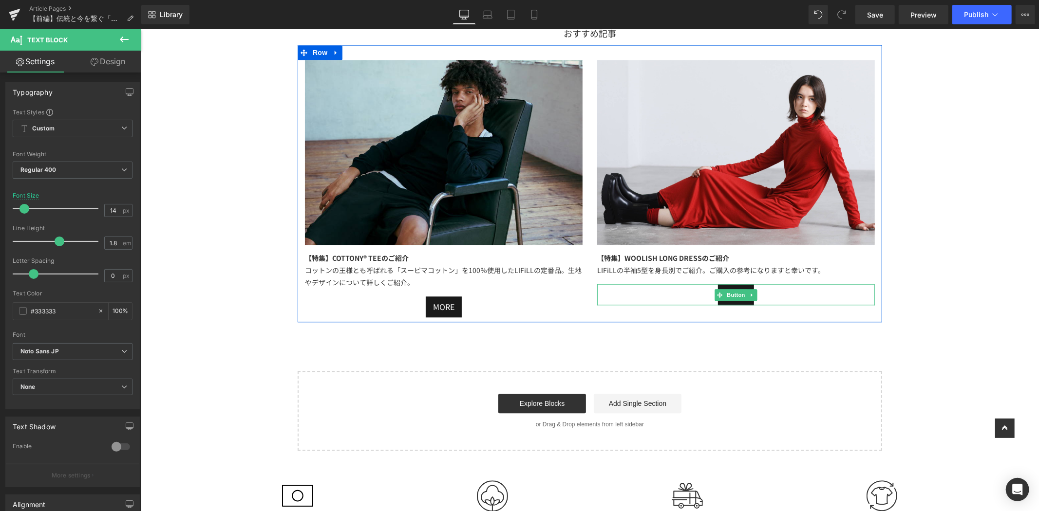
click at [832, 274] on div "Image 【特集】WOOLISH LONG DRESSのご紹介 LIFiLLの半袖5型を身長別でご紹介。ご購入の参考になりますと幸いです。 Text Blo…" at bounding box center [735, 182] width 292 height 246
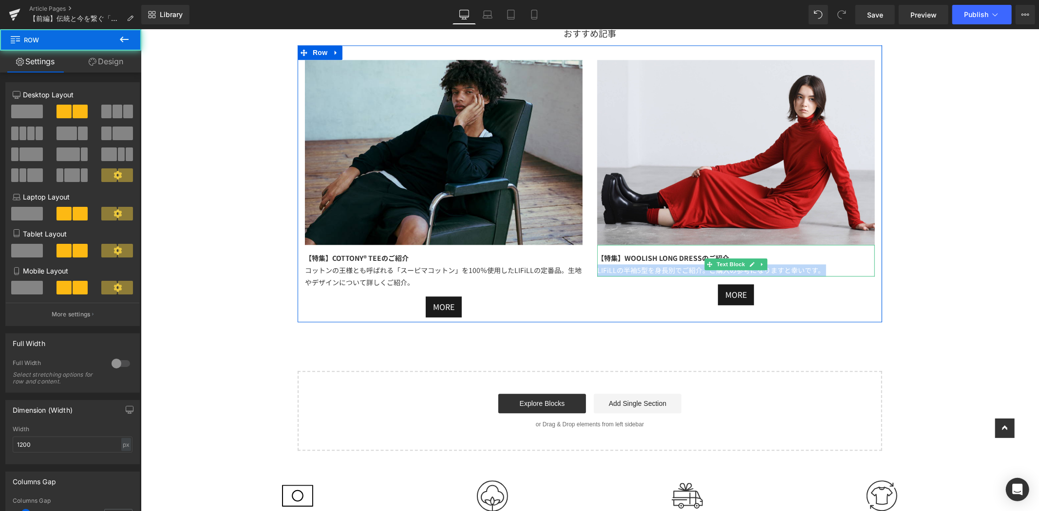
click at [832, 269] on div "LIFiLLの半袖5型を身長別でご紹介。ご購入の参考になりますと幸いです。" at bounding box center [736, 270] width 278 height 12
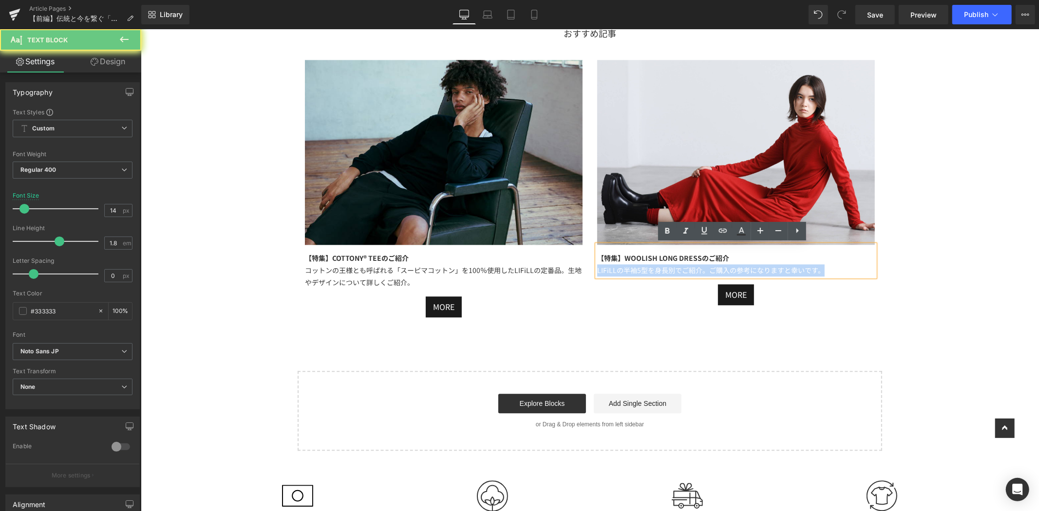
drag, startPoint x: 831, startPoint y: 273, endPoint x: 535, endPoint y: 279, distance: 296.2
click at [535, 279] on div "Image 【特集】COTTONY® TEEのご紹介 コットンの王様とも呼ばれる「スーピマコットン」を100％使用したLIFiLLの定番品。生地やデザインにつ…" at bounding box center [589, 183] width 585 height 277
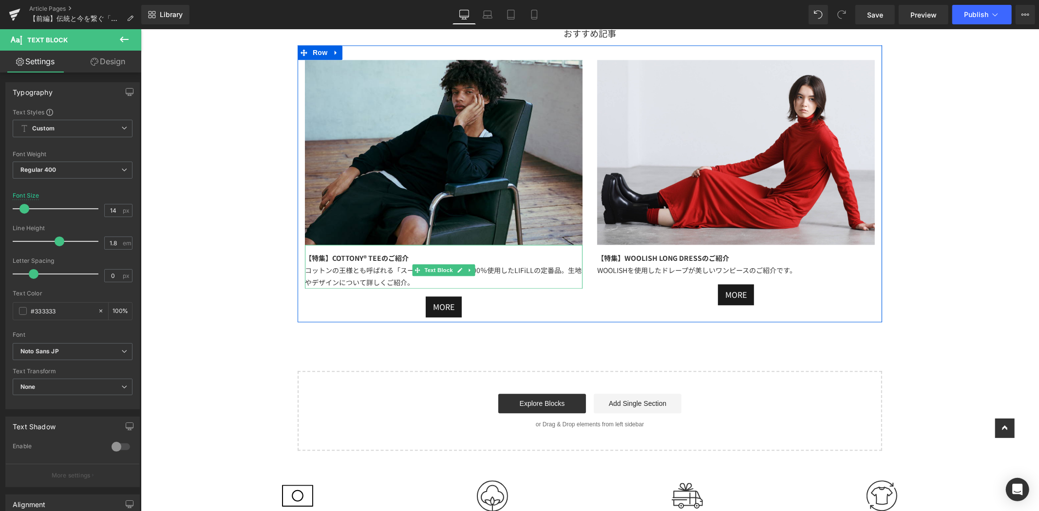
drag, startPoint x: 408, startPoint y: 256, endPoint x: 422, endPoint y: 251, distance: 14.8
click at [409, 255] on div "【特集】COTTONY® TEEのご紹介" at bounding box center [443, 258] width 278 height 12
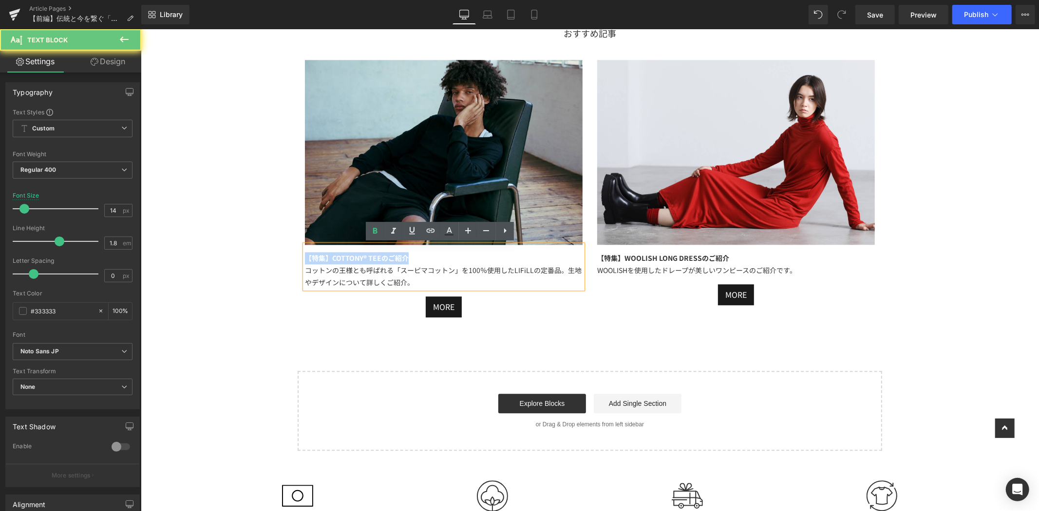
drag, startPoint x: 422, startPoint y: 254, endPoint x: 226, endPoint y: 246, distance: 196.4
paste div
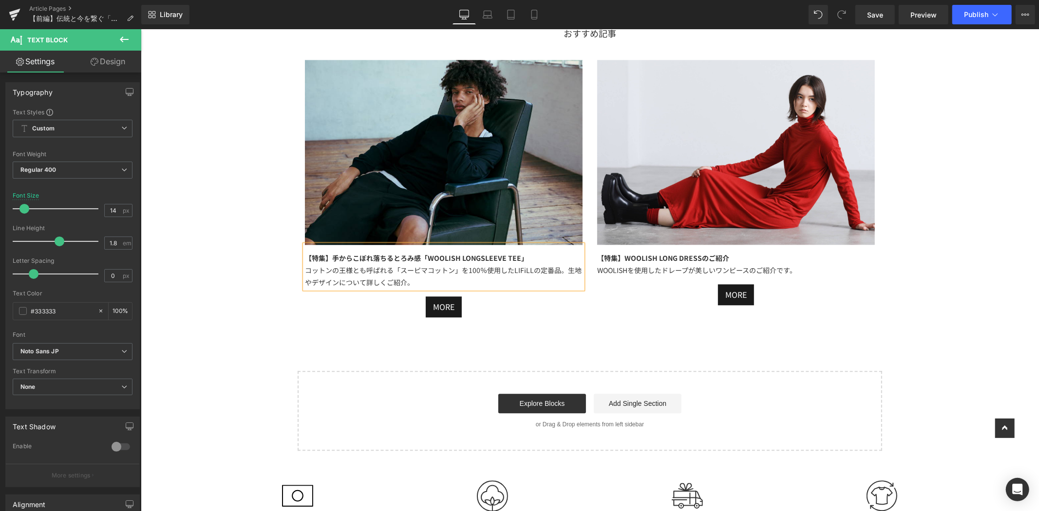
click at [416, 284] on div "コットンの王様とも呼ばれる「スーピマコットン」を100％使用したLIFiLLの定番品。生地やデザインについて詳しくご紹介。" at bounding box center [443, 276] width 278 height 24
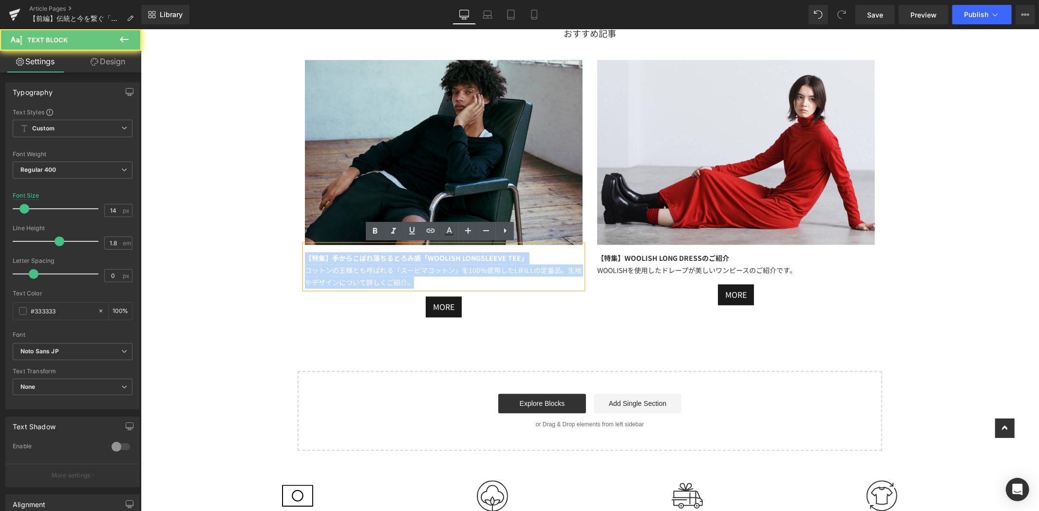
drag, startPoint x: 413, startPoint y: 283, endPoint x: 275, endPoint y: 257, distance: 139.8
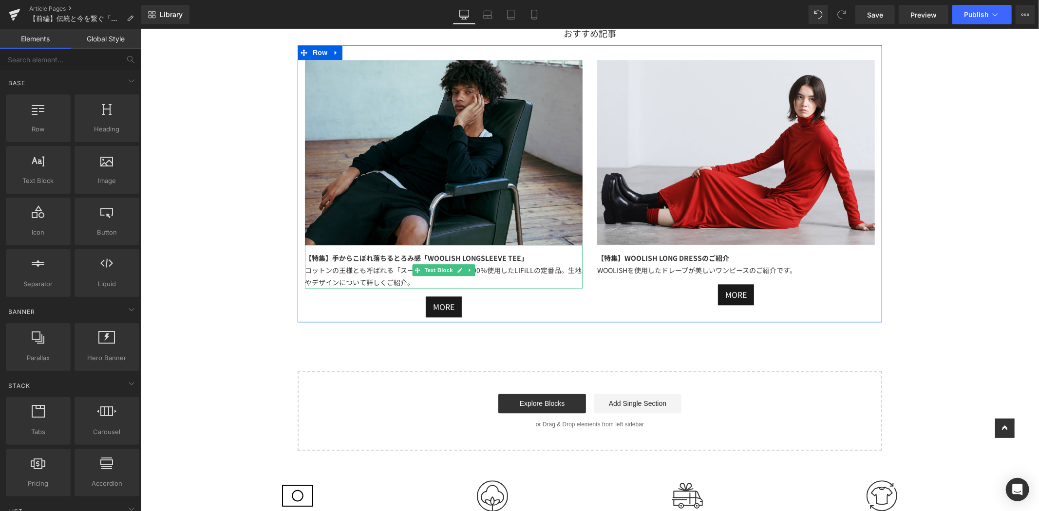
click at [409, 282] on div "コットンの王様とも呼ばれる「スーピマコットン」を100％使用したLIFiLLの定番品。生地やデザインについて詳しくご紹介。" at bounding box center [443, 276] width 278 height 24
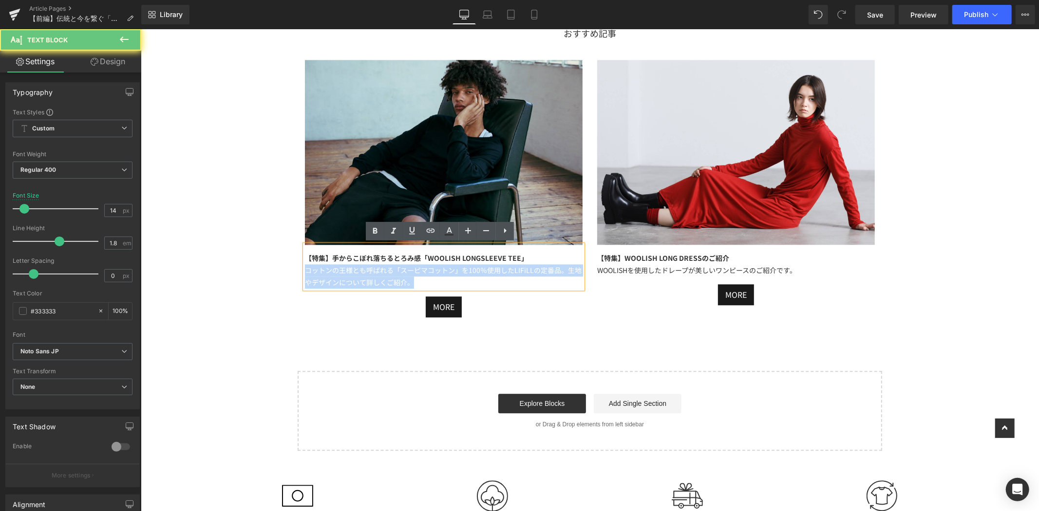
drag, startPoint x: 412, startPoint y: 282, endPoint x: 285, endPoint y: 271, distance: 127.1
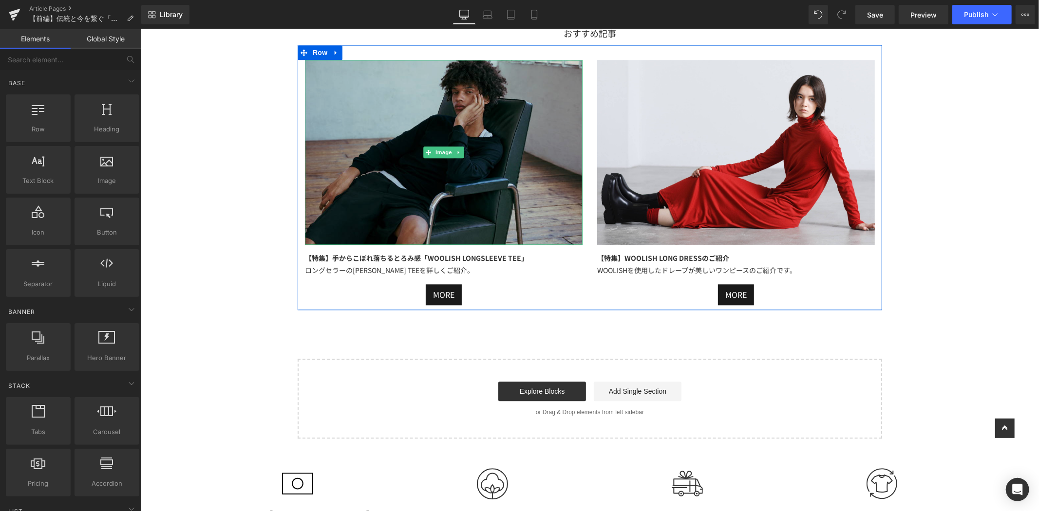
click at [487, 113] on img at bounding box center [443, 151] width 278 height 185
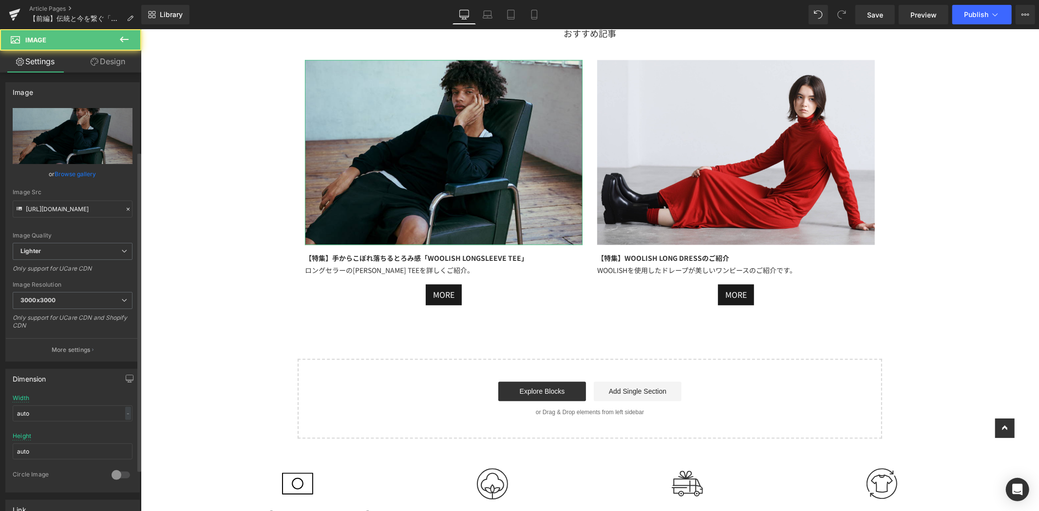
scroll to position [324, 0]
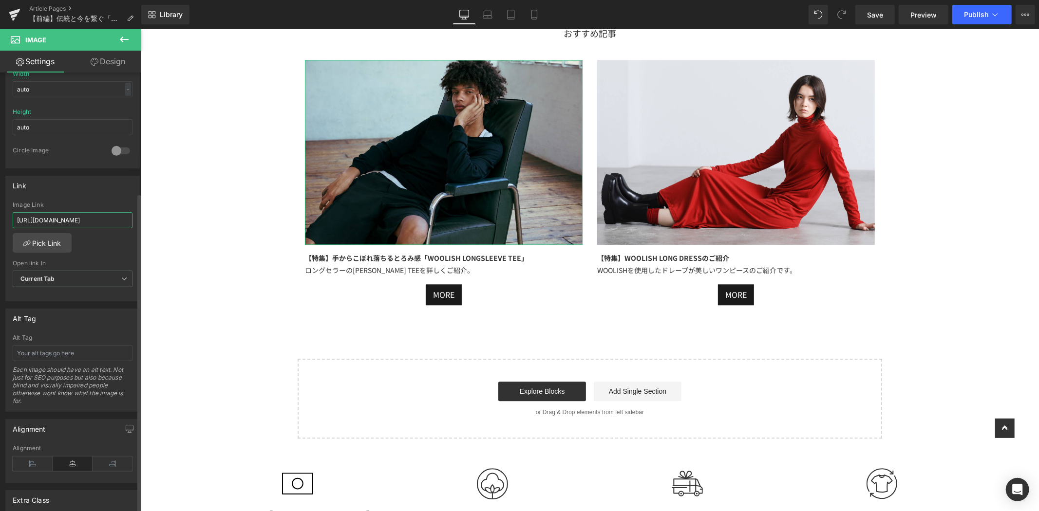
click at [22, 221] on input "[URL][DOMAIN_NAME]" at bounding box center [73, 220] width 120 height 16
paste input "[URL][DOMAIN_NAME]"
type input "[URL][DOMAIN_NAME]"
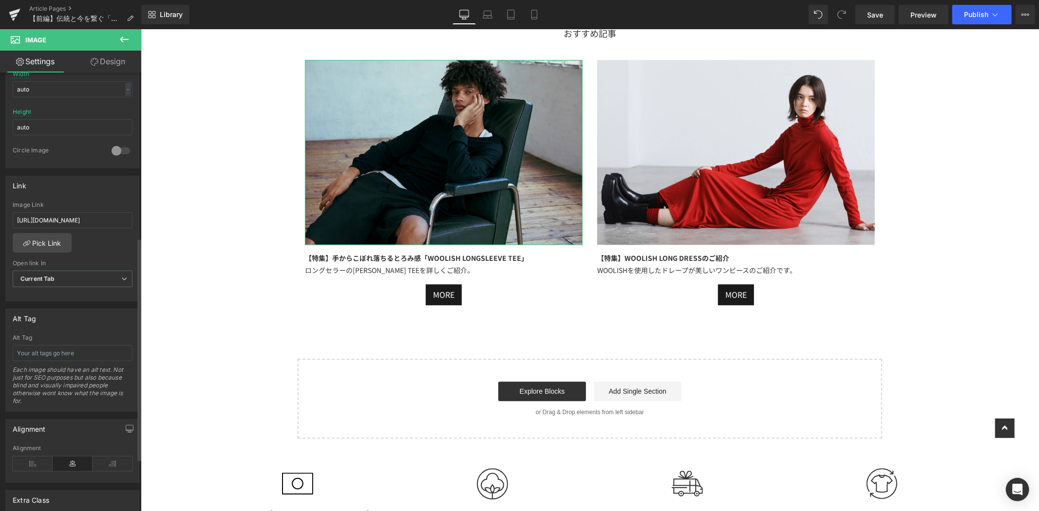
click at [110, 195] on div "Link [URL][DOMAIN_NAME] Image Link [URL][DOMAIN_NAME] Pick Link Current Tab New…" at bounding box center [72, 239] width 134 height 126
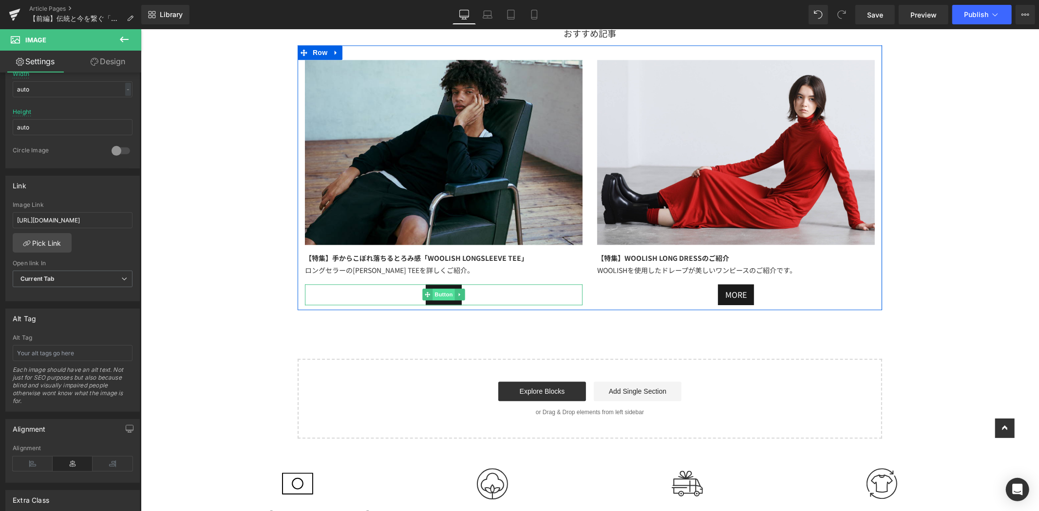
click at [441, 294] on span "Button" at bounding box center [443, 294] width 22 height 12
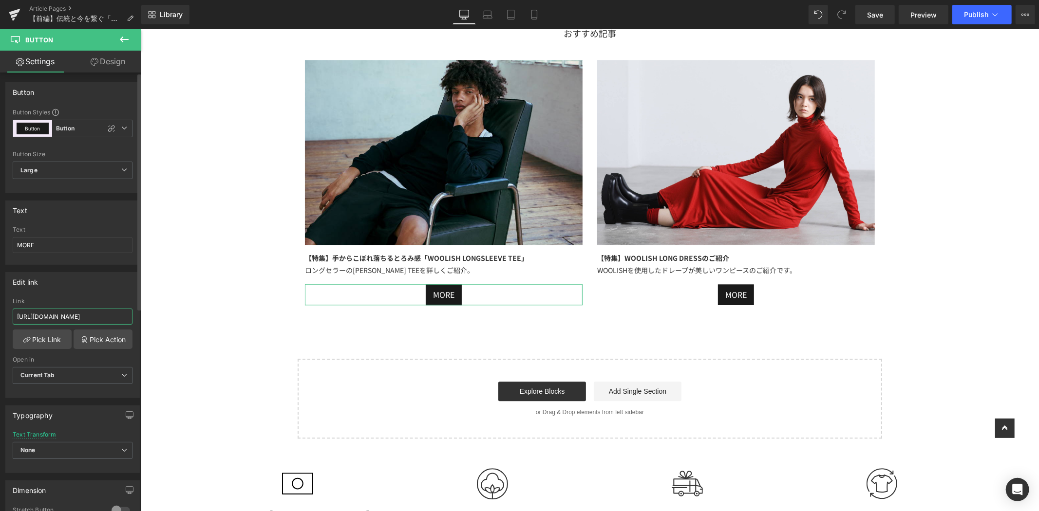
click at [19, 317] on input "[URL][DOMAIN_NAME]" at bounding box center [73, 317] width 120 height 16
paste input "[URL][DOMAIN_NAME]"
type input "[URL][DOMAIN_NAME]"
click at [61, 288] on div "Edit link" at bounding box center [72, 282] width 133 height 19
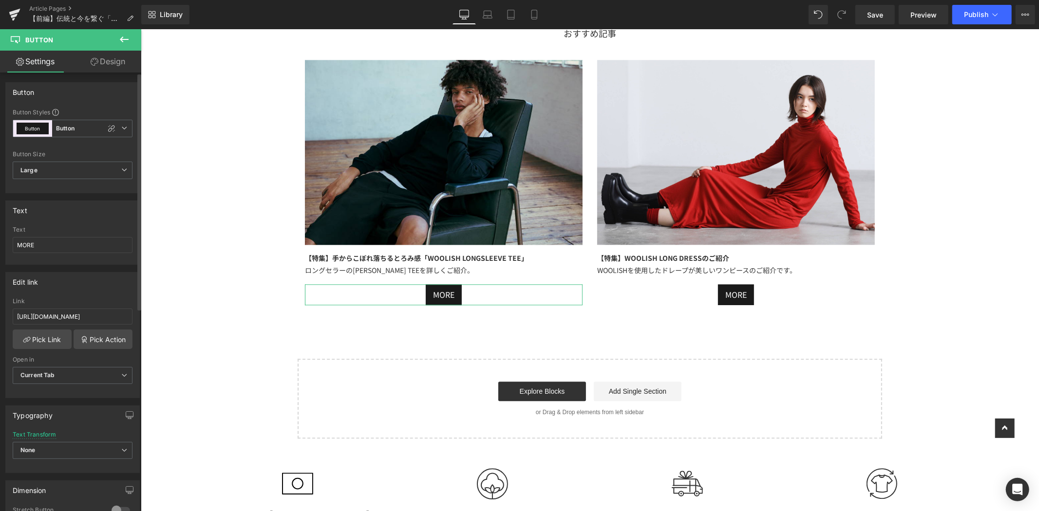
scroll to position [0, 0]
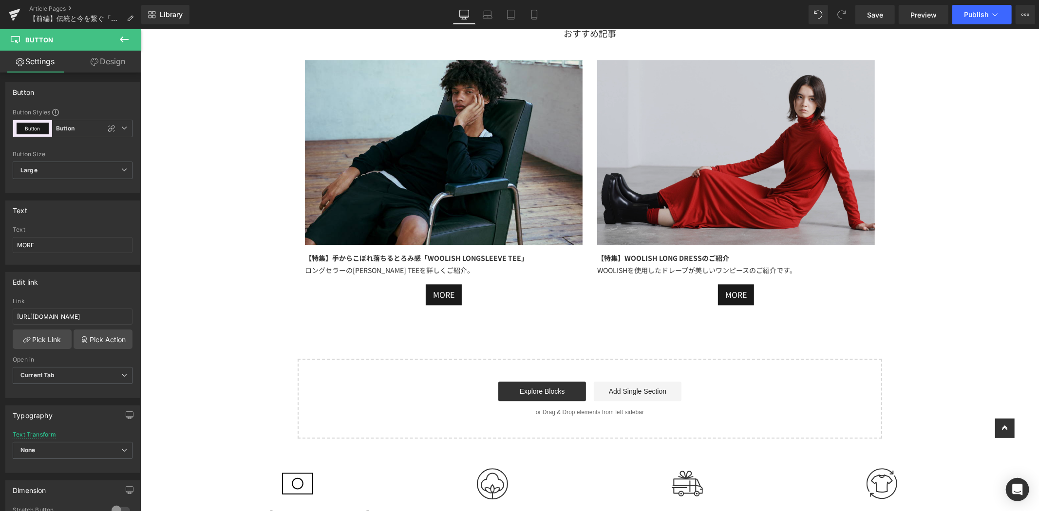
click at [823, 104] on img at bounding box center [736, 151] width 278 height 185
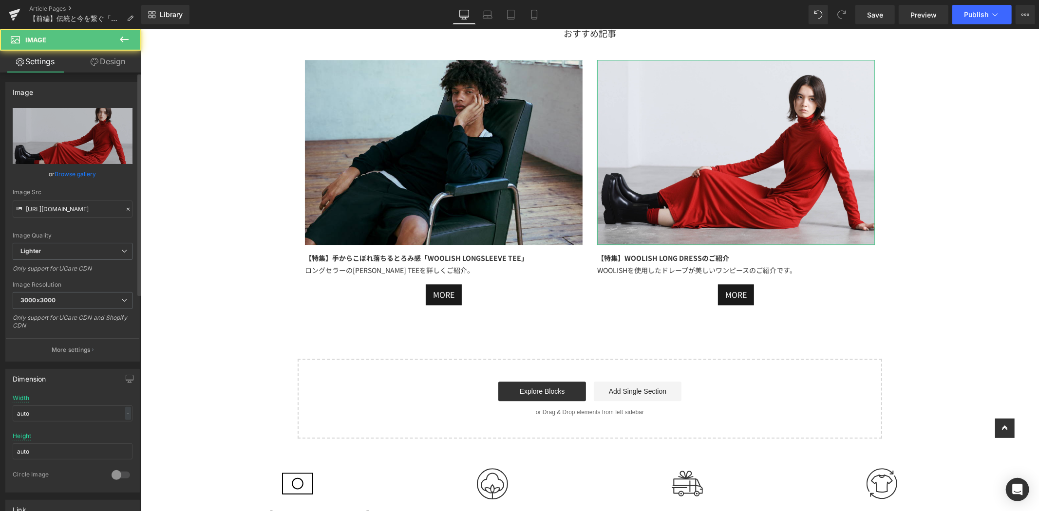
scroll to position [216, 0]
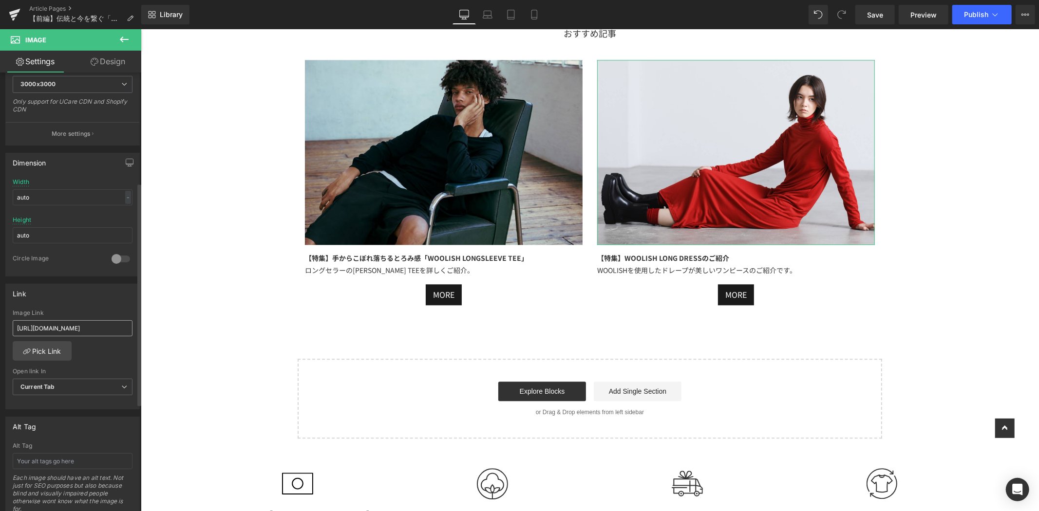
click at [20, 329] on input "[URL][DOMAIN_NAME]" at bounding box center [73, 329] width 120 height 16
type input "[URL][DOMAIN_NAME]"
click at [120, 296] on div "Link" at bounding box center [72, 293] width 133 height 19
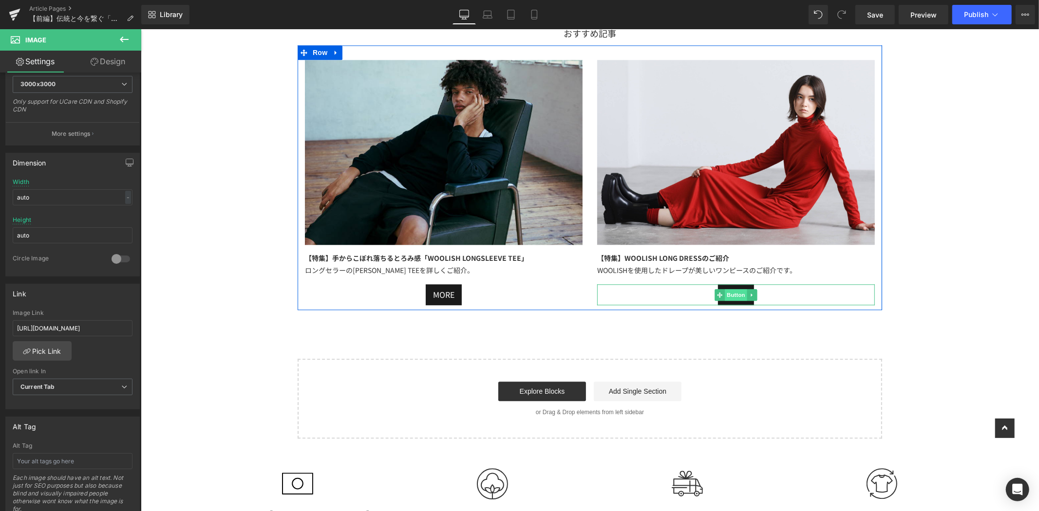
click at [735, 293] on span "Button" at bounding box center [735, 295] width 22 height 12
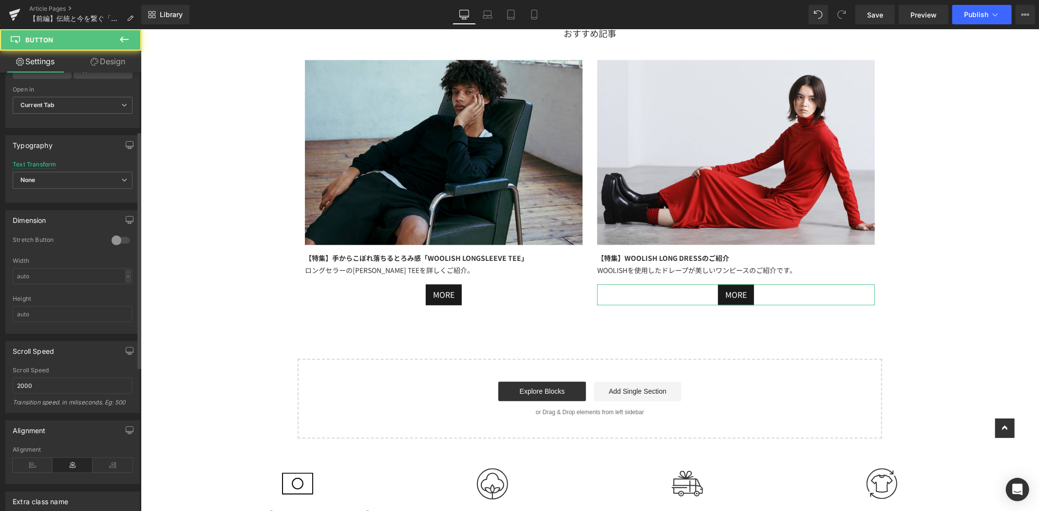
scroll to position [108, 0]
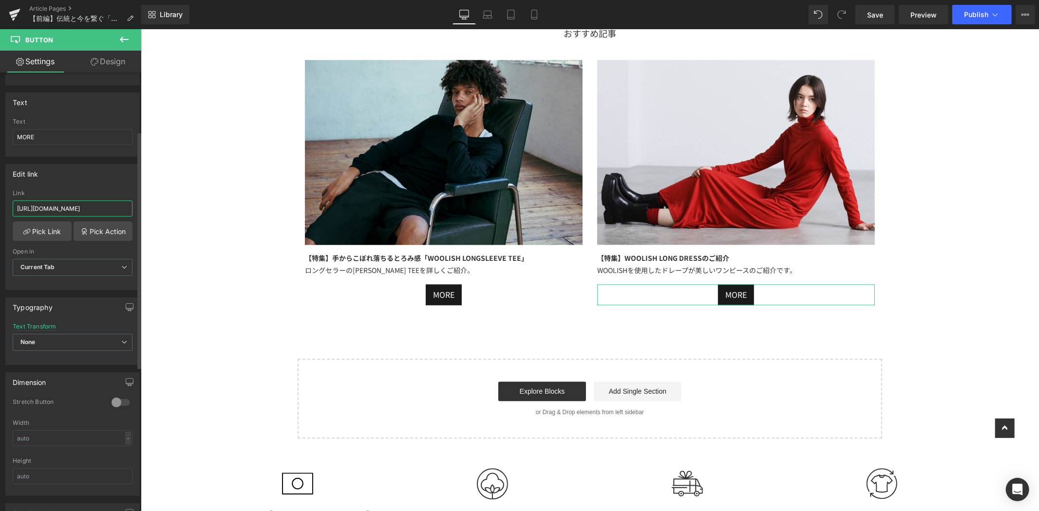
click at [19, 208] on input "https://lifill.jp/blogs/feature/special-feature-t-shirt-size-comparison" at bounding box center [73, 209] width 120 height 16
paste input "[URL][DOMAIN_NAME]"
type input "[URL][DOMAIN_NAME]"
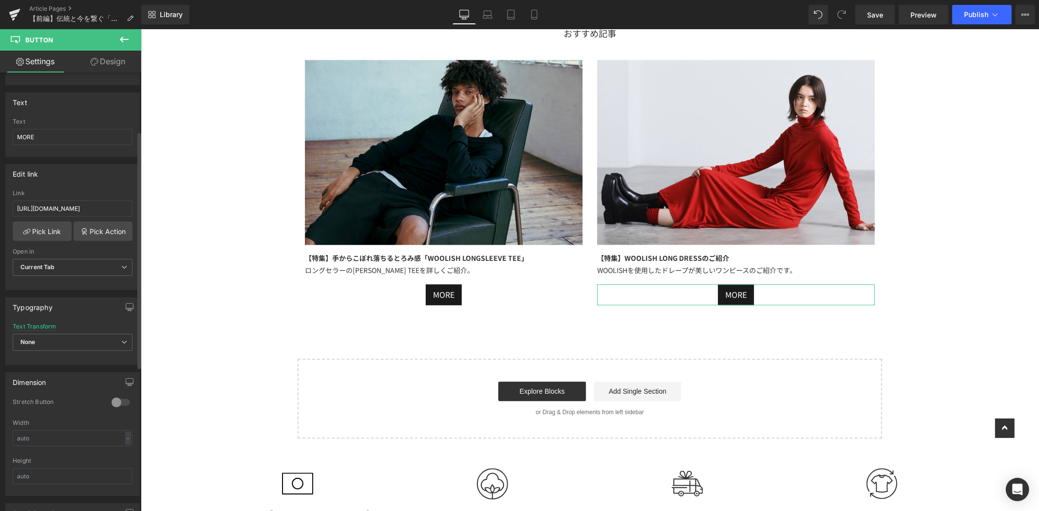
click at [85, 195] on div "Link" at bounding box center [73, 193] width 120 height 7
click at [880, 13] on span "Save" at bounding box center [875, 15] width 16 height 10
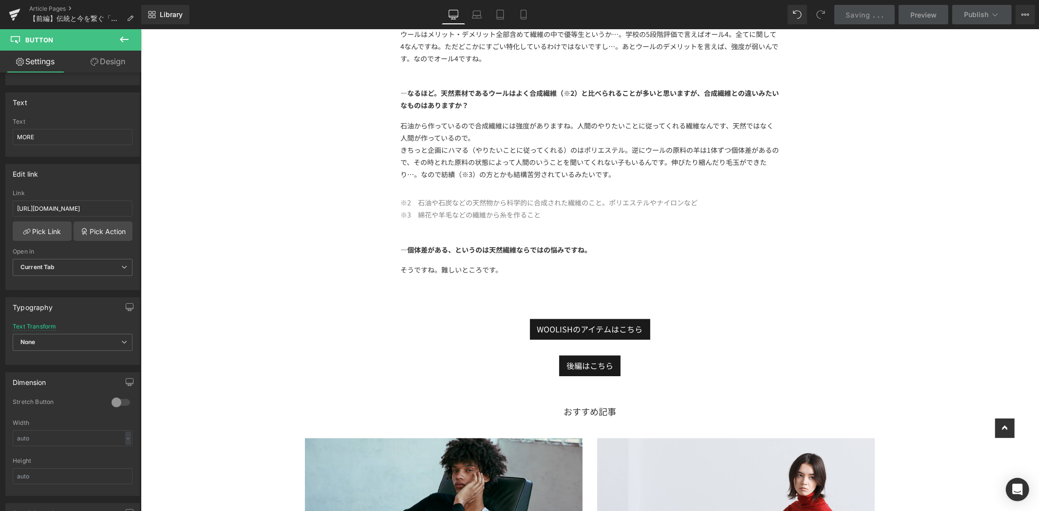
scroll to position [1711, 0]
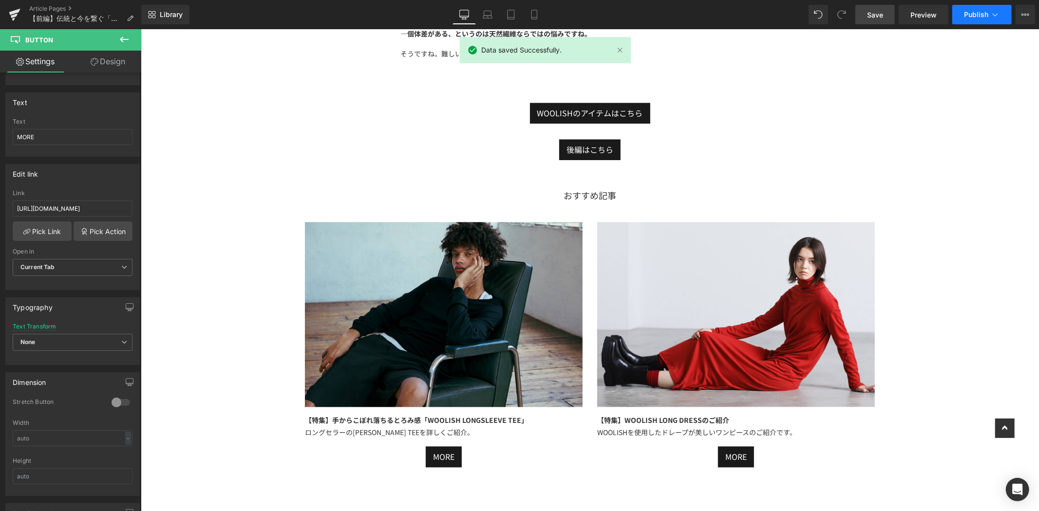
click at [983, 11] on span "Publish" at bounding box center [976, 15] width 24 height 8
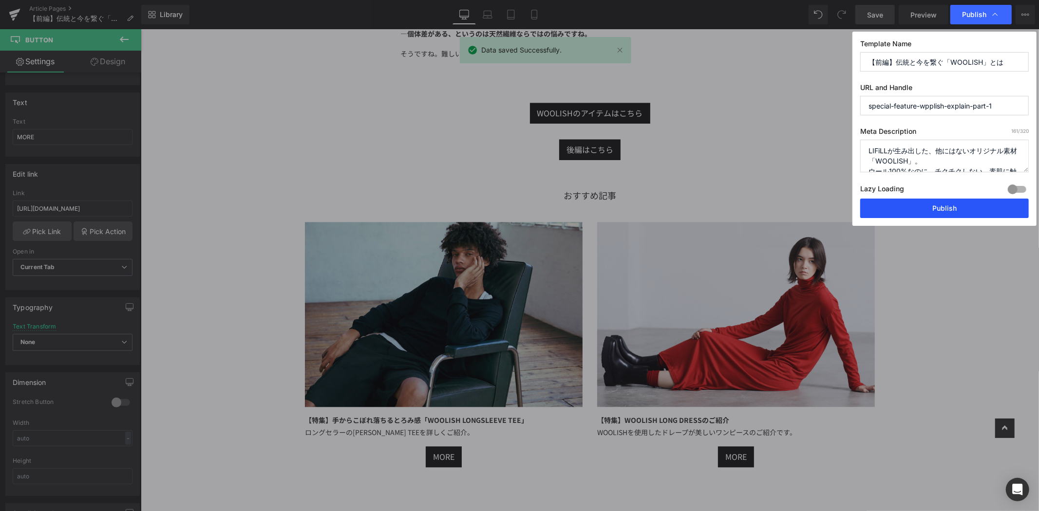
click at [965, 211] on button "Publish" at bounding box center [944, 208] width 169 height 19
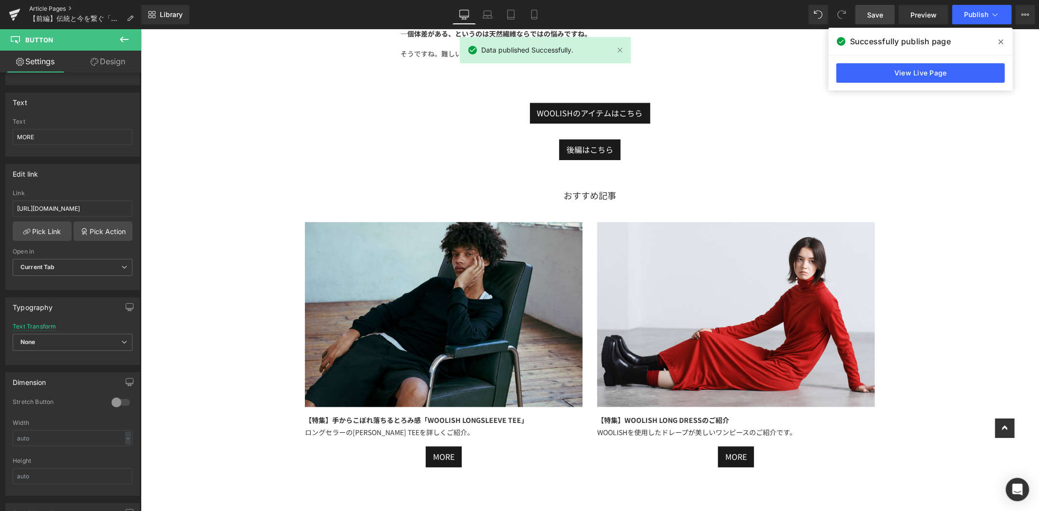
click at [36, 7] on link "Article Pages" at bounding box center [85, 9] width 112 height 8
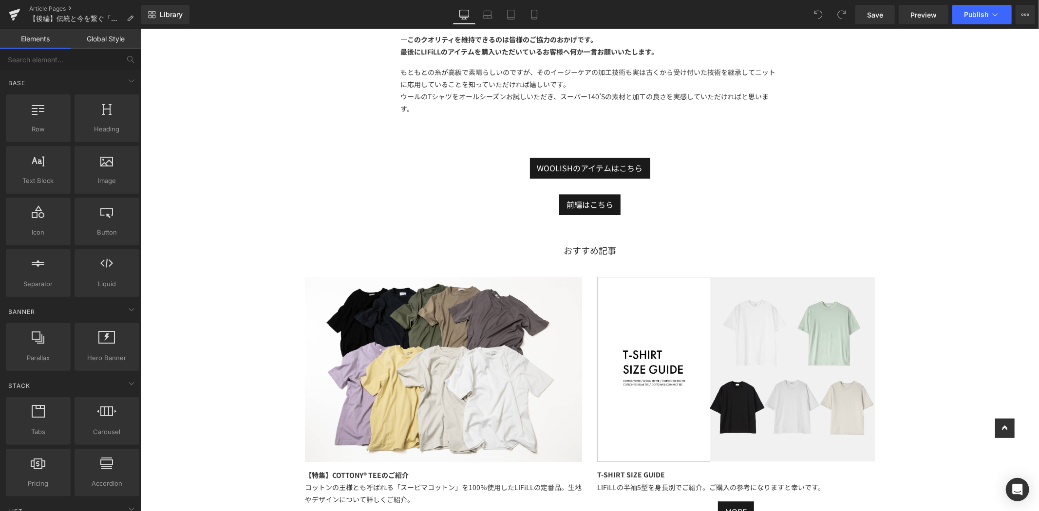
scroll to position [1988, 0]
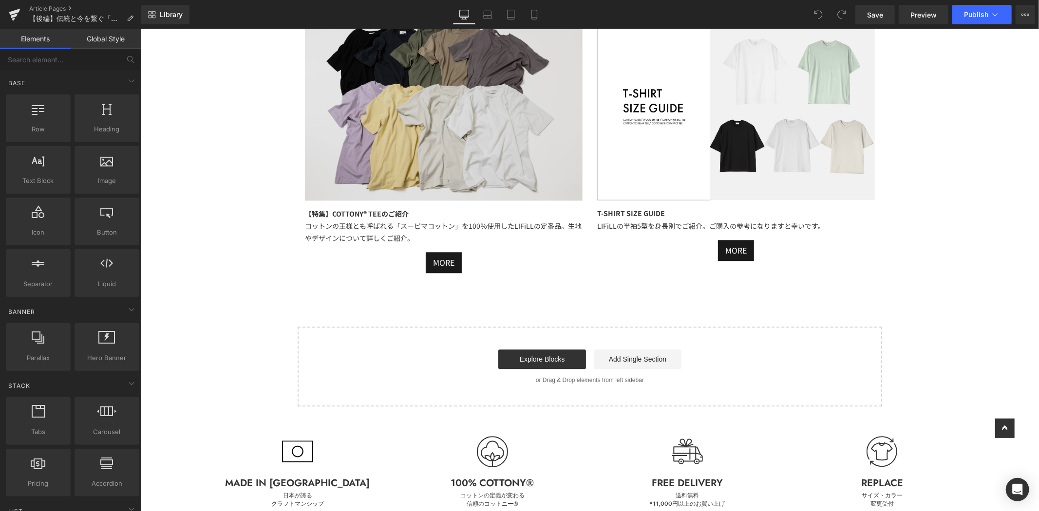
click at [500, 92] on img at bounding box center [443, 107] width 278 height 185
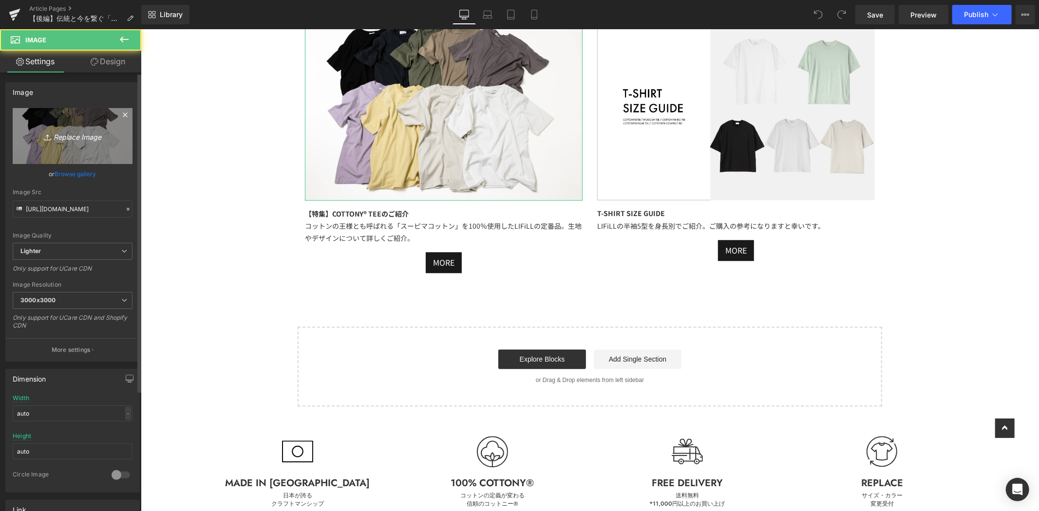
click at [107, 130] on icon "Replace Image" at bounding box center [73, 136] width 78 height 12
type input "C:\fakepath\アートボード 6WOOLISH_特集ページ.jpg"
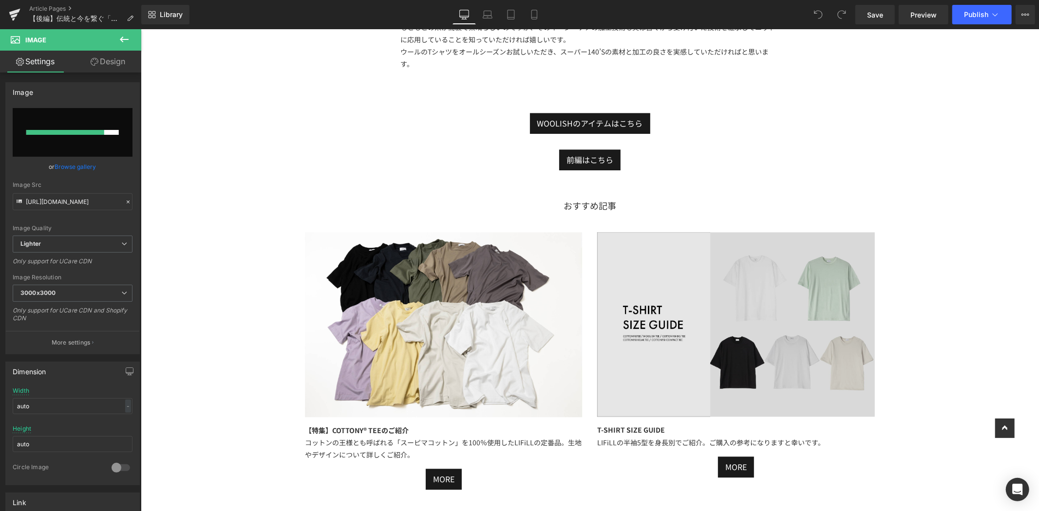
scroll to position [1880, 0]
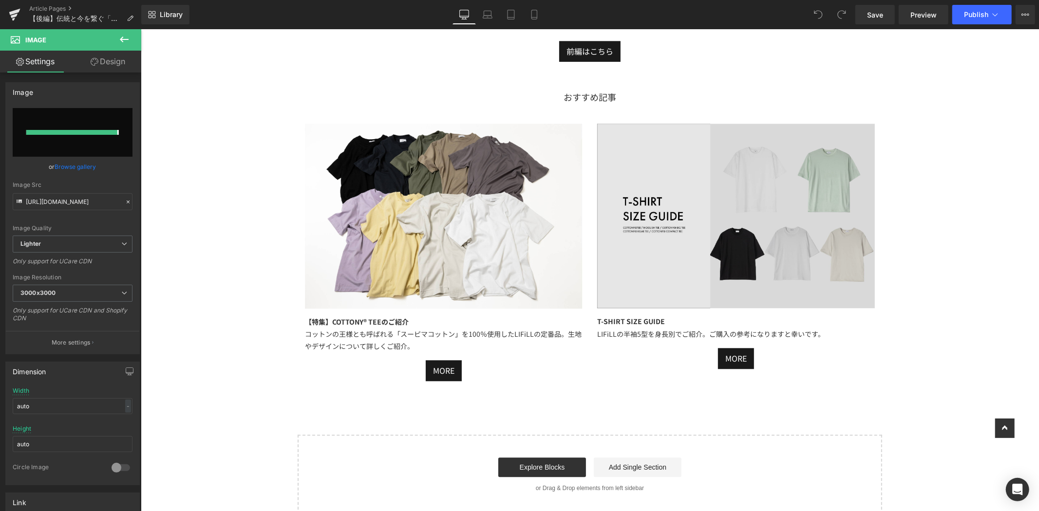
type input "[URL][DOMAIN_NAME]"
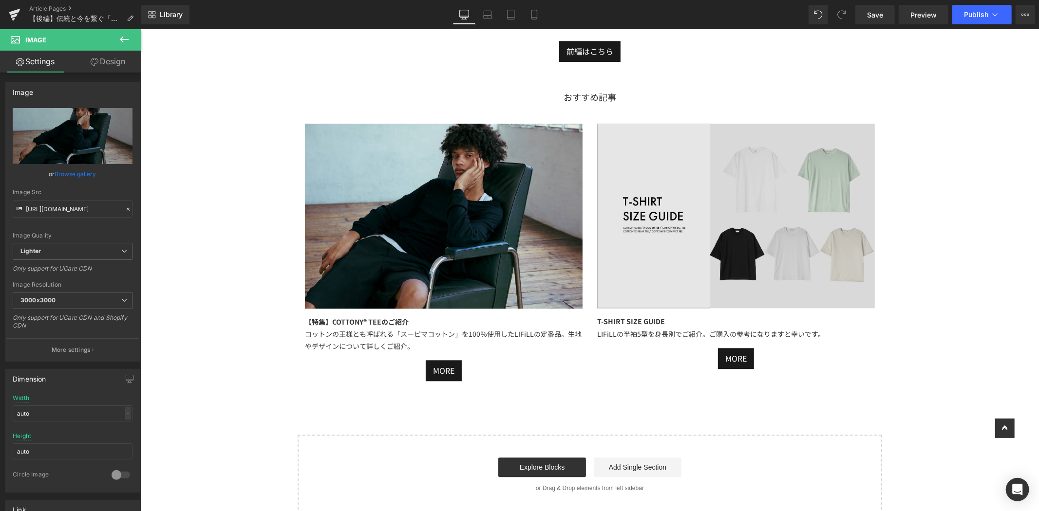
click at [759, 207] on img at bounding box center [736, 215] width 278 height 185
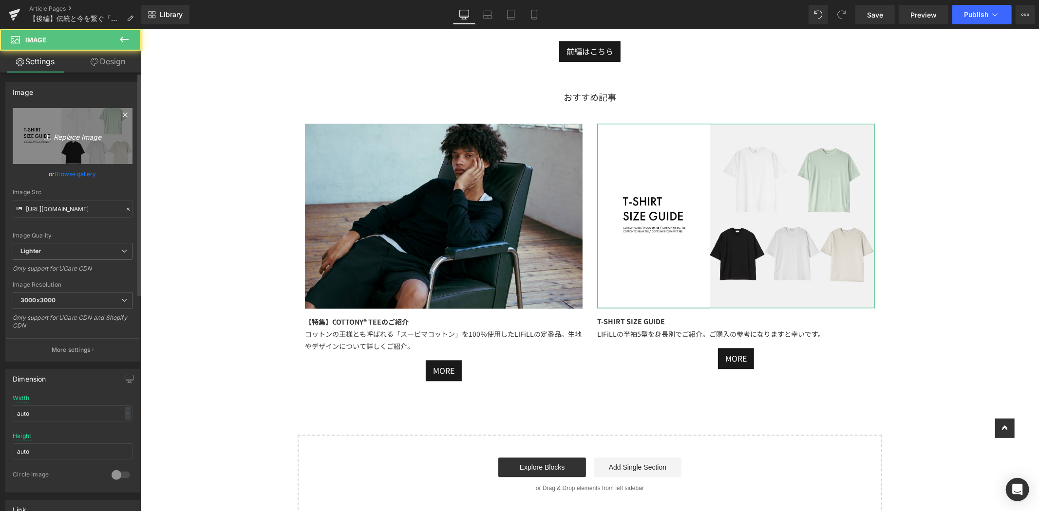
click at [95, 130] on icon "Replace Image" at bounding box center [73, 136] width 78 height 12
type input "C:\fakepath\アートボード 27ｓｃんｐd.jpg"
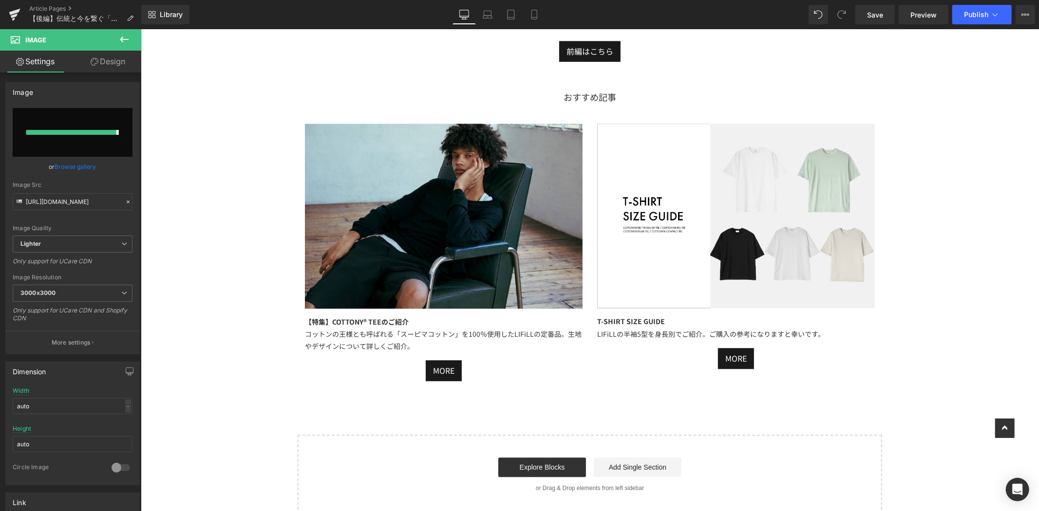
type input "[URL][DOMAIN_NAME]"
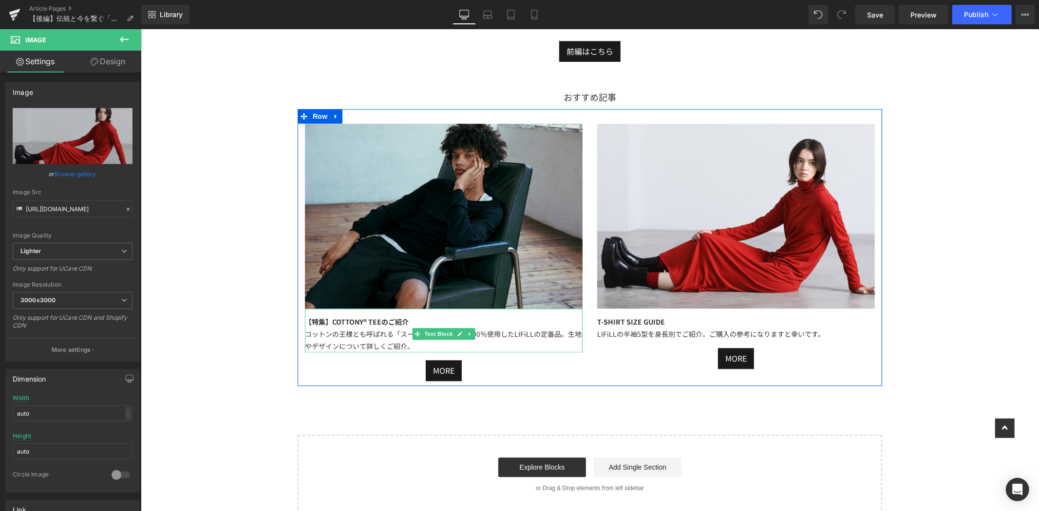
drag, startPoint x: 400, startPoint y: 321, endPoint x: 412, endPoint y: 321, distance: 12.2
click at [403, 321] on b "【特集】COTTONY® TEEのご紹介" at bounding box center [356, 322] width 104 height 10
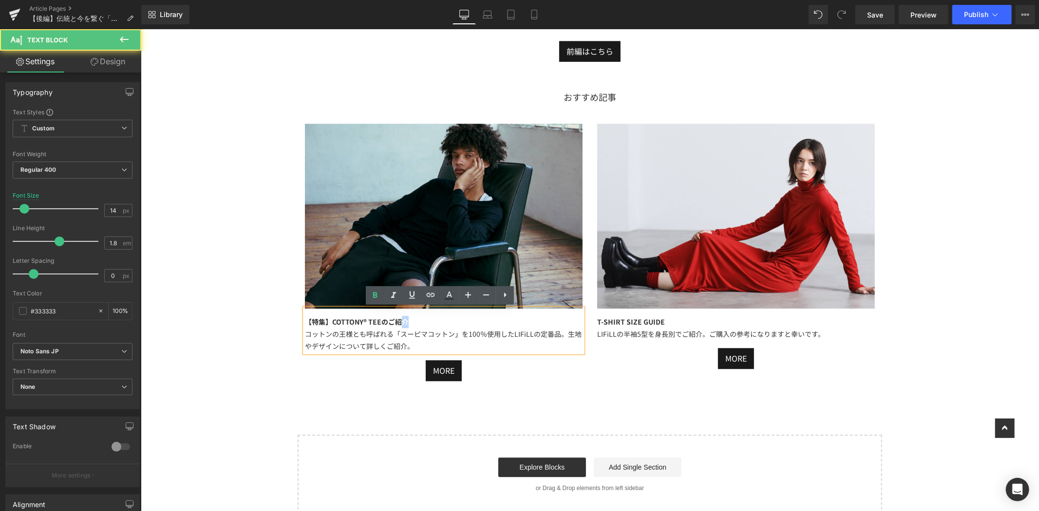
click at [402, 326] on b "【特集】COTTONY® TEEのご紹介" at bounding box center [356, 322] width 104 height 10
drag, startPoint x: 415, startPoint y: 321, endPoint x: 212, endPoint y: 322, distance: 202.2
paste div
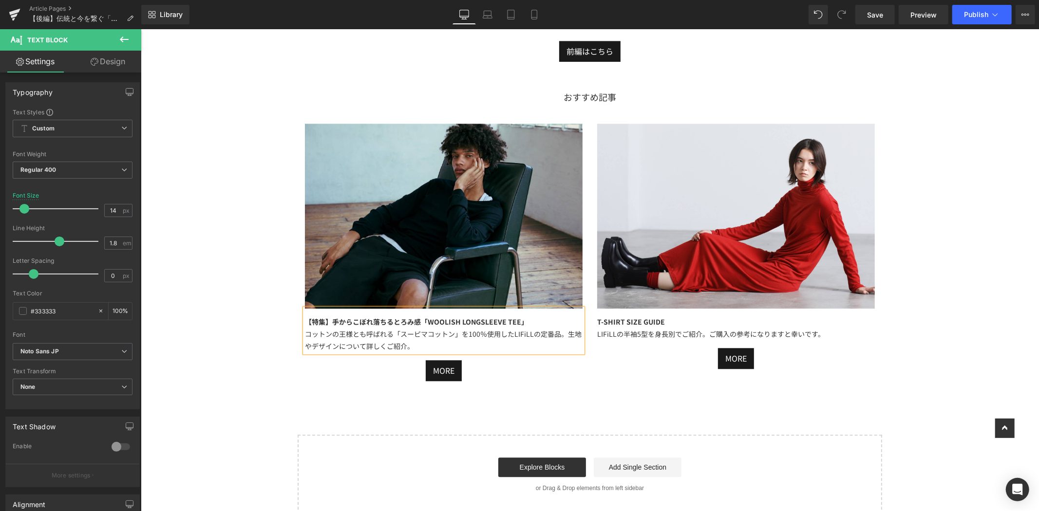
click at [518, 329] on div "コットンの王様とも呼ばれる「スーピマコットン」を100％使用したLIFiLLの定番品。生地やデザインについて詳しくご紹介。" at bounding box center [443, 340] width 278 height 24
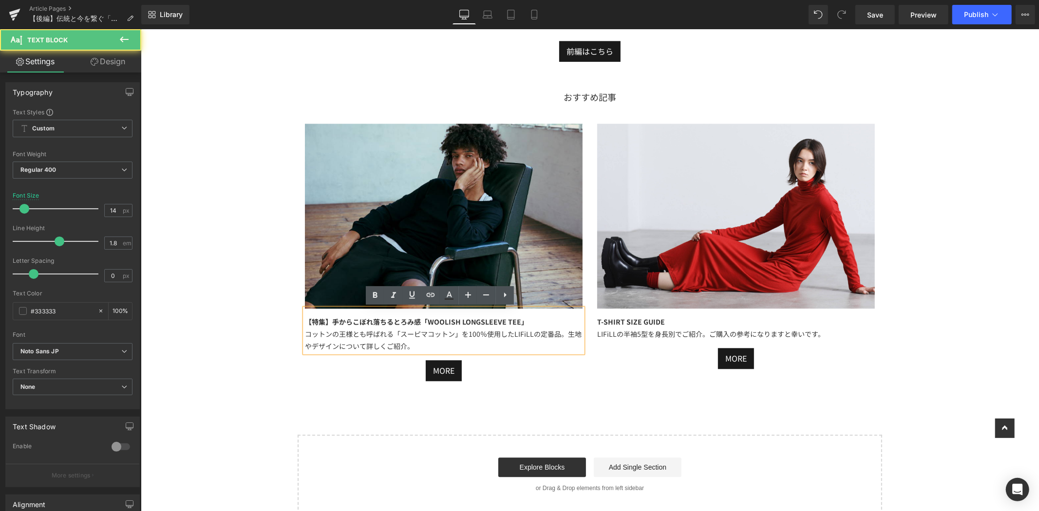
click at [474, 342] on div "コットンの王様とも呼ばれる「スーピマコットン」を100％使用したLIFiLLの定番品。生地やデザインについて詳しくご紹介。" at bounding box center [443, 340] width 278 height 24
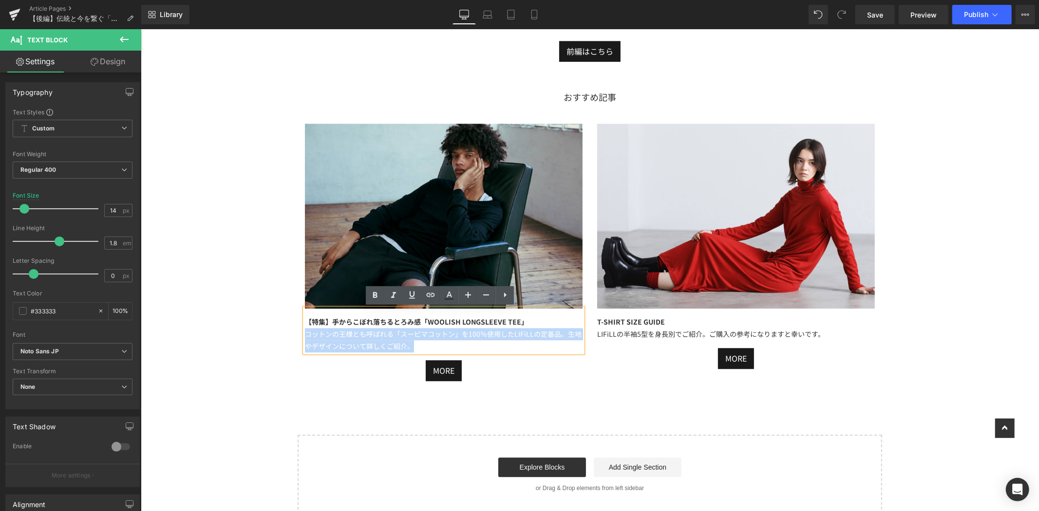
drag, startPoint x: 353, startPoint y: 343, endPoint x: 295, endPoint y: 336, distance: 57.9
click at [297, 336] on div "Image 【特集】手からこぼれ落ちるとろみ感「WOOLISH LONGSLEEVE TEE」 コットンの王様とも呼ばれる「スーピマコットン」を100％使用し…" at bounding box center [443, 252] width 292 height 258
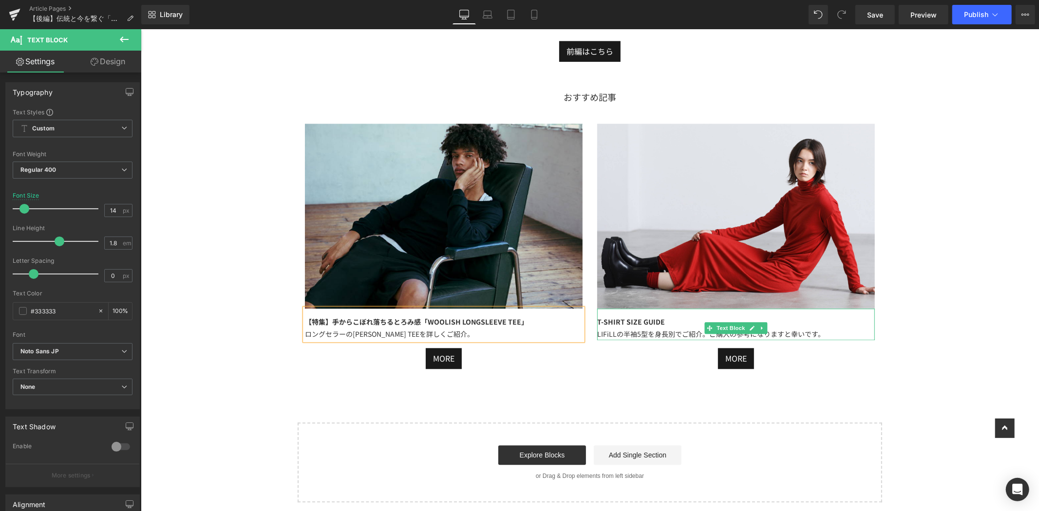
click at [680, 315] on div "T-SHIRT SIZE GUIDE LIFiLLの半袖5型を身長別でご紹介。ご購入の参考になりますと幸いです。" at bounding box center [736, 324] width 278 height 32
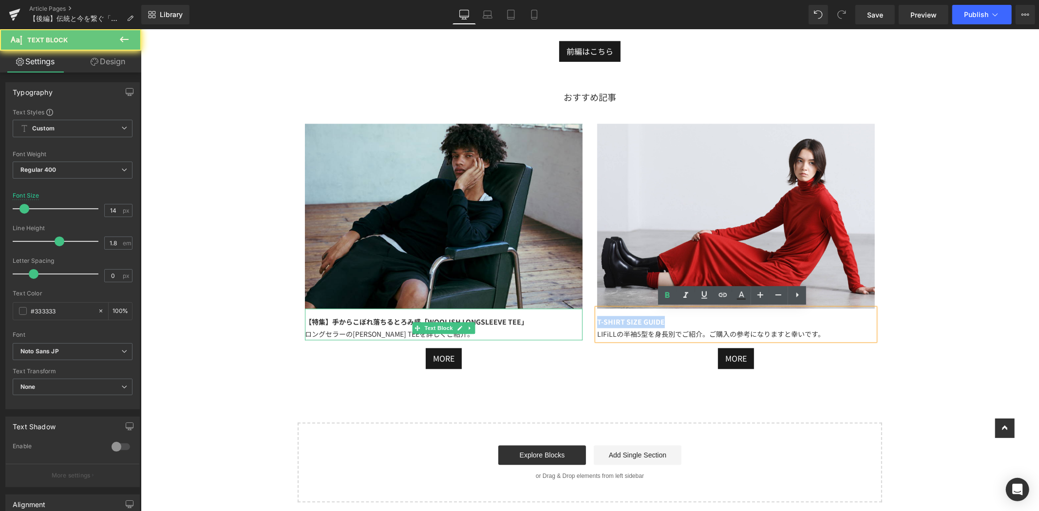
drag, startPoint x: 678, startPoint y: 321, endPoint x: 546, endPoint y: 321, distance: 131.5
click at [546, 321] on div "Image 【特集】手からこぼれ落ちるとろみ感「WOOLISH LONGSLEEVE TEE」 ロングセラーのWOOLISH LONGSLEEVE TEEを詳…" at bounding box center [589, 241] width 585 height 265
paste div
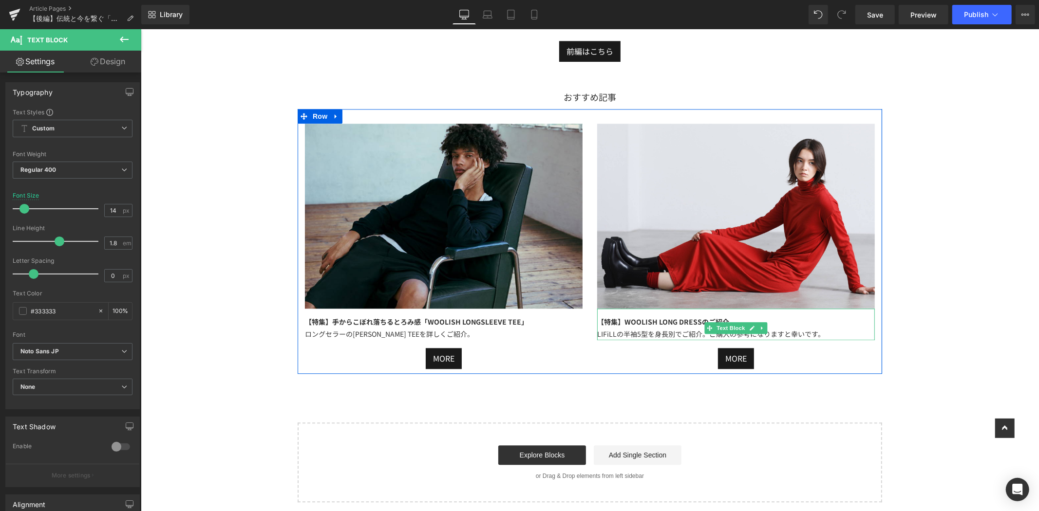
drag, startPoint x: 817, startPoint y: 326, endPoint x: 822, endPoint y: 331, distance: 6.9
click at [817, 326] on div "【特集】WOOLISH LONG DRESSのご紹介 LIFiLLの半袖5型を身長別でご紹介。ご購入の参考になりますと幸いです。" at bounding box center [736, 324] width 278 height 32
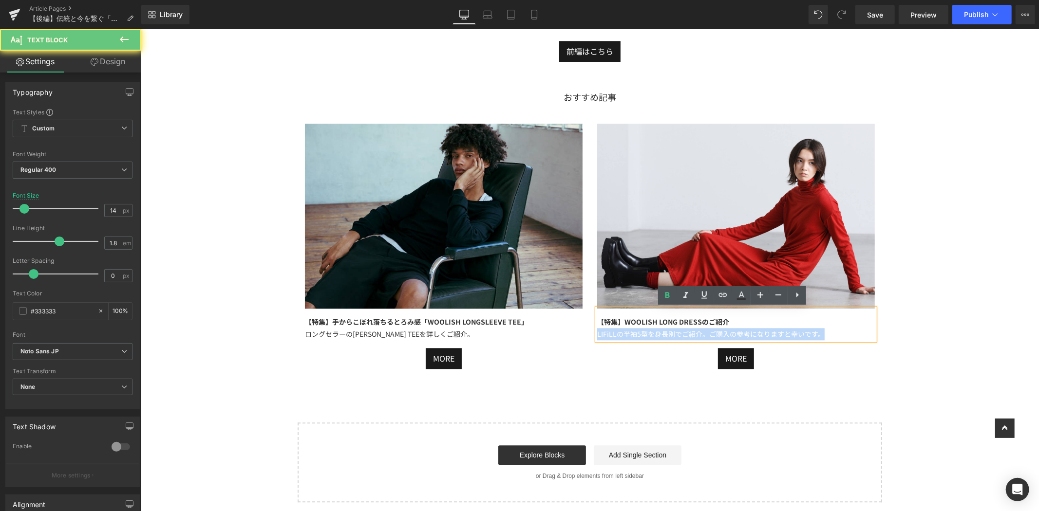
drag, startPoint x: 833, startPoint y: 334, endPoint x: 532, endPoint y: 343, distance: 300.7
click at [534, 343] on div "Image 【特集】手からこぼれ落ちるとろみ感「WOOLISH LONGSLEEVE TEE」 ロングセラーのWOOLISH LONGSLEEVE TEEを詳…" at bounding box center [589, 241] width 585 height 265
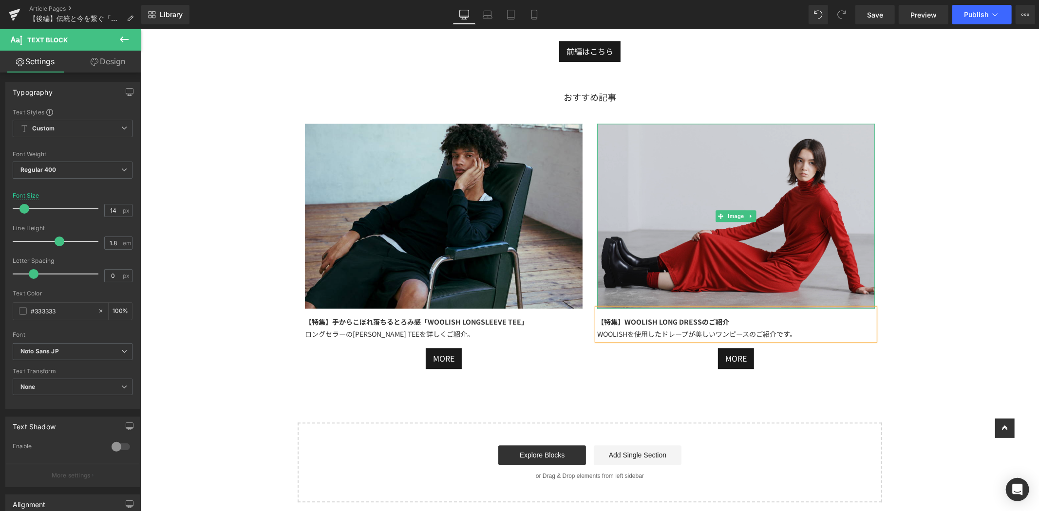
click at [752, 160] on img at bounding box center [736, 215] width 278 height 185
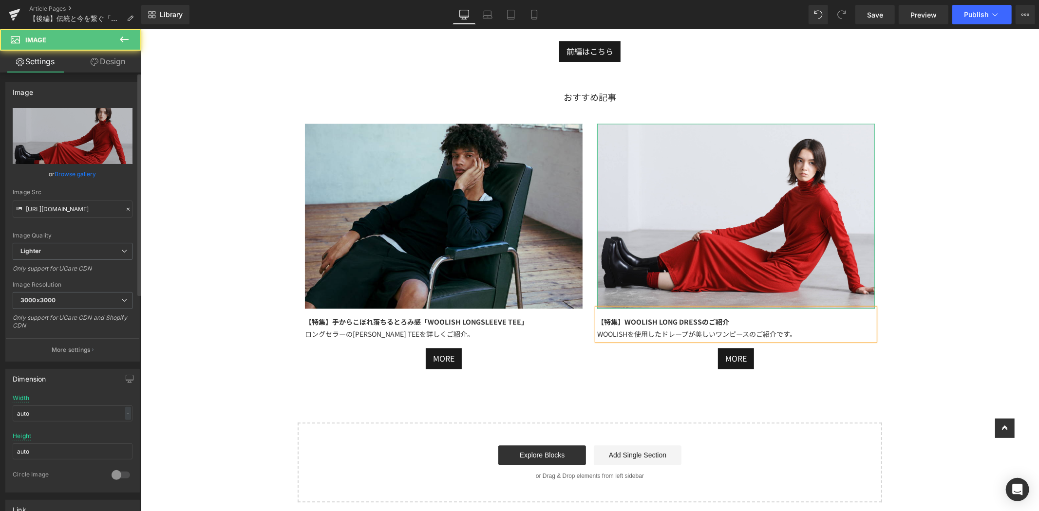
scroll to position [270, 0]
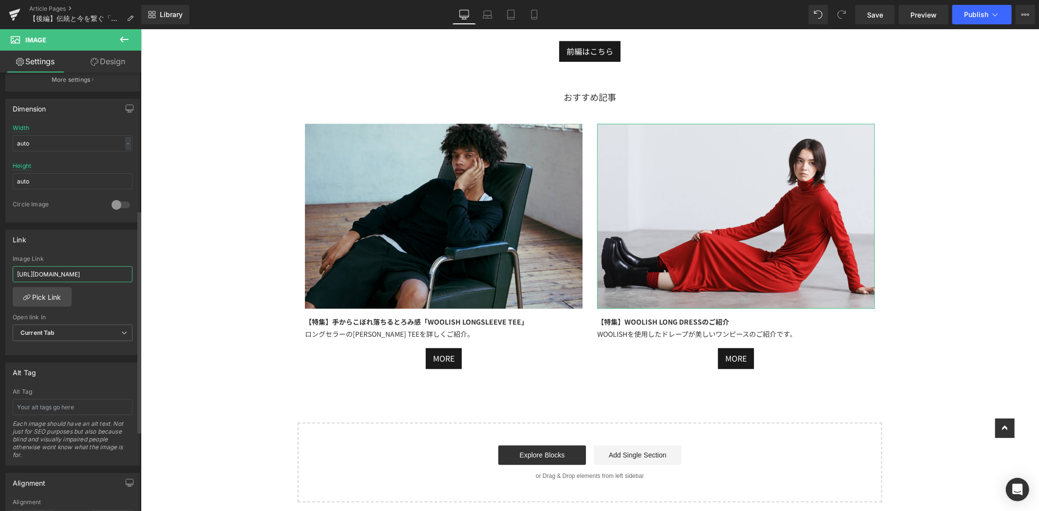
click at [16, 273] on input "[URL][DOMAIN_NAME]" at bounding box center [73, 274] width 120 height 16
paste input "[URL][DOMAIN_NAME]"
type input "[URL][DOMAIN_NAME]"
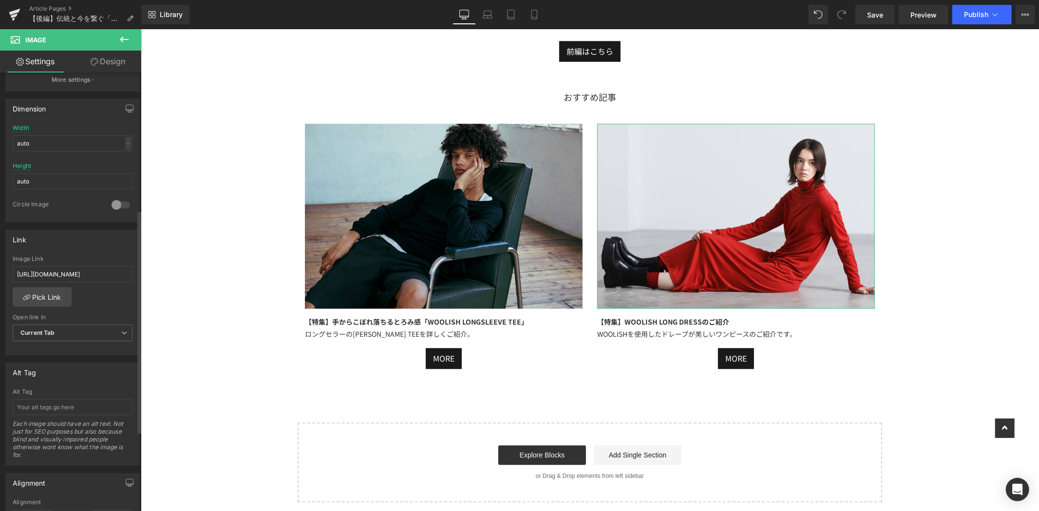
click at [87, 246] on div "Link" at bounding box center [72, 239] width 133 height 19
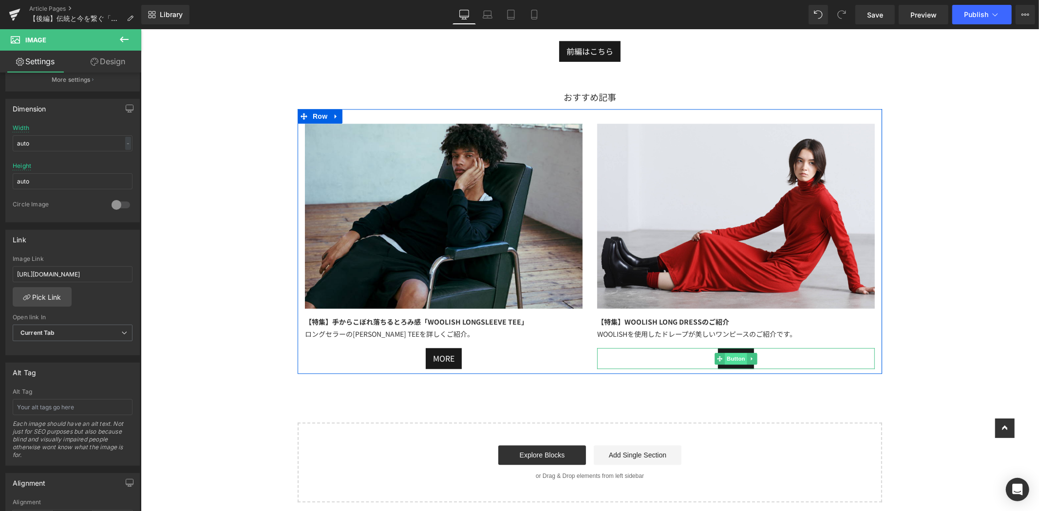
click at [724, 355] on span "Button" at bounding box center [735, 359] width 22 height 12
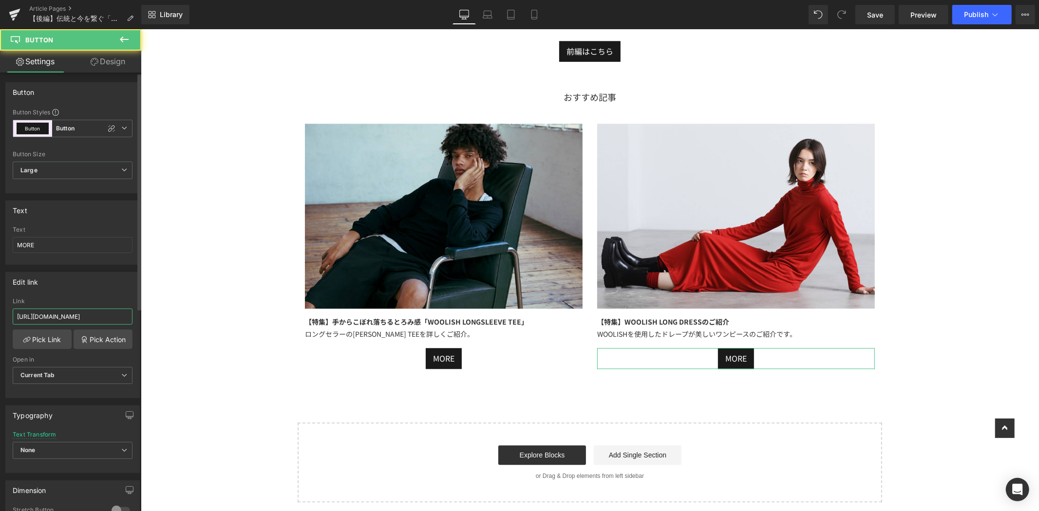
click at [19, 316] on input "[URL][DOMAIN_NAME]" at bounding box center [73, 317] width 120 height 16
paste input "[URL][DOMAIN_NAME]"
type input "[URL][DOMAIN_NAME]"
click at [65, 290] on div "Edit link" at bounding box center [72, 282] width 133 height 19
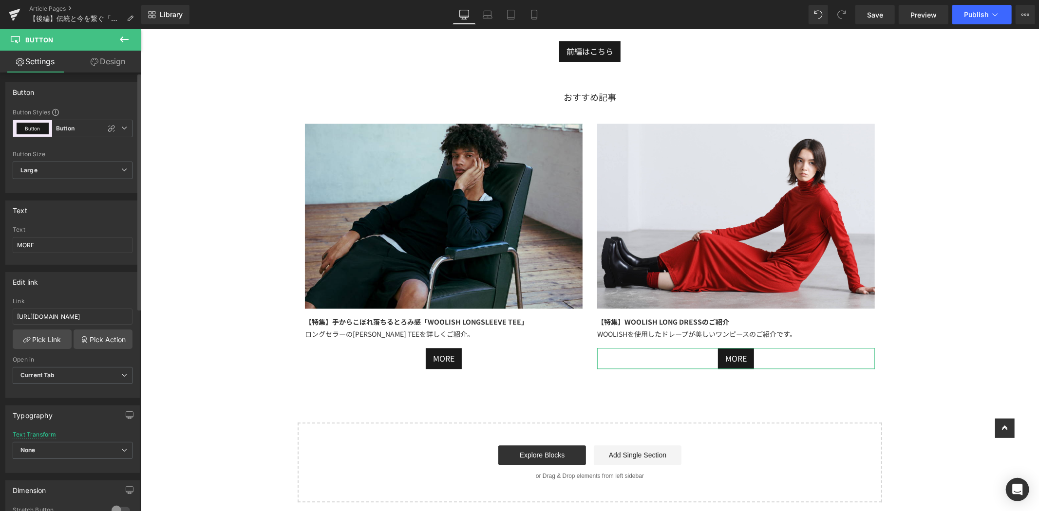
scroll to position [0, 0]
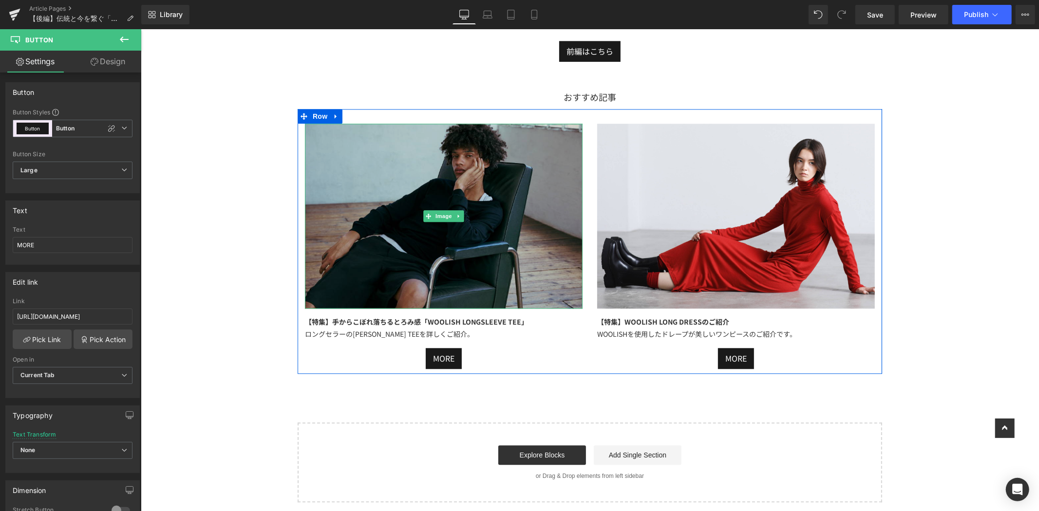
drag, startPoint x: 409, startPoint y: 181, endPoint x: 390, endPoint y: 183, distance: 19.2
click at [409, 181] on img at bounding box center [443, 215] width 278 height 185
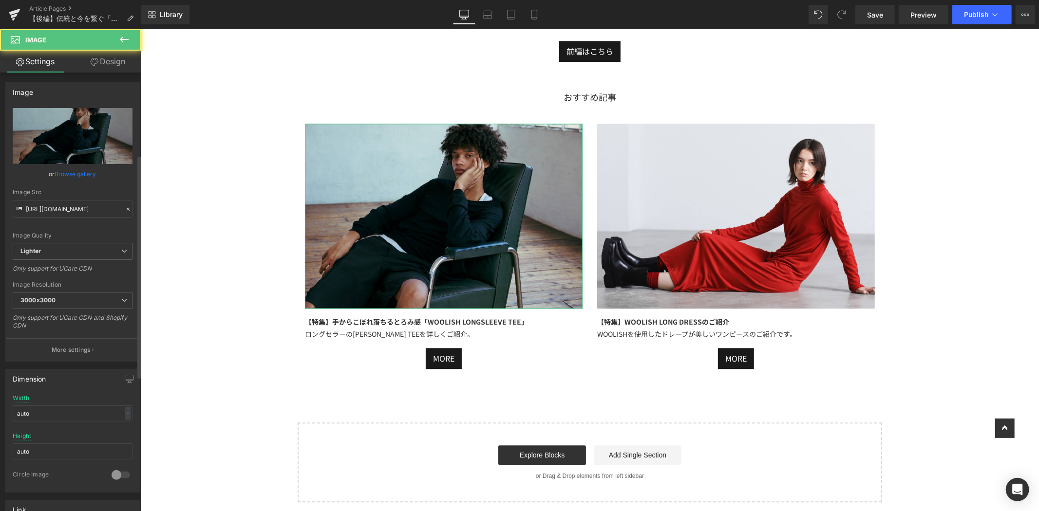
scroll to position [162, 0]
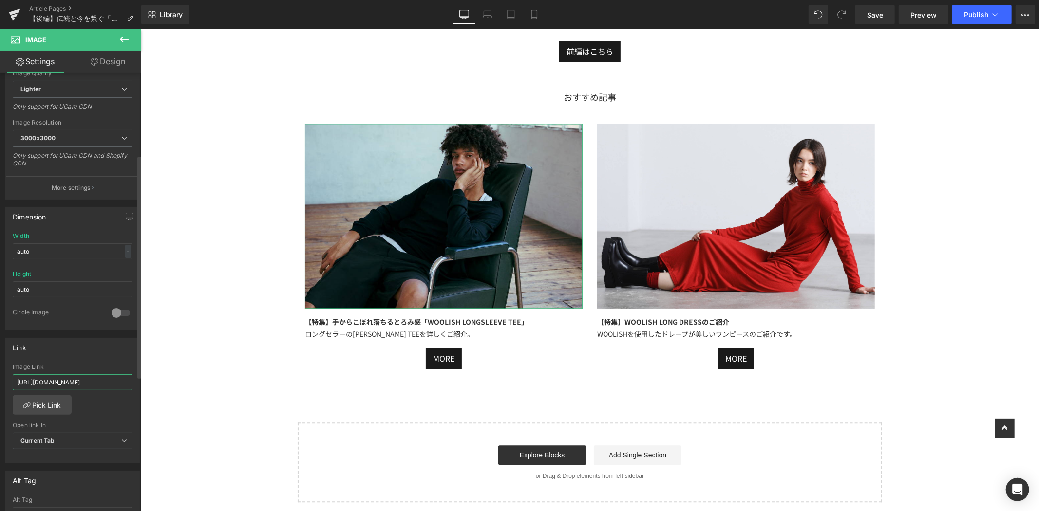
click at [18, 382] on input "[URL][DOMAIN_NAME]" at bounding box center [73, 383] width 120 height 16
type input "[URL][DOMAIN_NAME]"
click at [67, 362] on div "Link [URL][DOMAIN_NAME] Image Link [URL][DOMAIN_NAME] Pick Link Current Tab New…" at bounding box center [72, 401] width 134 height 126
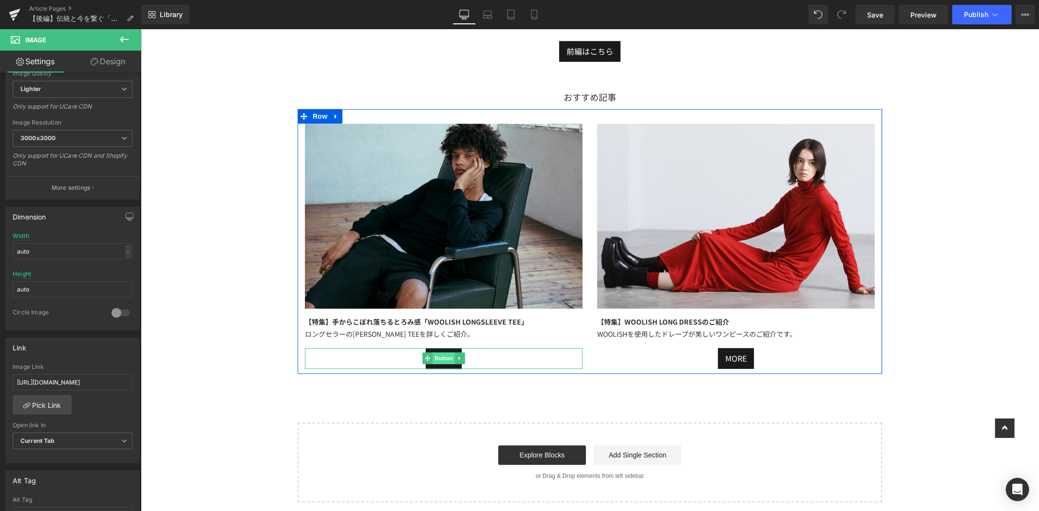
click at [434, 357] on span "Button" at bounding box center [443, 358] width 22 height 12
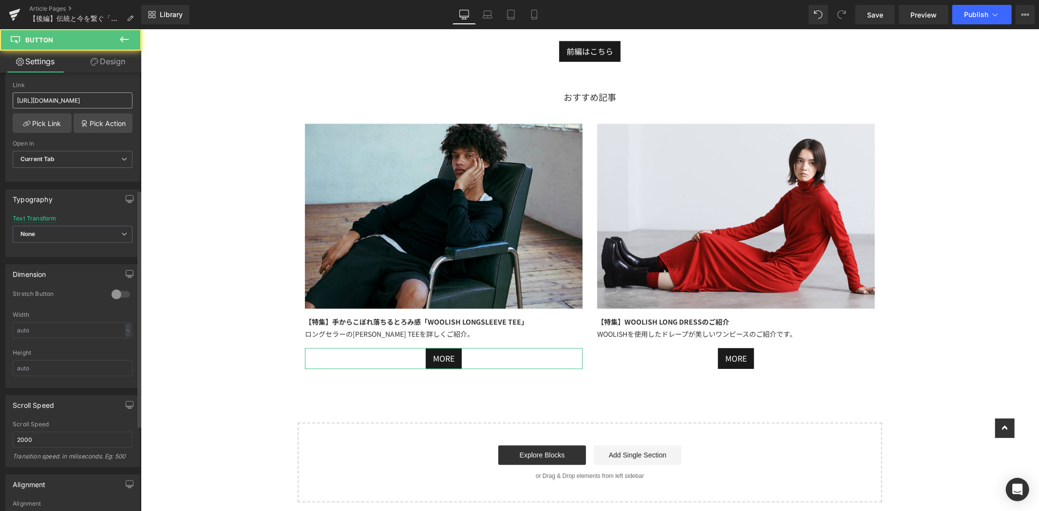
scroll to position [54, 0]
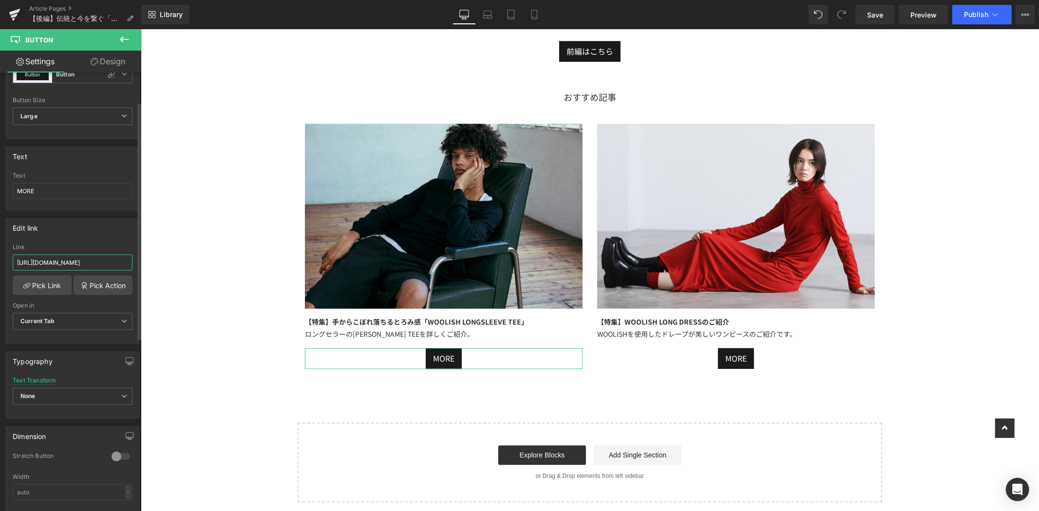
click at [19, 264] on input "[URL][DOMAIN_NAME]" at bounding box center [73, 263] width 120 height 16
paste input "[URL][DOMAIN_NAME]"
type input "[URL][DOMAIN_NAME]"
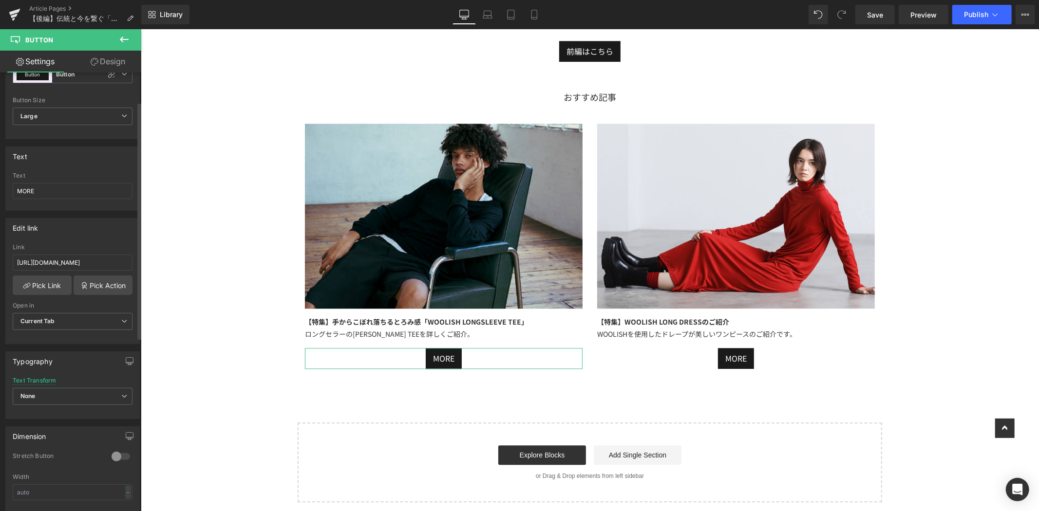
click at [49, 219] on div "Edit link" at bounding box center [72, 228] width 133 height 19
click at [976, 13] on span "Publish" at bounding box center [976, 15] width 24 height 8
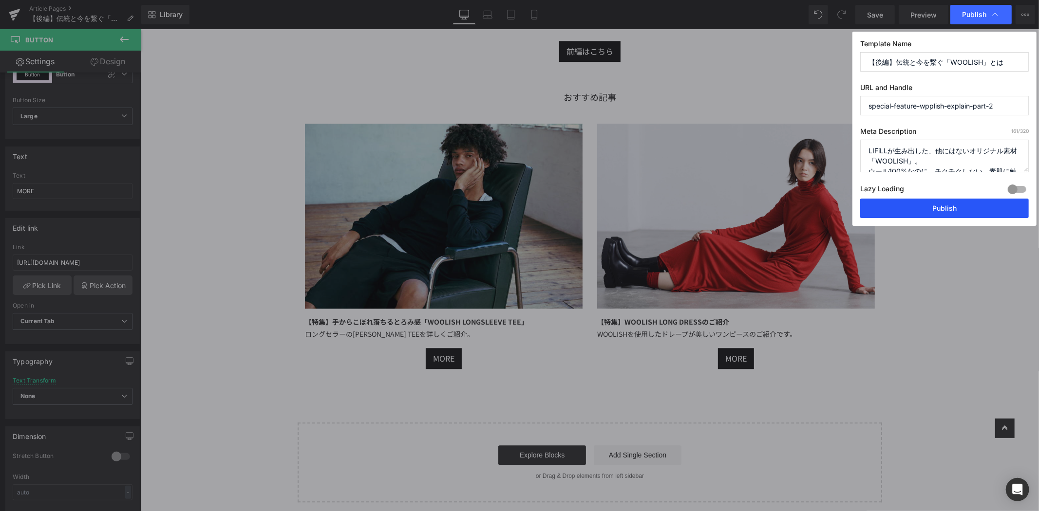
click at [956, 202] on button "Publish" at bounding box center [944, 208] width 169 height 19
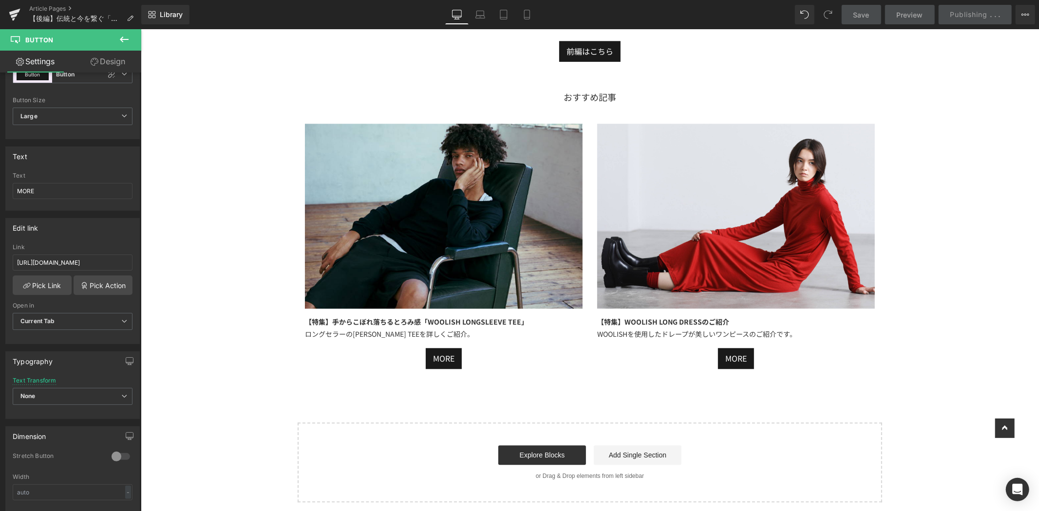
scroll to position [1555, 0]
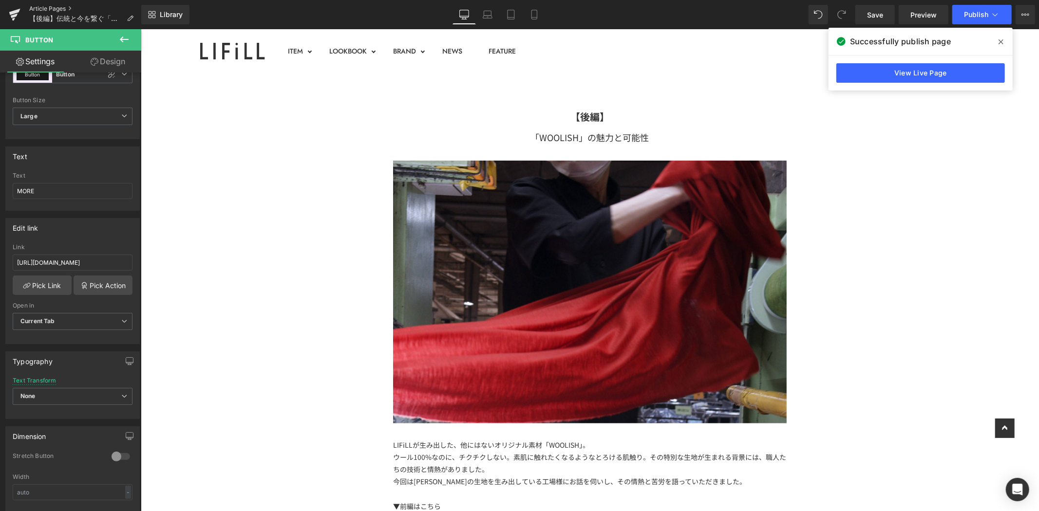
click at [46, 7] on link "Article Pages" at bounding box center [85, 9] width 112 height 8
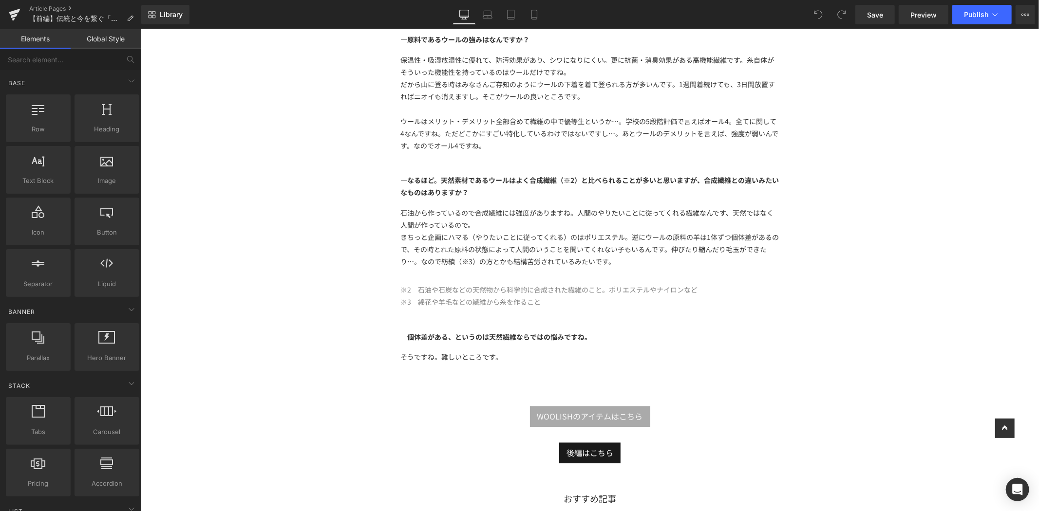
scroll to position [1840, 0]
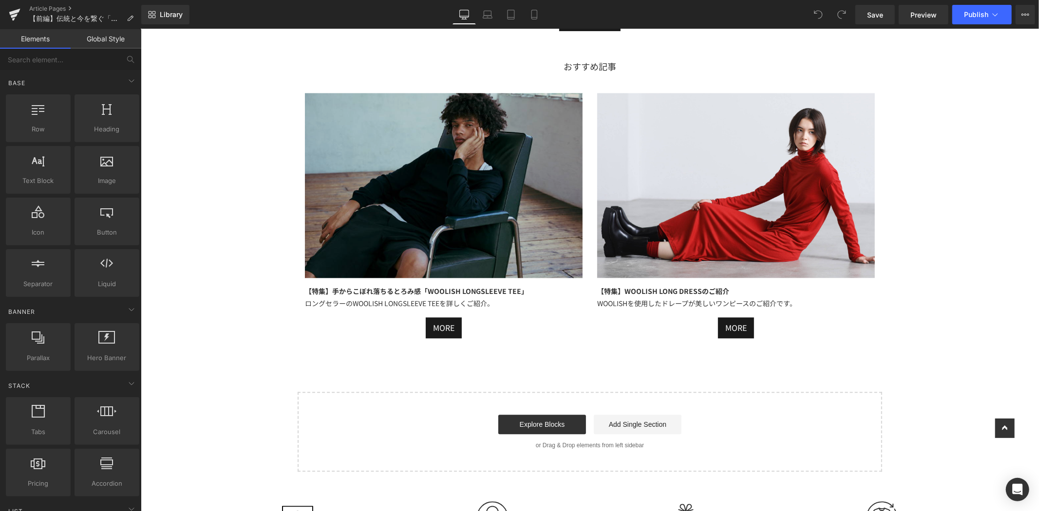
click at [511, 189] on img at bounding box center [443, 185] width 278 height 185
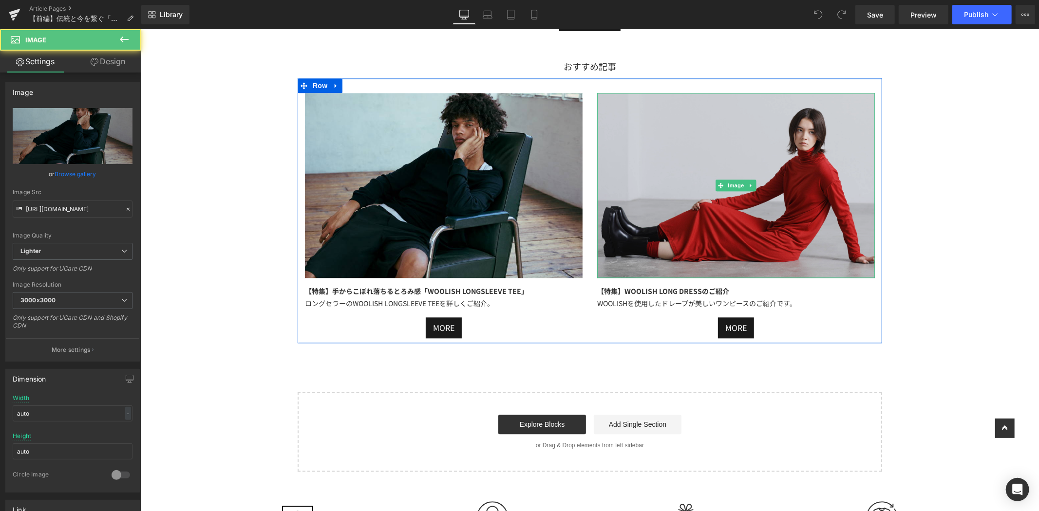
click at [701, 150] on img at bounding box center [736, 185] width 278 height 185
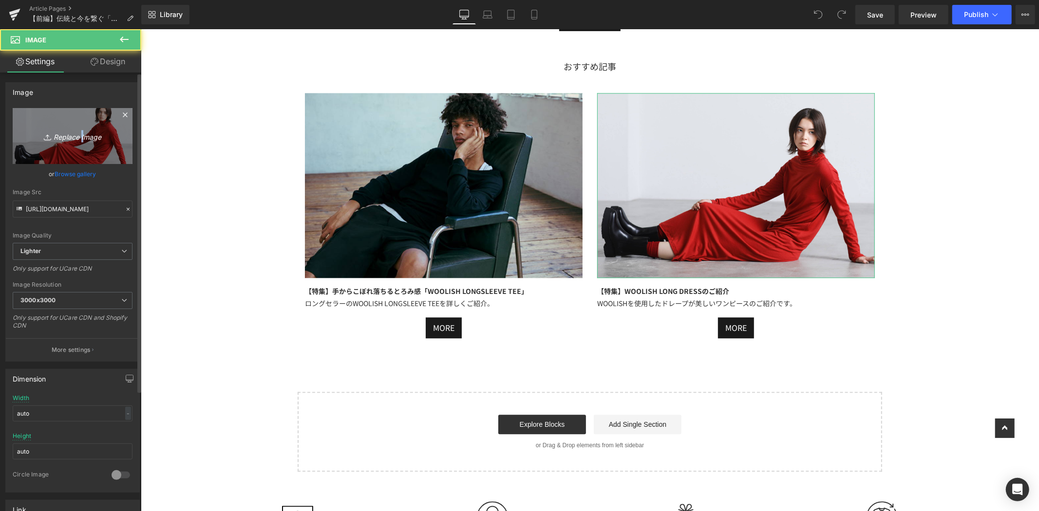
click at [80, 134] on icon "Replace Image" at bounding box center [73, 136] width 78 height 12
type input "C:\fakepath\アートボード 21cdf.jpg"
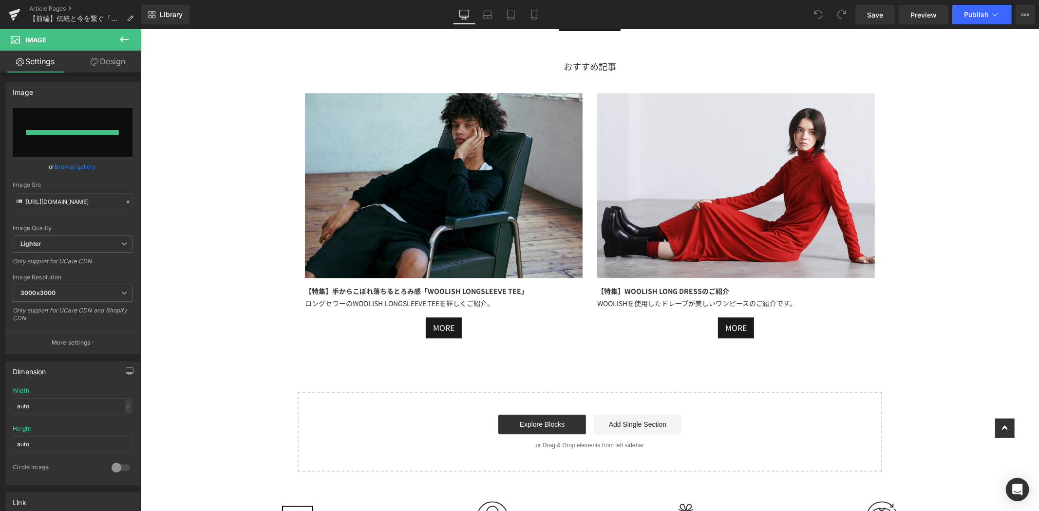
type input "https://ucarecdn.com/5d500ef1-0c35-47bf-8401-f256cce53ca2/-/format/auto/-/previ…"
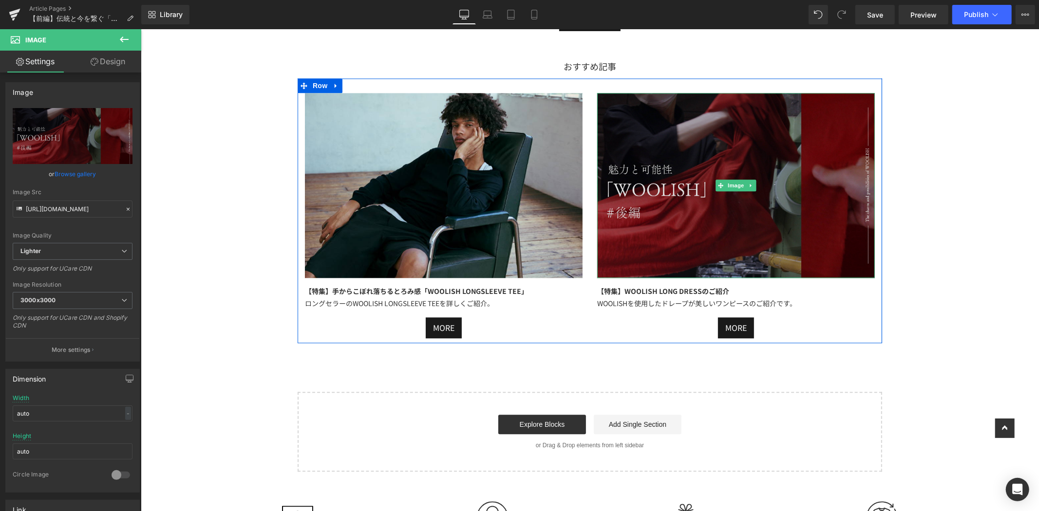
click at [691, 152] on img at bounding box center [736, 185] width 278 height 185
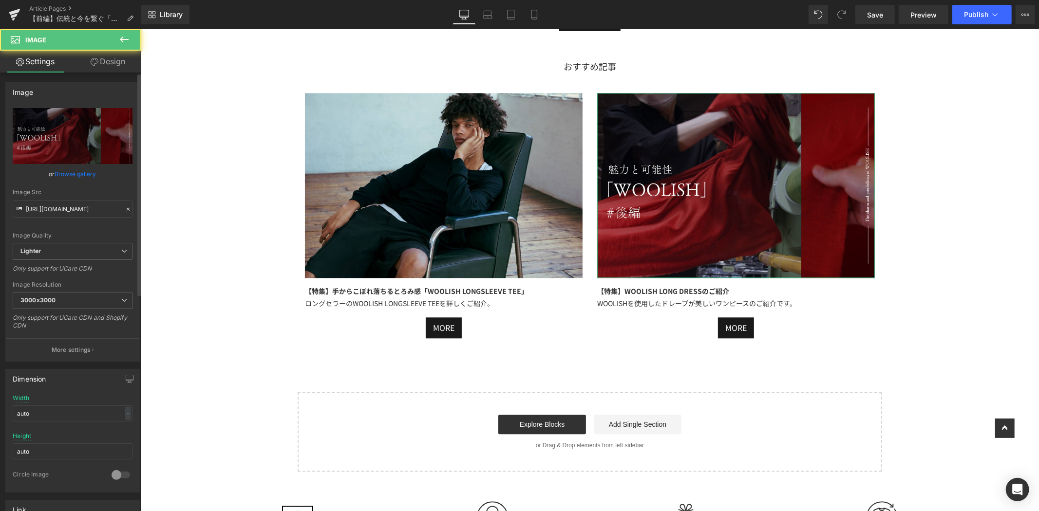
scroll to position [324, 0]
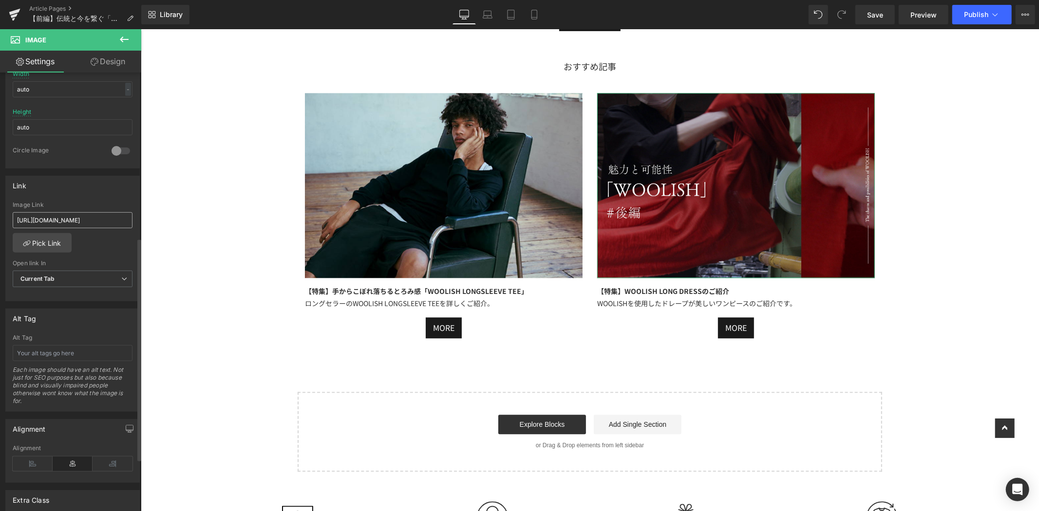
click at [16, 220] on input "https://lifill.jp/blogs/feature/special-feature-woolish-long-dress" at bounding box center [73, 220] width 120 height 16
type input "https://lifill.jp/blogs/feature/special-feature-wpplish-explain-part-2"
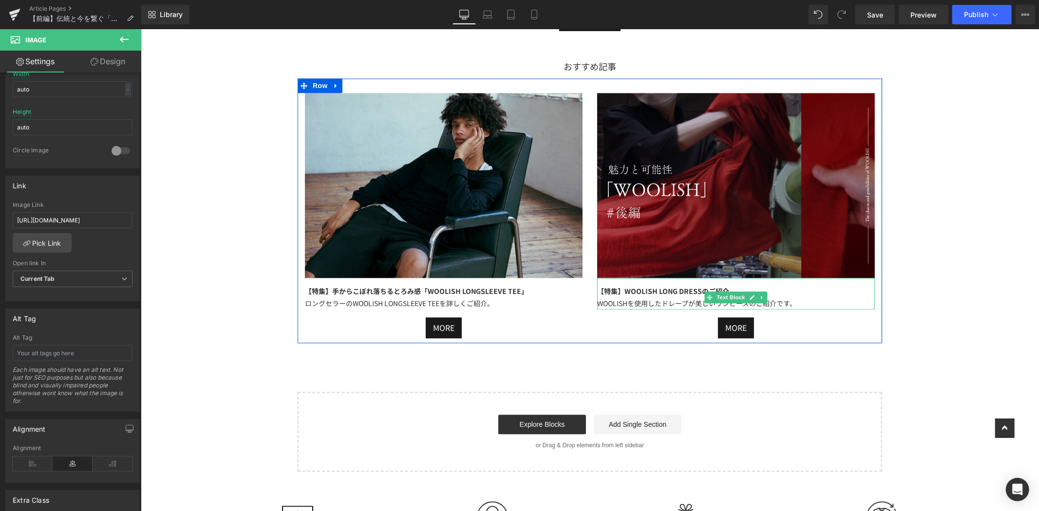
click at [616, 289] on strong "【特集】WOOLISH LONG DRESSのご紹介" at bounding box center [663, 291] width 132 height 10
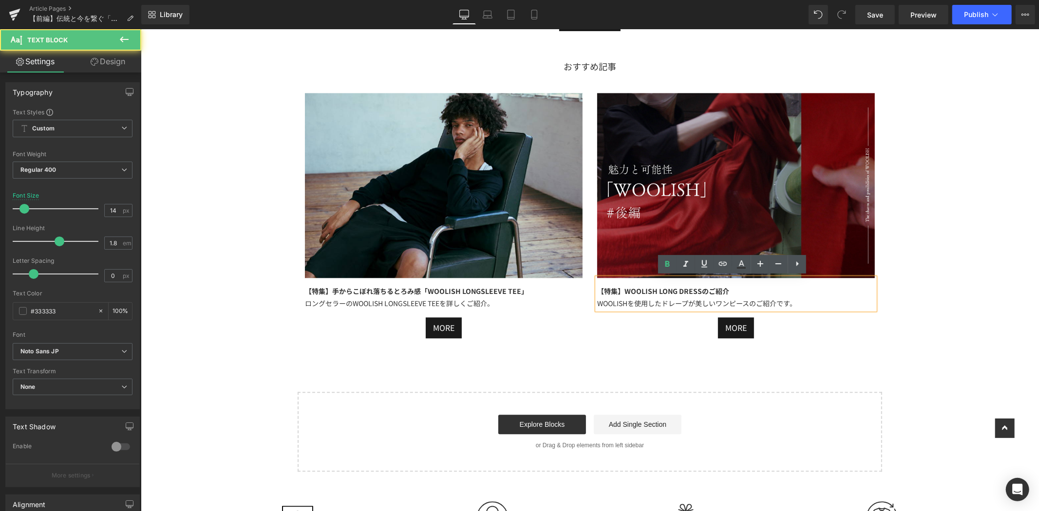
click at [605, 293] on strong "【特集】WOOLISH LONG DRESSのご紹介" at bounding box center [663, 291] width 132 height 10
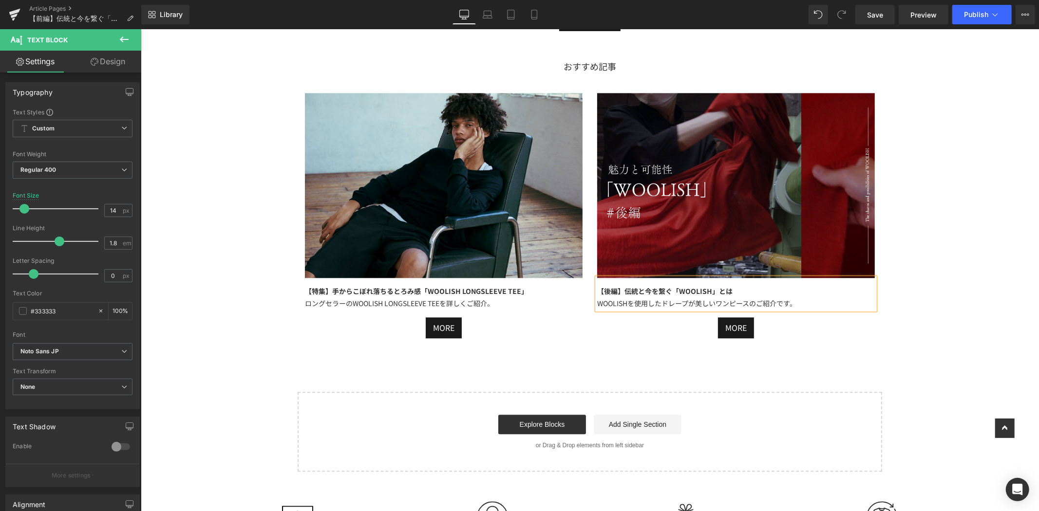
click at [792, 302] on span "WOOLISHを使用したドレープが美しいワンピースのご紹介です。" at bounding box center [696, 303] width 199 height 10
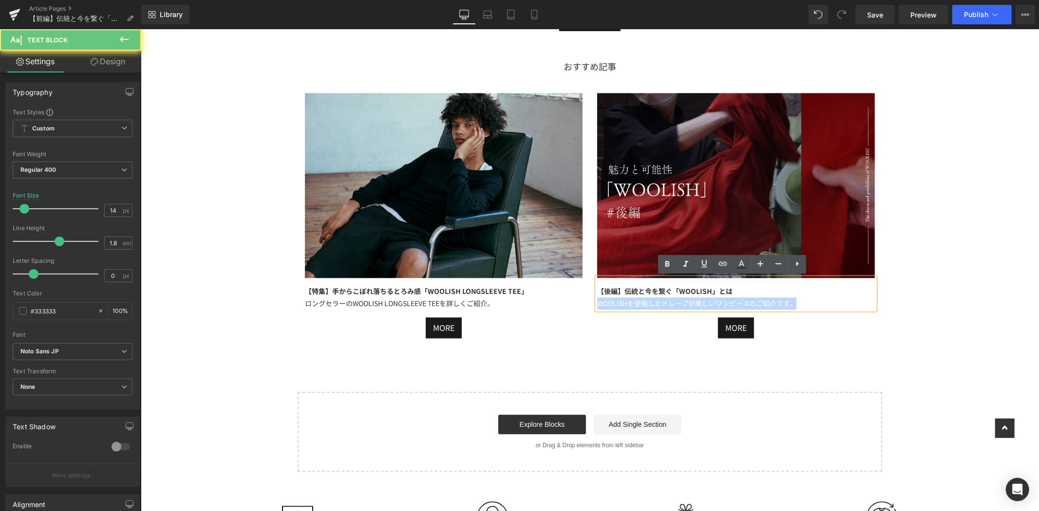
drag, startPoint x: 800, startPoint y: 300, endPoint x: 565, endPoint y: 307, distance: 235.9
click at [565, 307] on div "Image 【特集】手からこぼれ落ちるとろみ感「WOOLISH LONGSLEEVE TEE」 ロングセラーのWOOLISH LONGSLEEVE TEEを詳…" at bounding box center [589, 210] width 585 height 265
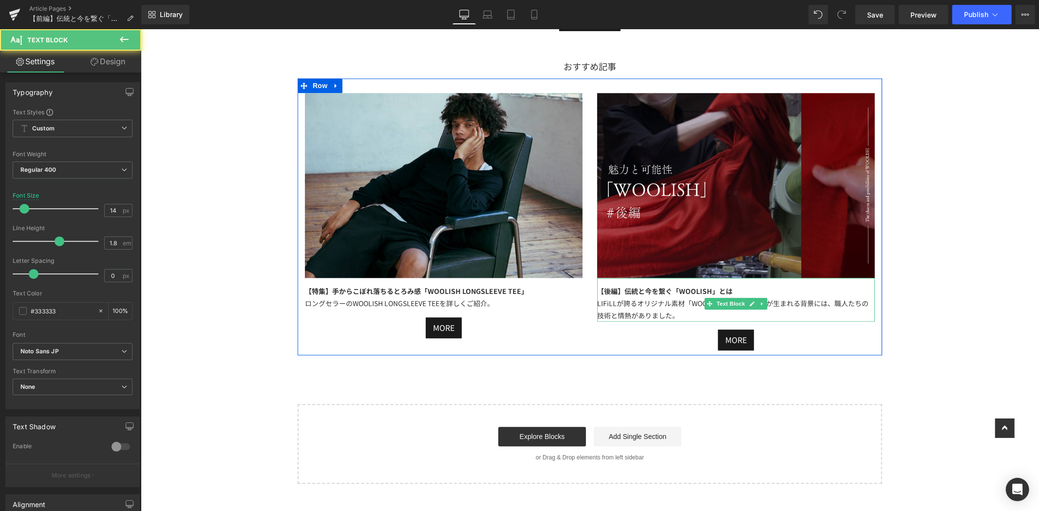
click at [622, 292] on strong "【後編】伝統と今を繋ぐ「WOOLISH」とは" at bounding box center [664, 291] width 135 height 10
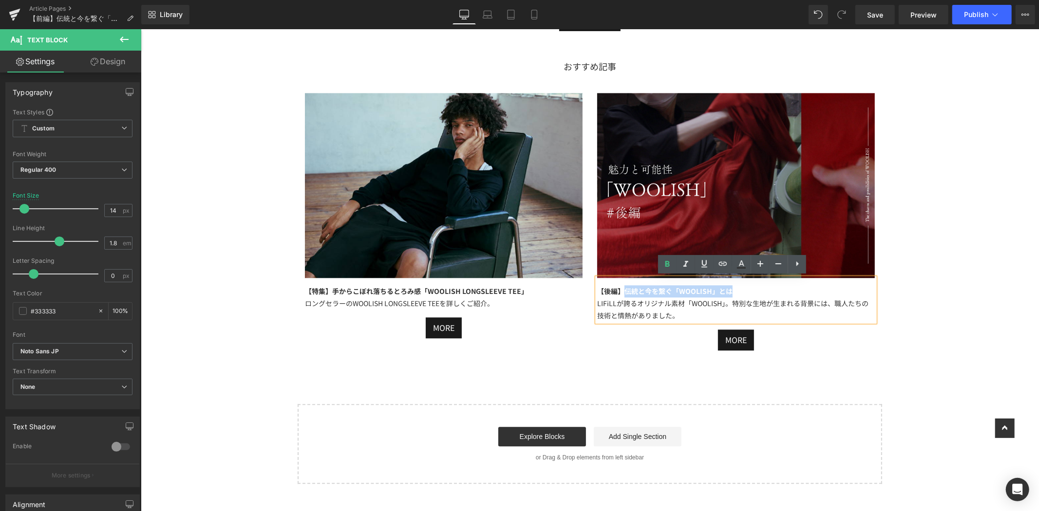
drag, startPoint x: 619, startPoint y: 289, endPoint x: 756, endPoint y: 290, distance: 136.9
click at [756, 290] on div "【後編】伝統と今を繋ぐ「WOOLISH」とは LIFiLLが誇るオリジナル素材「WOOLISH」。特別な生地が生まれる背景には、職人たちの技術と情熱がありまし…" at bounding box center [736, 300] width 278 height 44
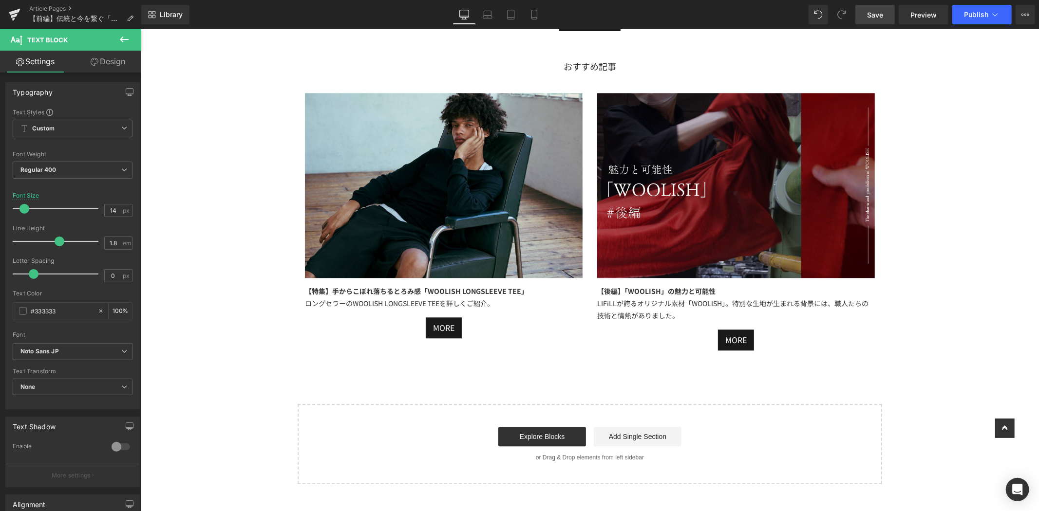
click at [870, 10] on span "Save" at bounding box center [875, 15] width 16 height 10
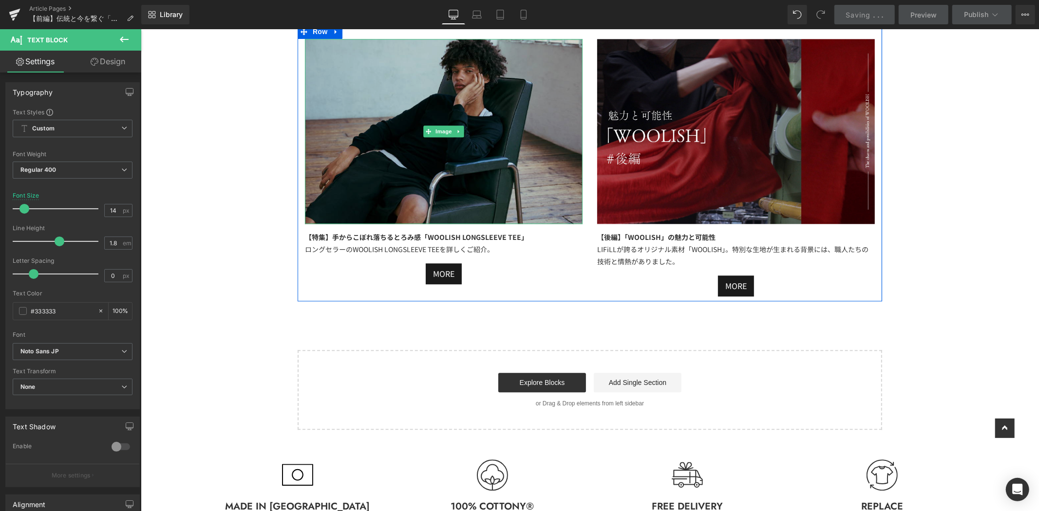
scroll to position [1732, 0]
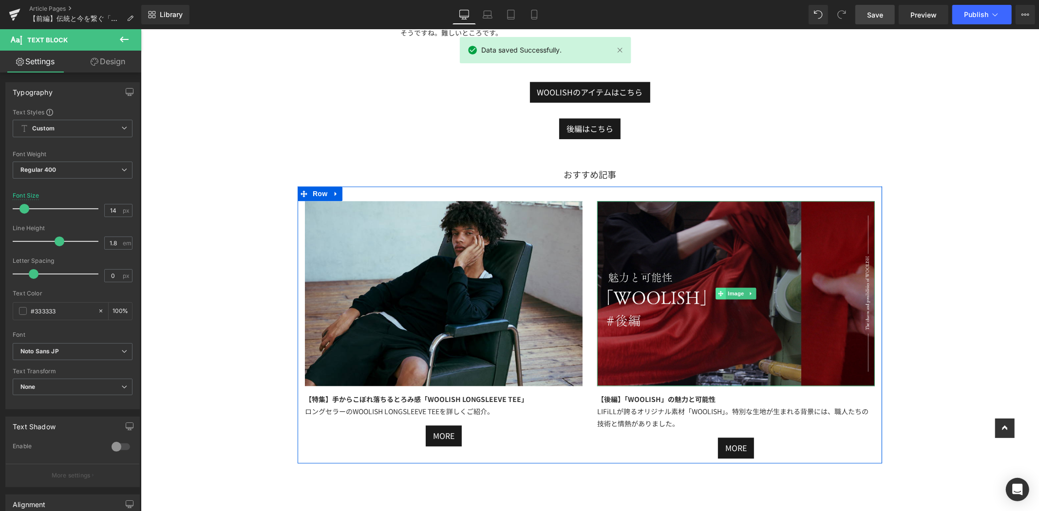
click at [712, 295] on div "Image" at bounding box center [736, 293] width 278 height 185
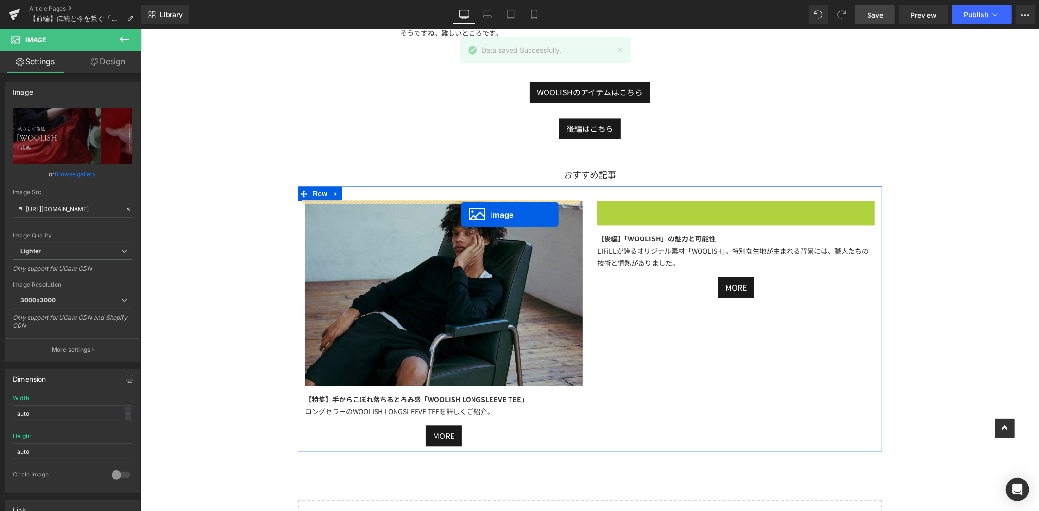
drag, startPoint x: 716, startPoint y: 295, endPoint x: 461, endPoint y: 215, distance: 267.0
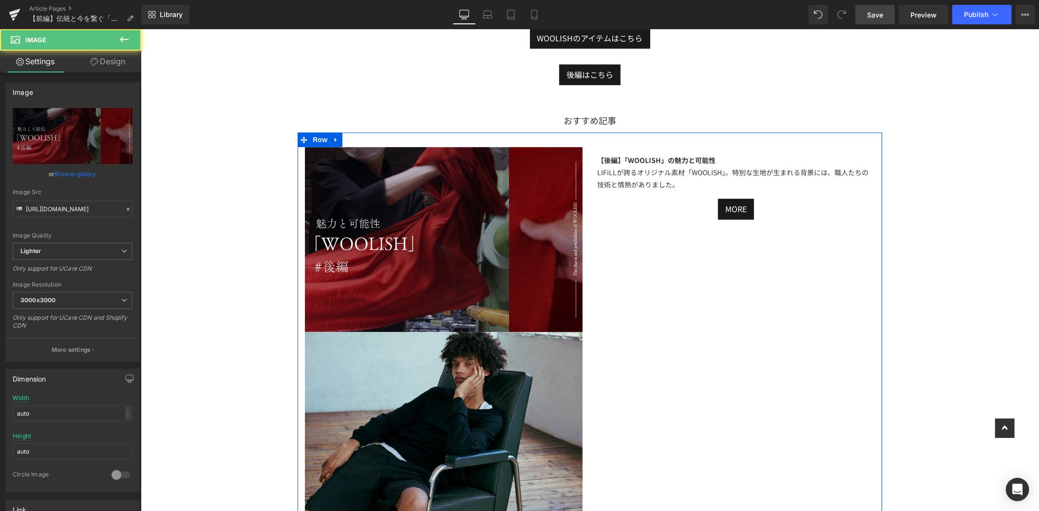
scroll to position [1840, 0]
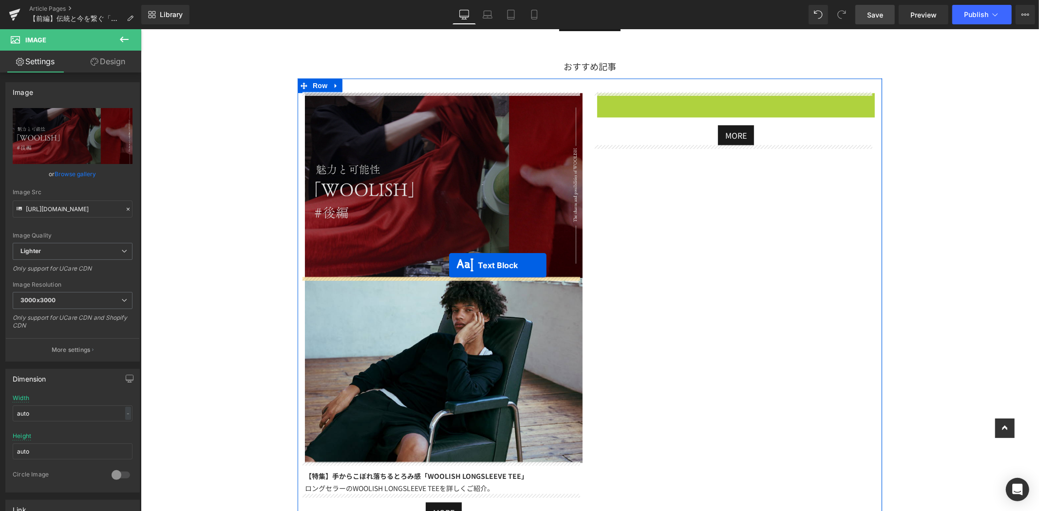
drag, startPoint x: 704, startPoint y: 120, endPoint x: 446, endPoint y: 276, distance: 301.6
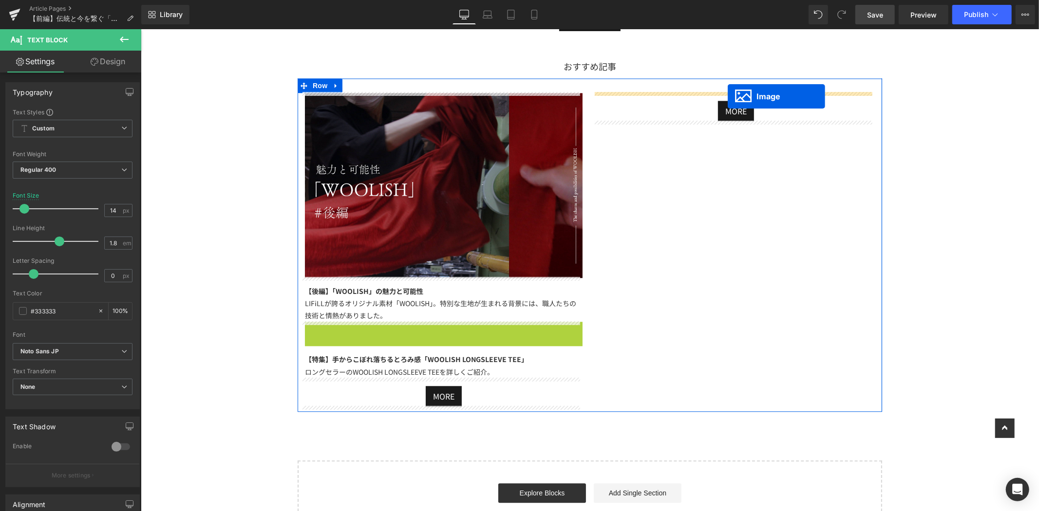
drag, startPoint x: 424, startPoint y: 415, endPoint x: 727, endPoint y: 96, distance: 440.0
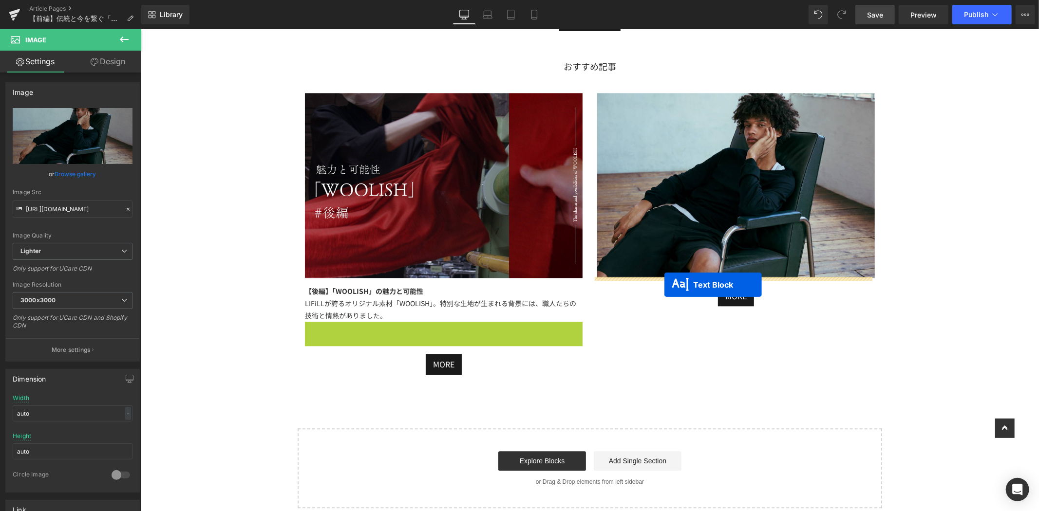
drag, startPoint x: 409, startPoint y: 341, endPoint x: 664, endPoint y: 284, distance: 261.1
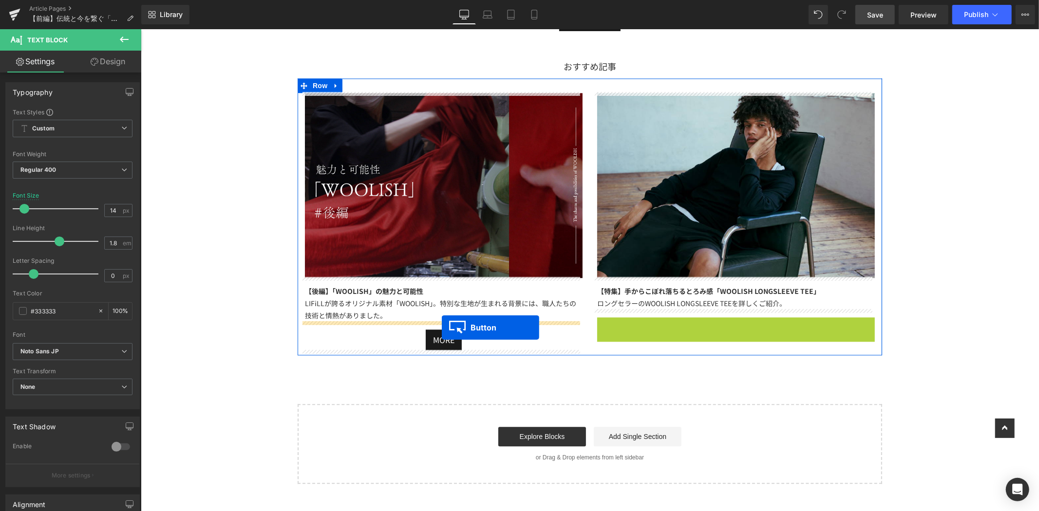
drag, startPoint x: 713, startPoint y: 327, endPoint x: 441, endPoint y: 327, distance: 271.8
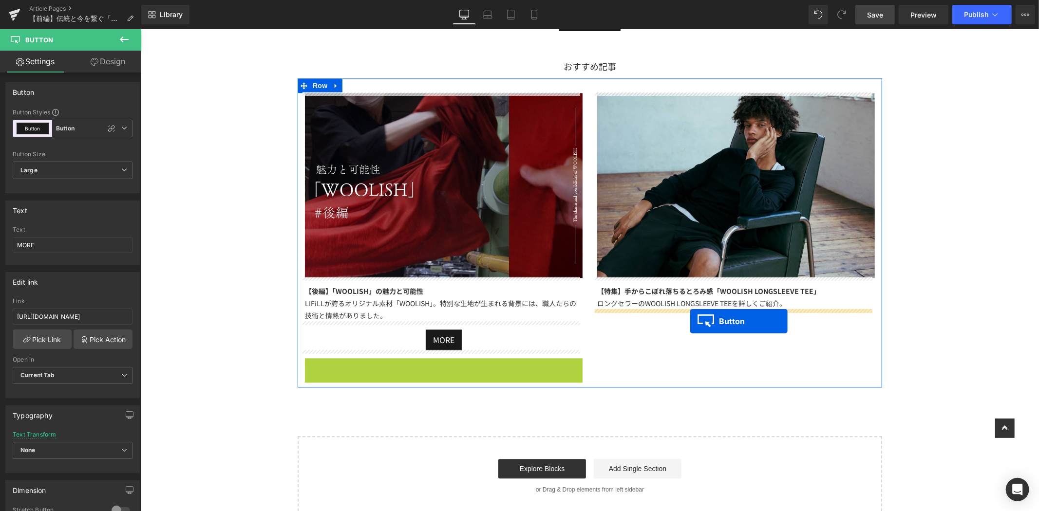
drag, startPoint x: 420, startPoint y: 369, endPoint x: 690, endPoint y: 321, distance: 273.5
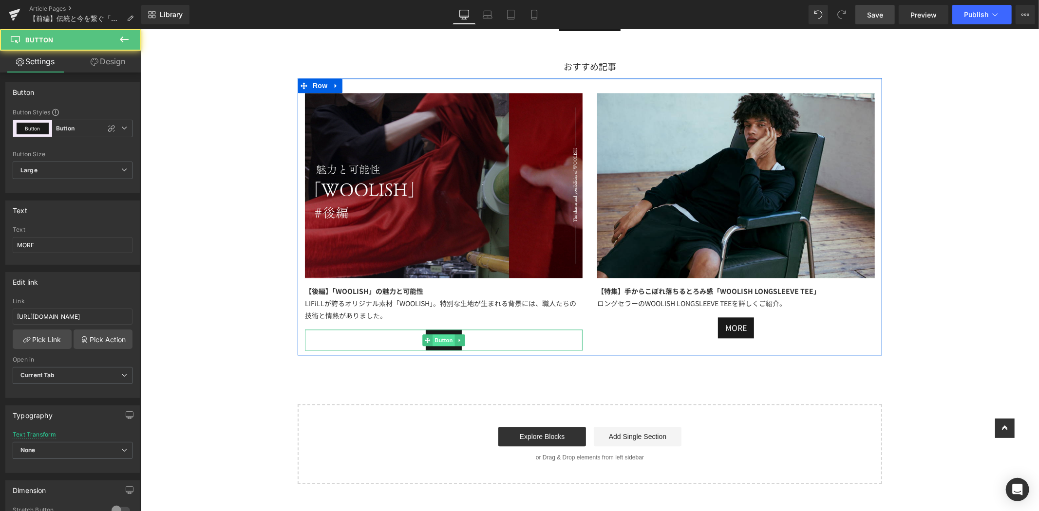
click at [441, 340] on span "Button" at bounding box center [443, 340] width 22 height 12
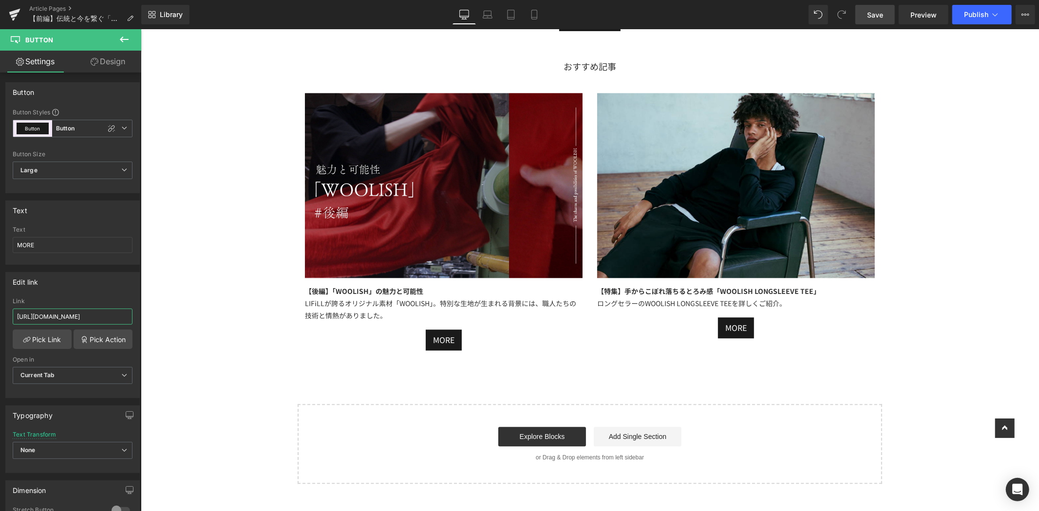
scroll to position [0, 67]
drag, startPoint x: 246, startPoint y: 344, endPoint x: 180, endPoint y: 317, distance: 71.8
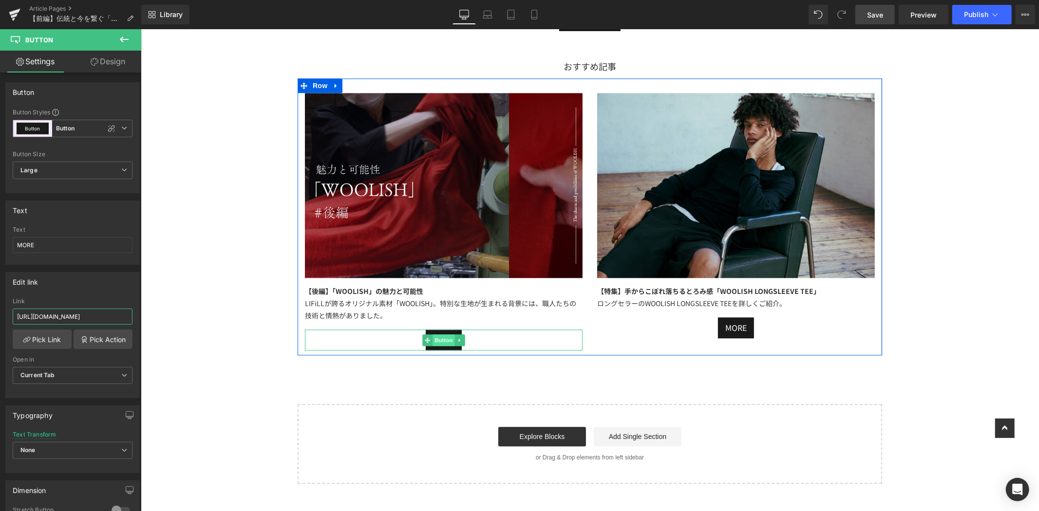
click at [435, 339] on span "Button" at bounding box center [443, 340] width 22 height 12
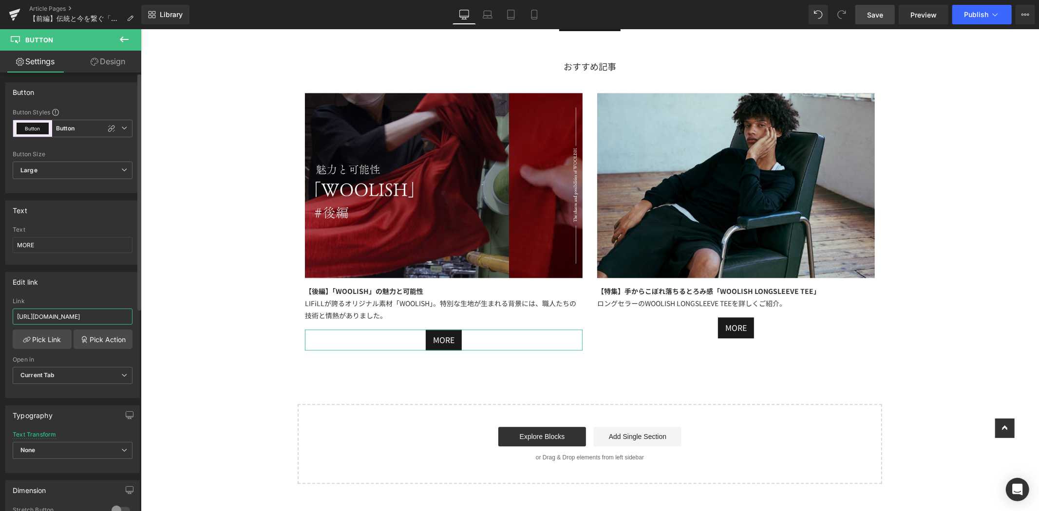
click at [30, 318] on input "https://lifill.jp/blogs/feature/special-feature-woolish-long-dress" at bounding box center [73, 317] width 120 height 16
click at [17, 316] on input "https://lifill.jp/blogs/feature/special-feature-woolish-long-dress" at bounding box center [73, 317] width 120 height 16
paste input "https://lifill.jp/blogs/feature/special-feature-wpplish-explain-part-2"
type input "https://lifill.jp/blogs/feature/special-feature-wpplish-explain-part-2"
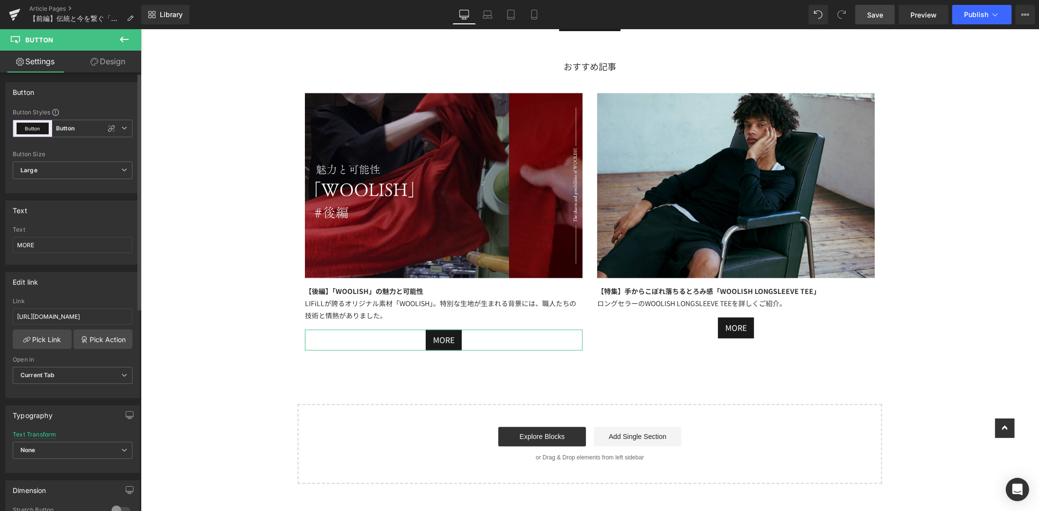
click at [91, 292] on div "Edit link https://lifill.jp/blogs/feature/special-feature-wpplish-explain-part-…" at bounding box center [72, 335] width 134 height 126
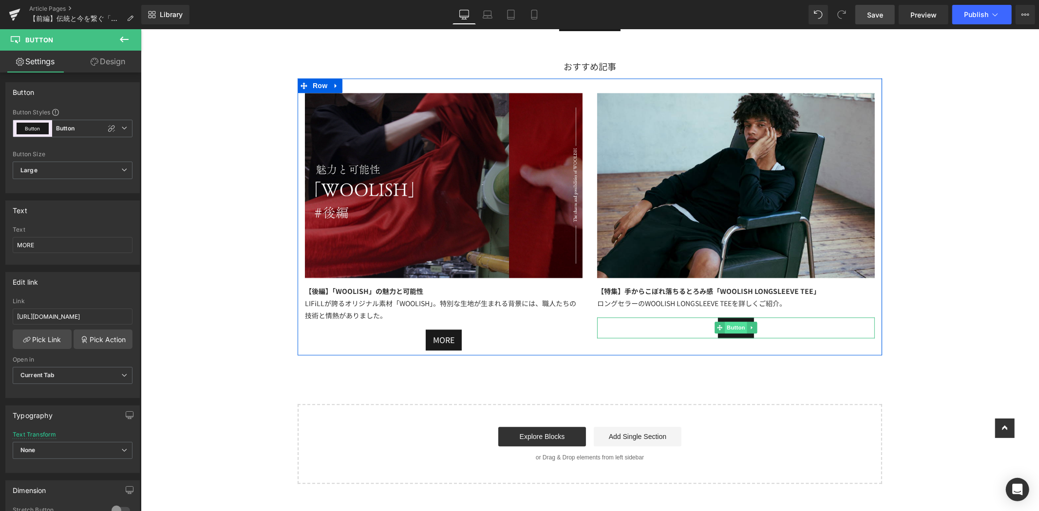
click at [733, 329] on span "Button" at bounding box center [735, 327] width 22 height 12
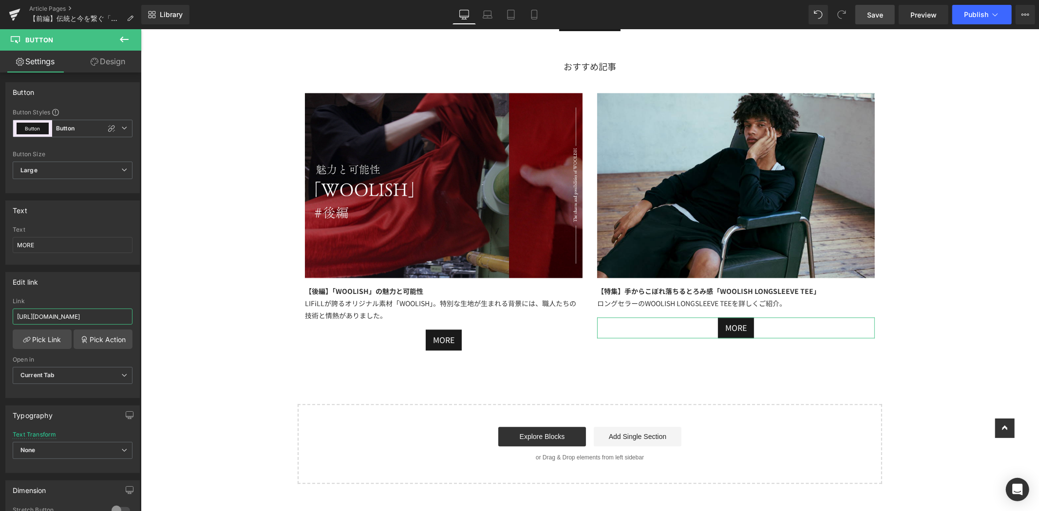
scroll to position [0, 79]
drag, startPoint x: 179, startPoint y: 346, endPoint x: 211, endPoint y: 320, distance: 40.9
click at [96, 294] on div "Edit link https://lifill.jp/blogs/feature/special-feature-woolish-longsleeve-te…" at bounding box center [72, 335] width 134 height 126
click at [883, 16] on span "Save" at bounding box center [875, 15] width 16 height 10
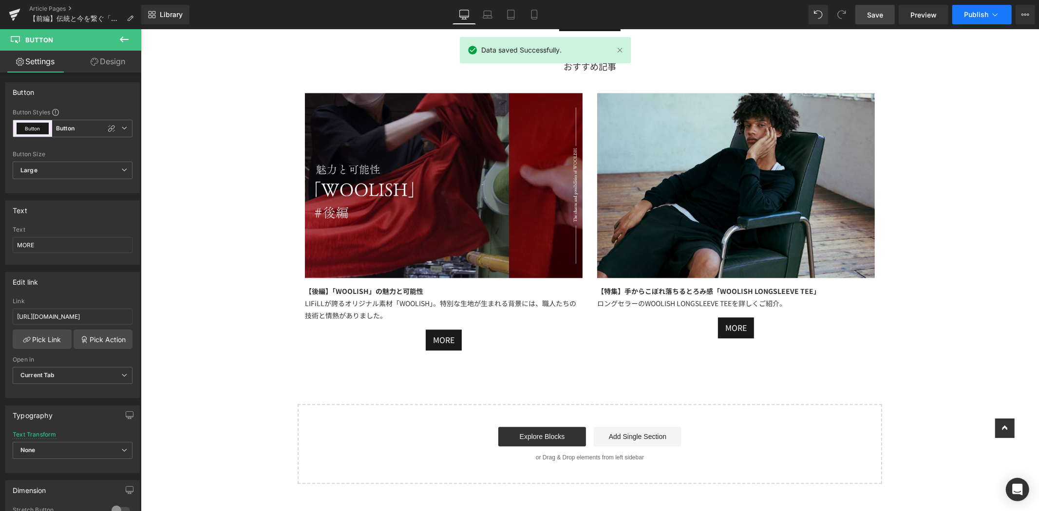
click at [981, 15] on span "Publish" at bounding box center [976, 15] width 24 height 8
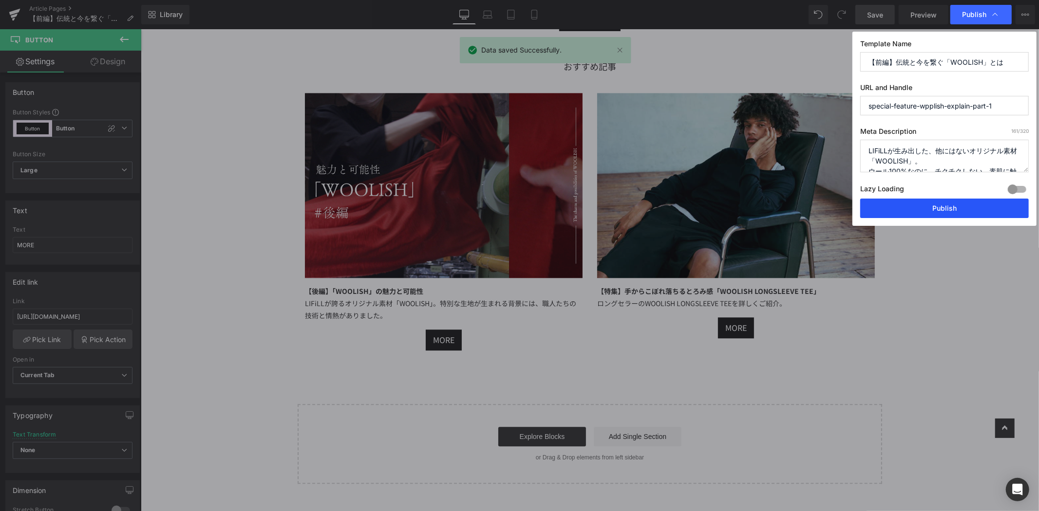
click at [927, 207] on button "Publish" at bounding box center [944, 208] width 169 height 19
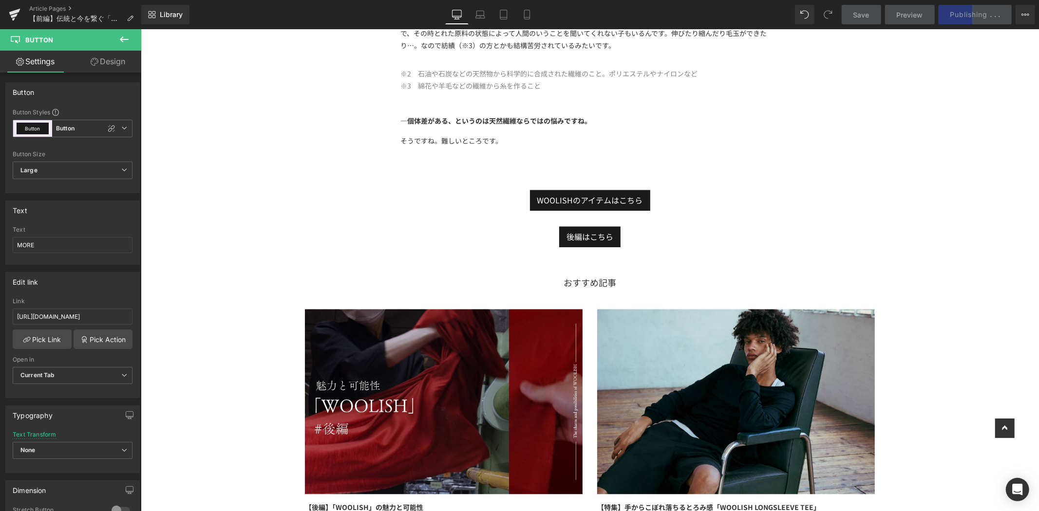
scroll to position [1840, 0]
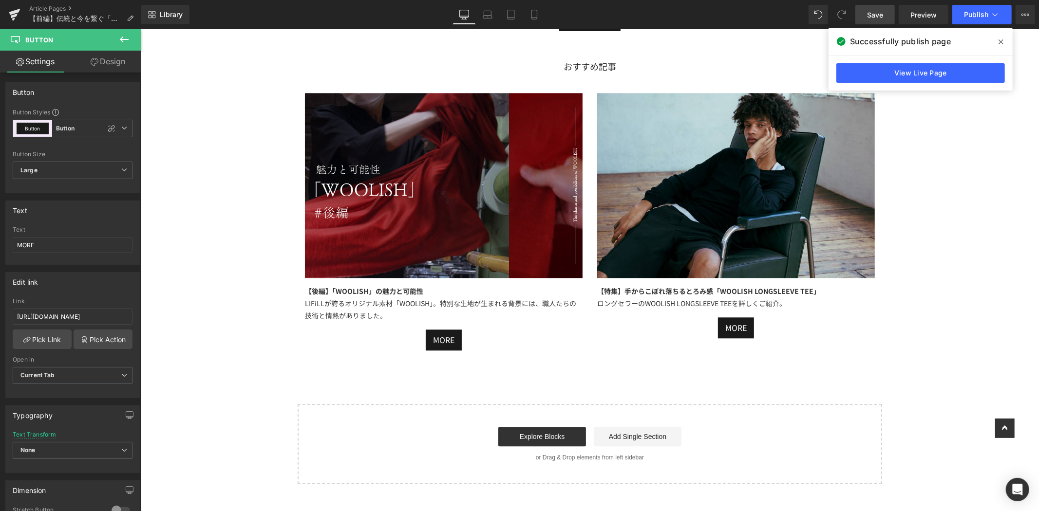
click at [1002, 41] on icon at bounding box center [1001, 42] width 5 height 8
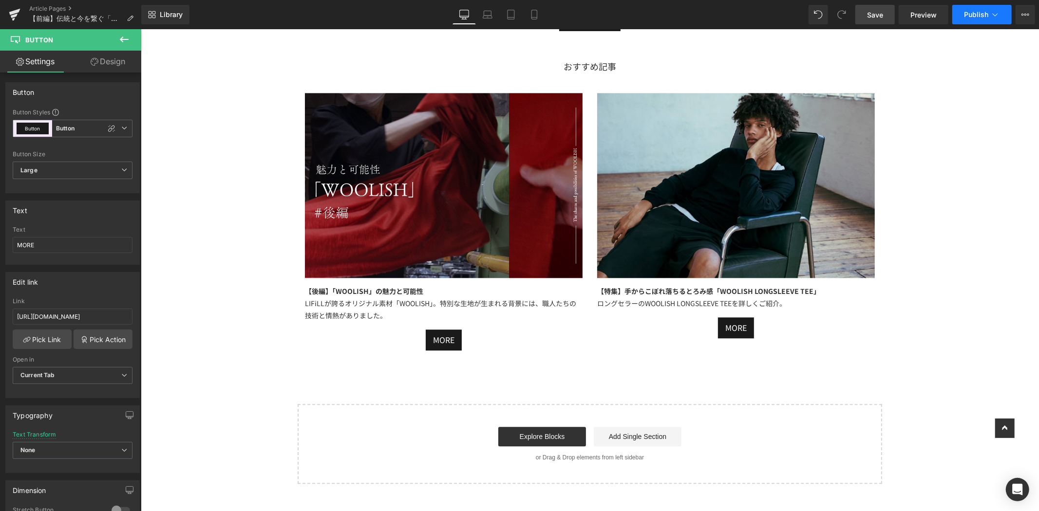
click at [997, 18] on icon at bounding box center [995, 15] width 10 height 10
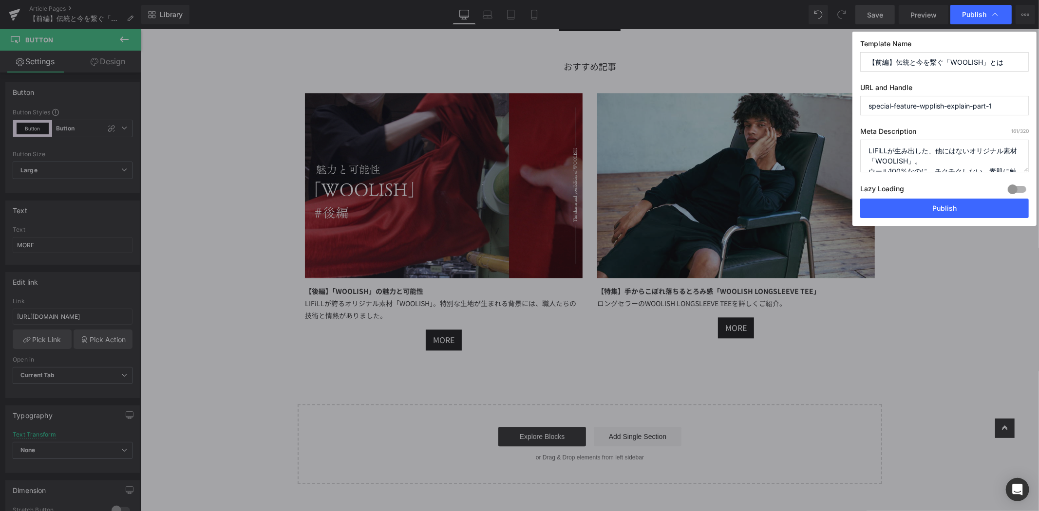
drag, startPoint x: 992, startPoint y: 63, endPoint x: 1107, endPoint y: 71, distance: 114.7
click at [1039, 71] on html "Button You are previewing how the will restyle your page. You can not edit Elem…" at bounding box center [519, 255] width 1039 height 511
click at [869, 60] on input "【前編】「WOOLISH」の魅力と可能性" at bounding box center [944, 61] width 169 height 19
type input "【前編】「WOOLISH」の魅力と可能性"
click at [934, 212] on button "Publish" at bounding box center [944, 208] width 169 height 19
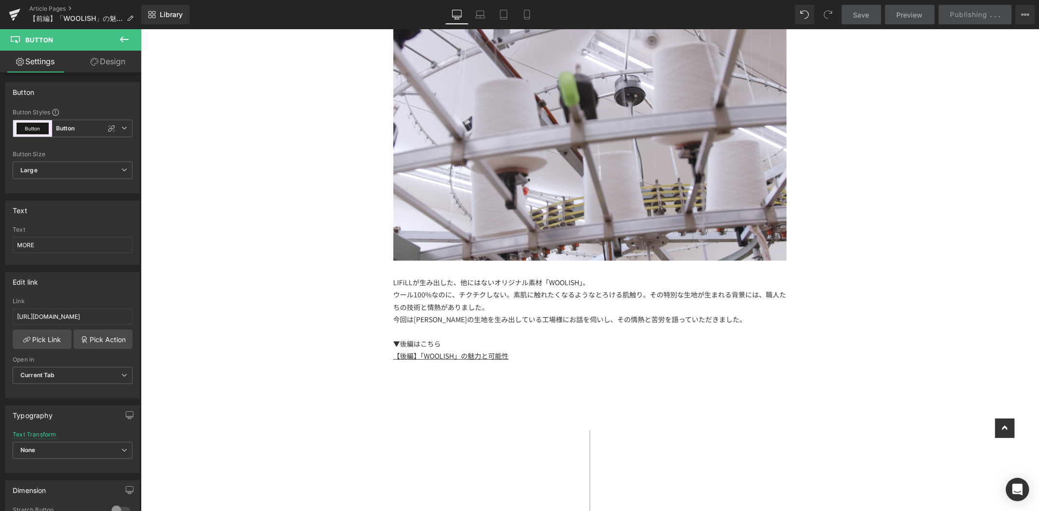
scroll to position [0, 0]
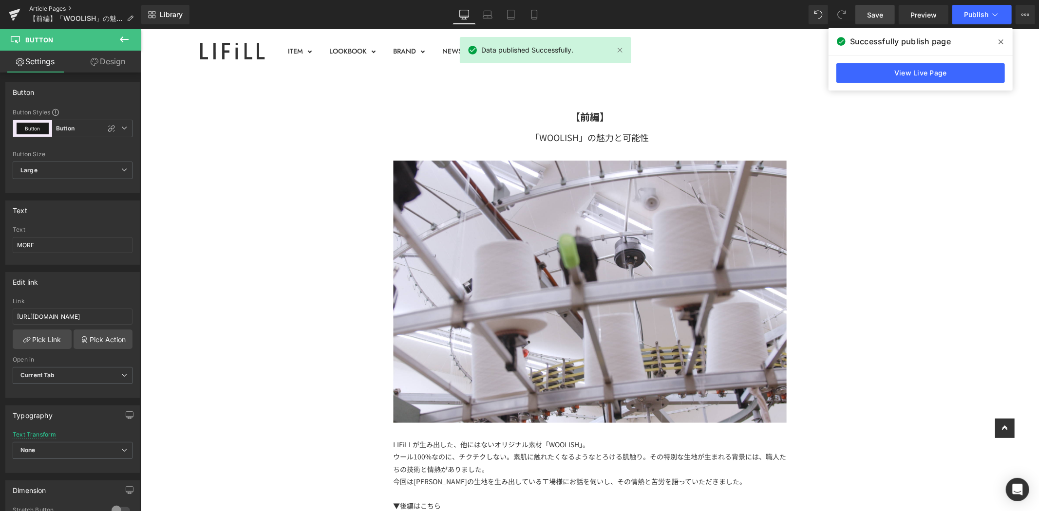
click at [42, 10] on link "Article Pages" at bounding box center [85, 9] width 112 height 8
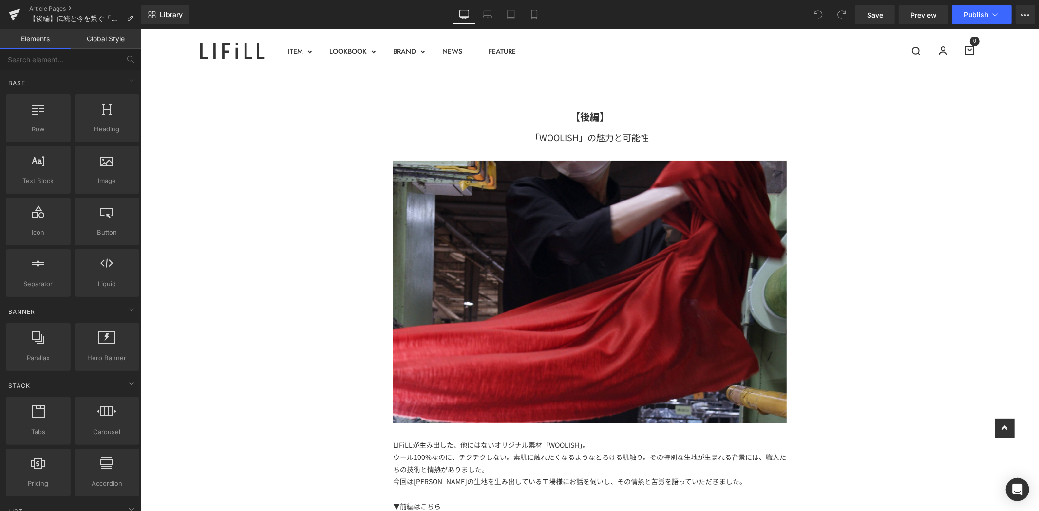
click at [997, 18] on icon at bounding box center [995, 15] width 10 height 10
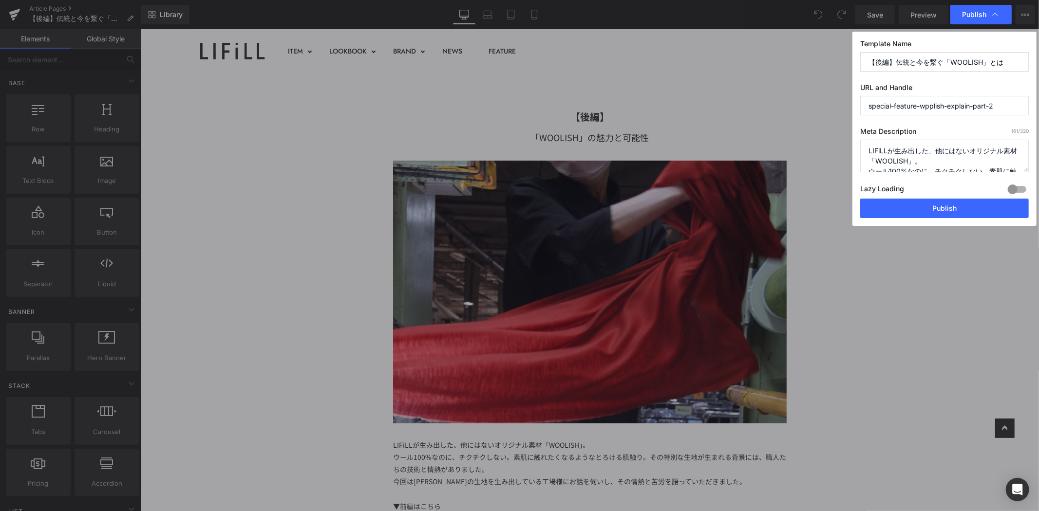
drag, startPoint x: 1007, startPoint y: 61, endPoint x: 775, endPoint y: 63, distance: 231.9
click at [775, 63] on div "Publish Template Name 【後編】伝統と今を繋ぐ「WOOLISH」とは URL and Handle special-feature-wpp…" at bounding box center [519, 255] width 1039 height 511
paste input "編】「WOOLISH」の魅力と可能性"
click at [883, 64] on input "【前編】「WOOLISH」の魅力と可能性" at bounding box center [944, 61] width 169 height 19
type input "【後編】「WOOLISH」の魅力と可能性"
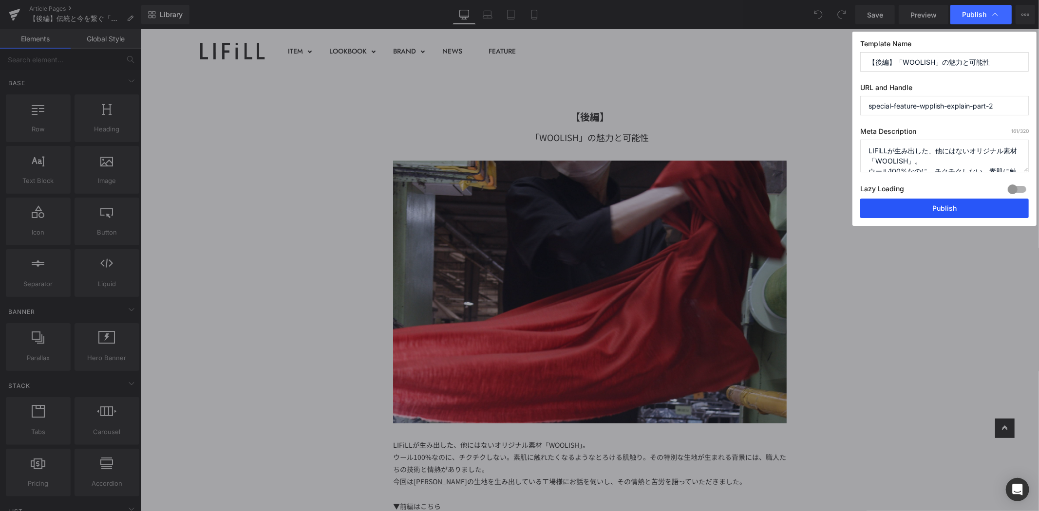
click at [945, 209] on button "Publish" at bounding box center [944, 208] width 169 height 19
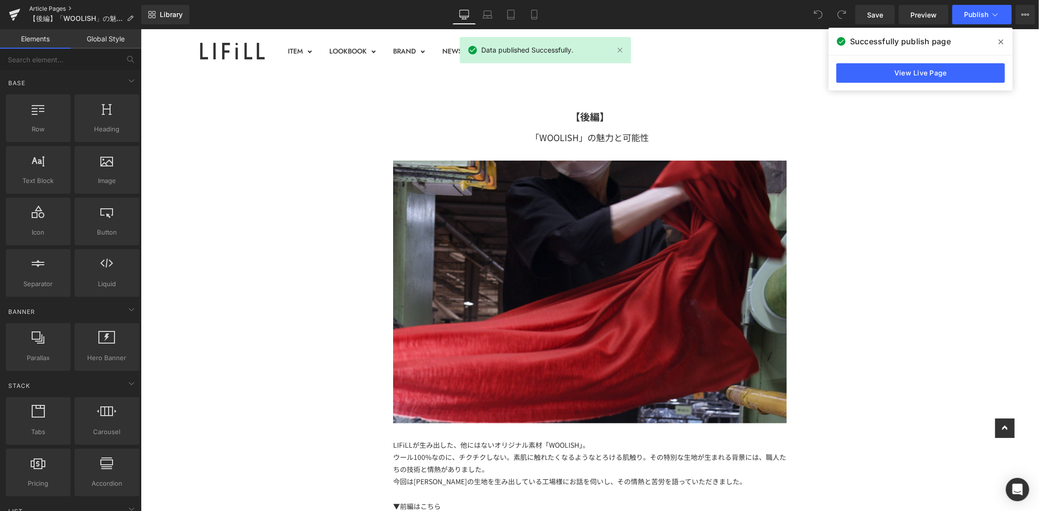
click at [63, 8] on link "Article Pages" at bounding box center [85, 9] width 112 height 8
